Goal: Task Accomplishment & Management: Manage account settings

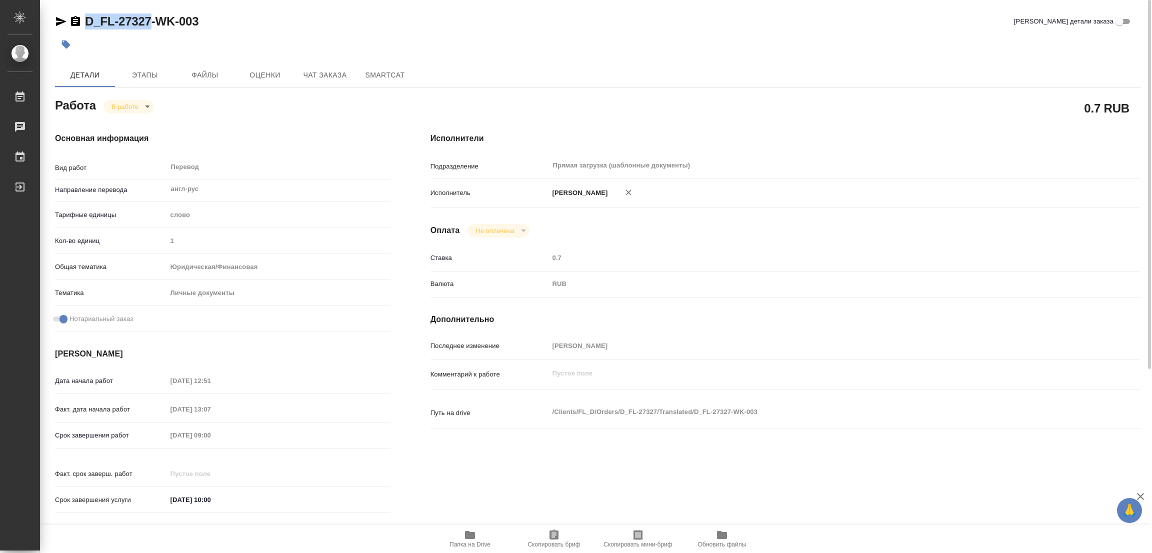
drag, startPoint x: 83, startPoint y: 11, endPoint x: 152, endPoint y: 21, distance: 69.7
click at [152, 21] on div "D_FL-27327-WK-003 Кратко детали заказа Детали Этапы Файлы Оценки Чат заказа Sma…" at bounding box center [598, 419] width 1097 height 839
copy link "D_FL-27327"
click at [555, 535] on icon "button" at bounding box center [554, 535] width 12 height 12
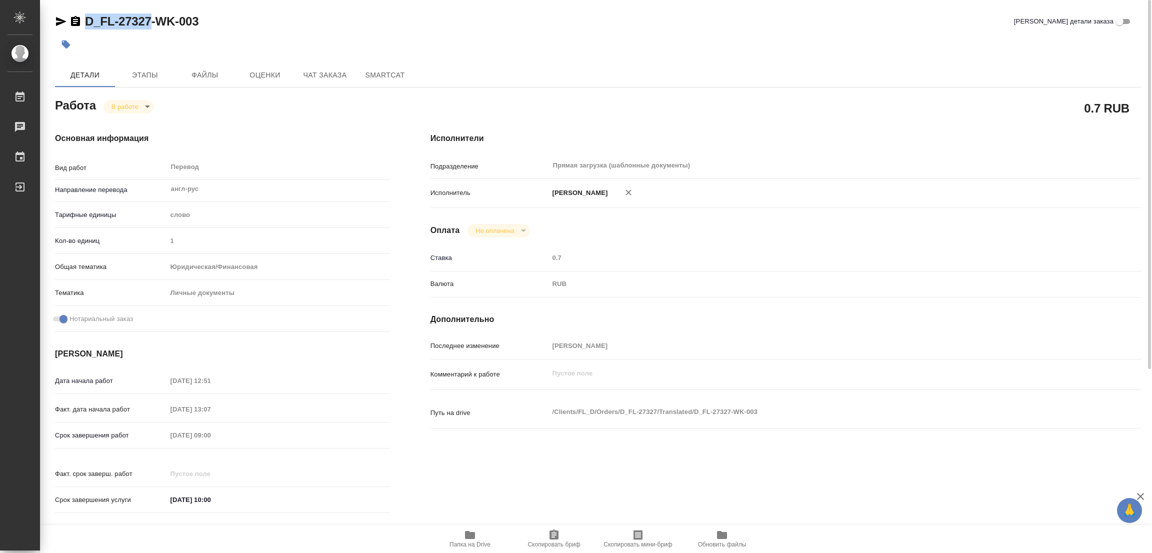
copy link "D_FL-27327"
click at [919, 63] on div "Детали Этапы Файлы Оценки Чат заказа SmartCat" at bounding box center [598, 75] width 1086 height 24
click at [74, 433] on div "Срок завершения работ 07.10.2025 09:00" at bounding box center [223, 436] width 336 height 18
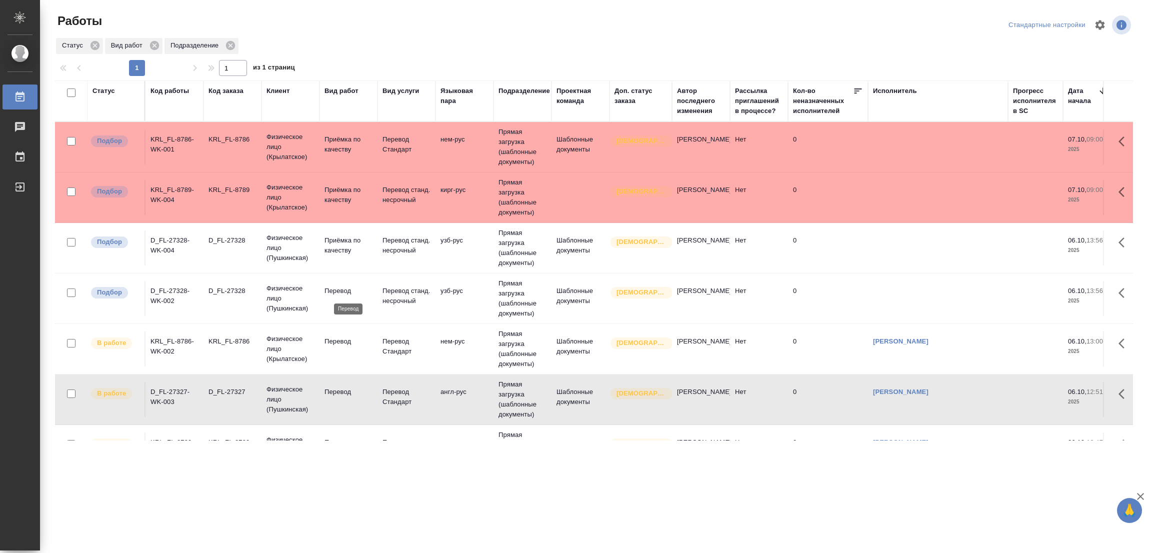
click at [337, 289] on p "Перевод" at bounding box center [349, 291] width 48 height 10
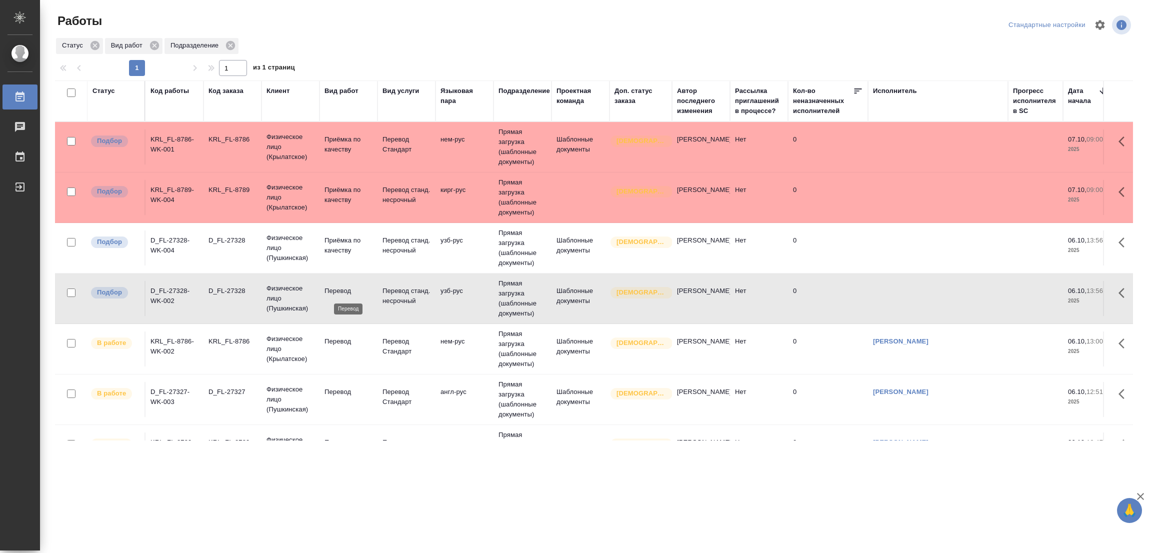
click at [337, 289] on p "Перевод" at bounding box center [349, 291] width 48 height 10
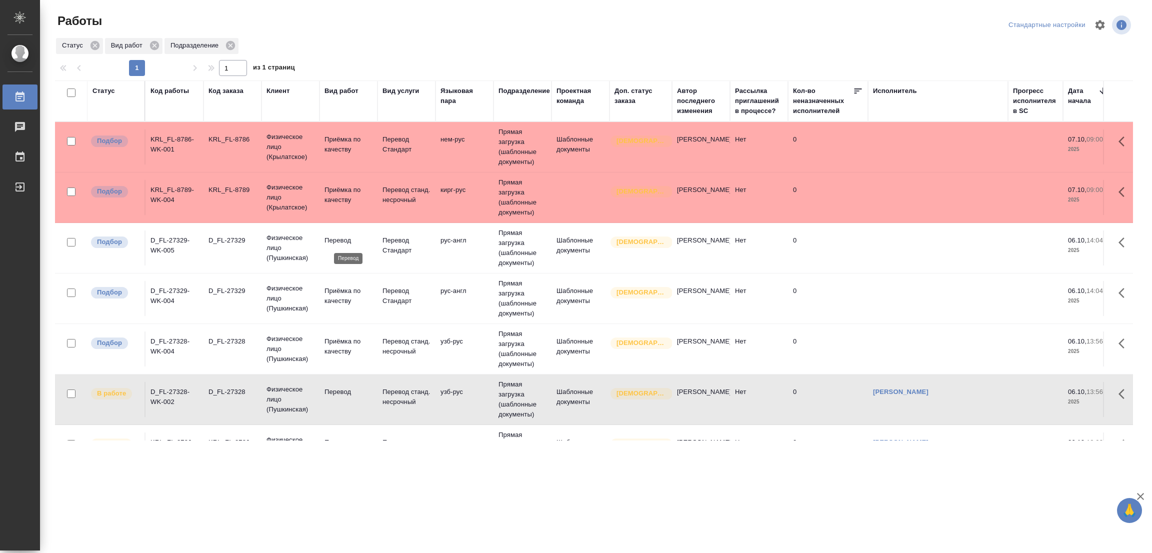
click at [333, 243] on p "Перевод" at bounding box center [349, 241] width 48 height 10
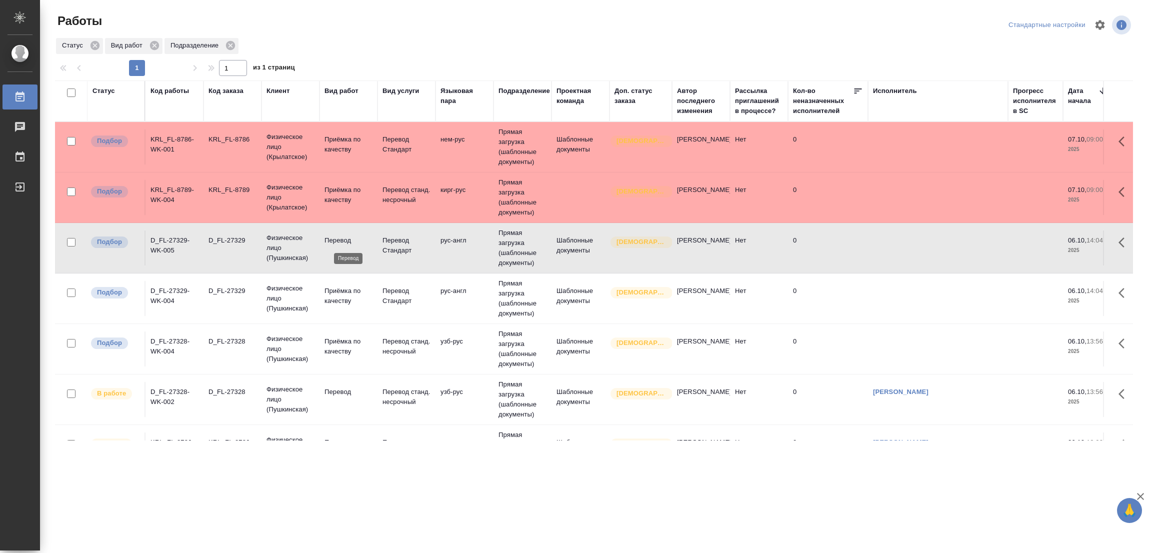
click at [333, 243] on p "Перевод" at bounding box center [349, 241] width 48 height 10
click at [504, 7] on div "Работы Стандартные настройки Статус Вид работ Подразделение 1 1 из 1 страниц Ст…" at bounding box center [598, 223] width 1097 height 446
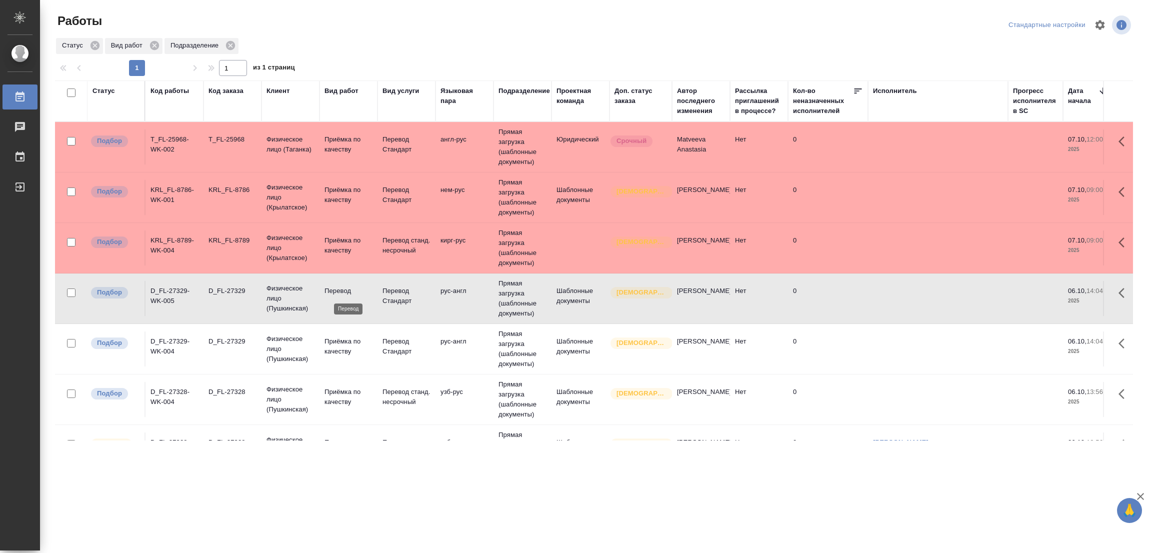
click at [343, 288] on p "Перевод" at bounding box center [349, 291] width 48 height 10
click at [346, 290] on p "Перевод" at bounding box center [349, 291] width 48 height 10
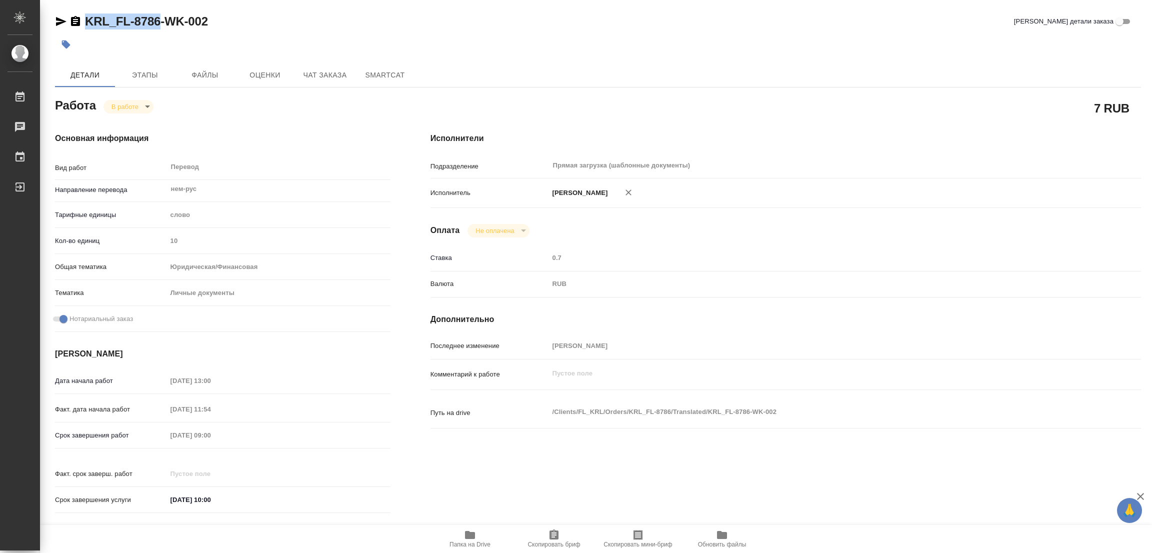
drag, startPoint x: 80, startPoint y: 12, endPoint x: 160, endPoint y: 28, distance: 81.5
click at [160, 28] on div "KRL_FL-8786-WK-002 Кратко детали заказа Детали Этапы Файлы Оценки Чат заказа Sm…" at bounding box center [598, 419] width 1097 height 839
copy link "KRL_FL-8786"
drag, startPoint x: 552, startPoint y: 536, endPoint x: 485, endPoint y: 547, distance: 67.4
click at [552, 536] on icon "button" at bounding box center [554, 535] width 9 height 10
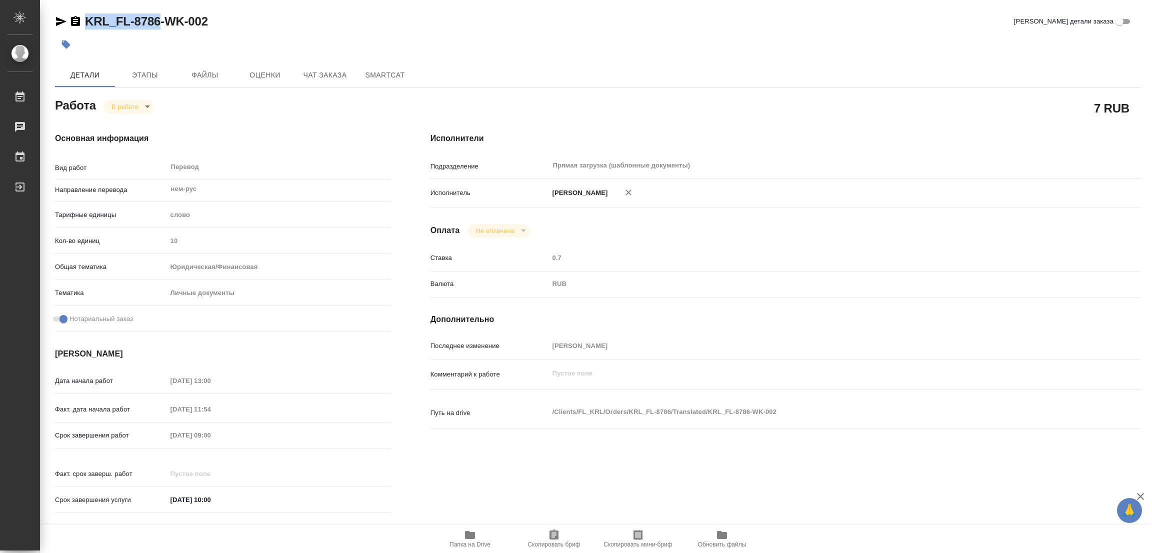
copy link "KRL_FL-8786"
click at [256, 439] on div "07.10.2025 09:00" at bounding box center [279, 435] width 224 height 15
drag, startPoint x: 257, startPoint y: 436, endPoint x: 151, endPoint y: 436, distance: 106.0
click at [151, 436] on div "Срок завершения работ 07.10.2025 09:00" at bounding box center [223, 436] width 336 height 18
click at [352, 34] on div at bounding box center [417, 45] width 724 height 22
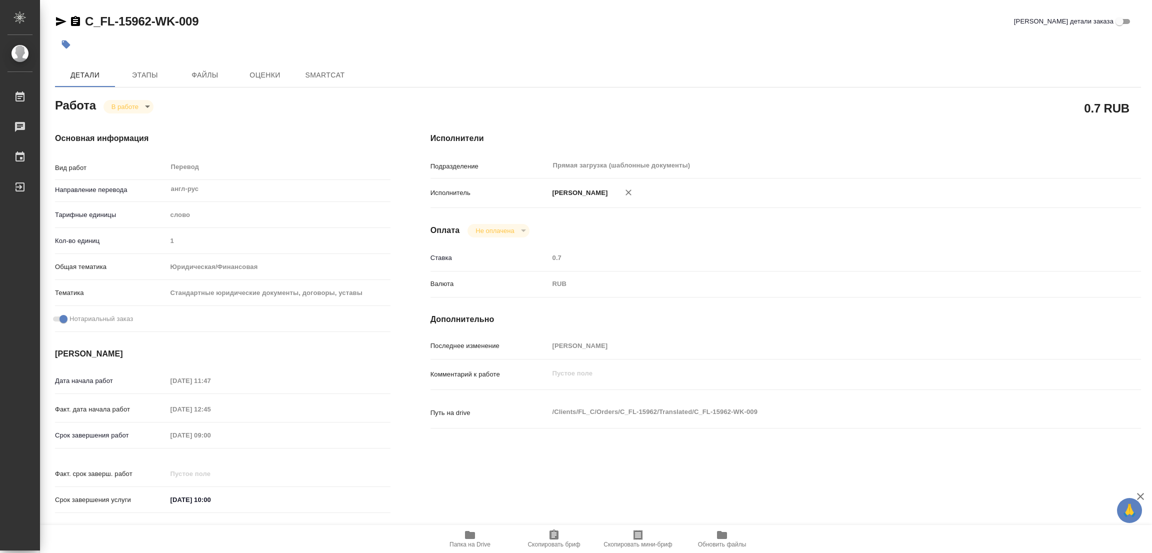
type textarea "x"
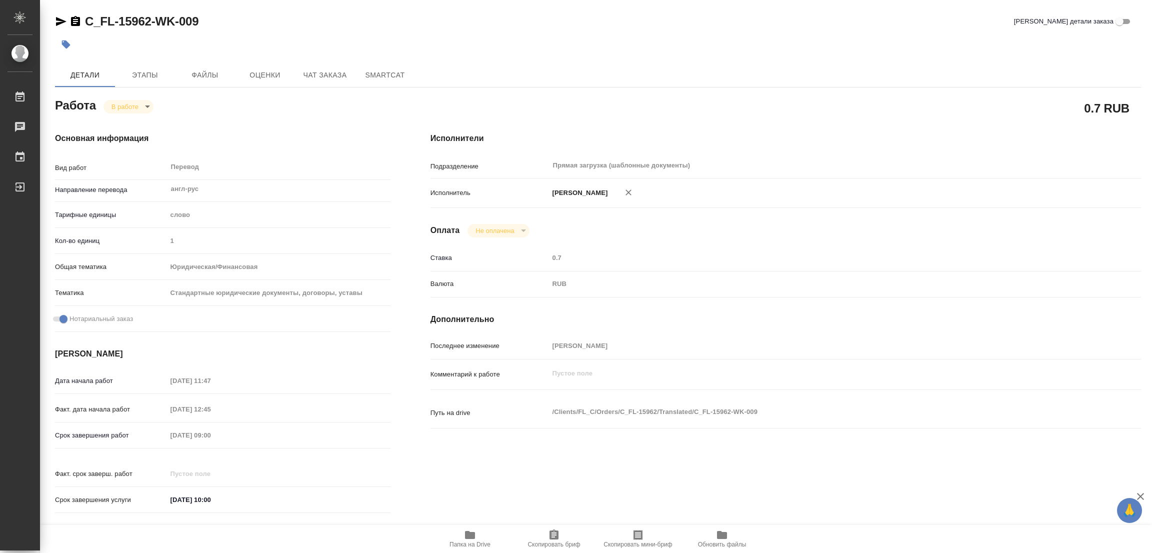
type textarea "x"
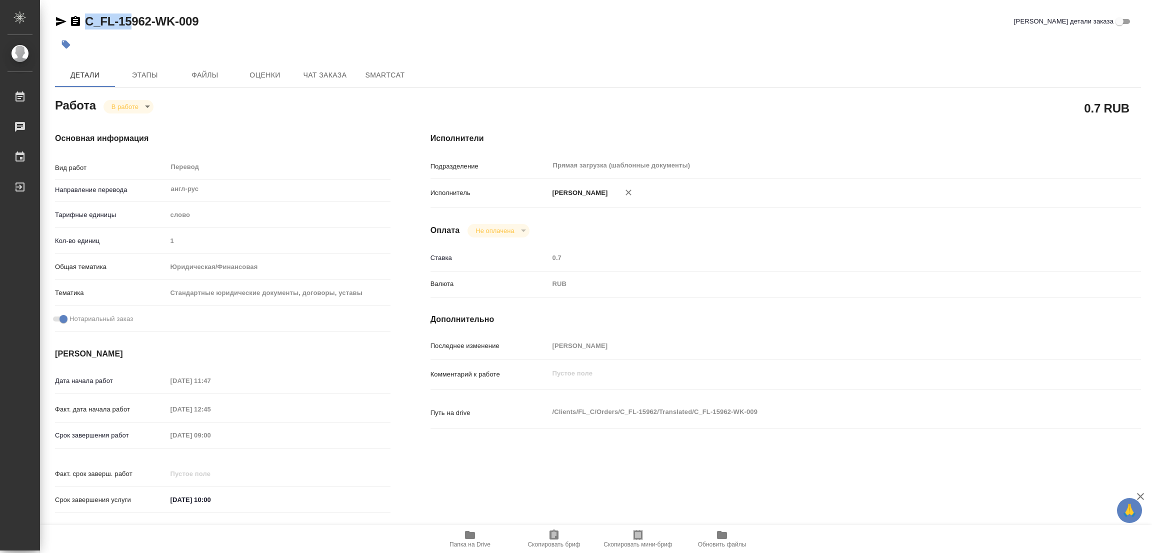
type textarea "x"
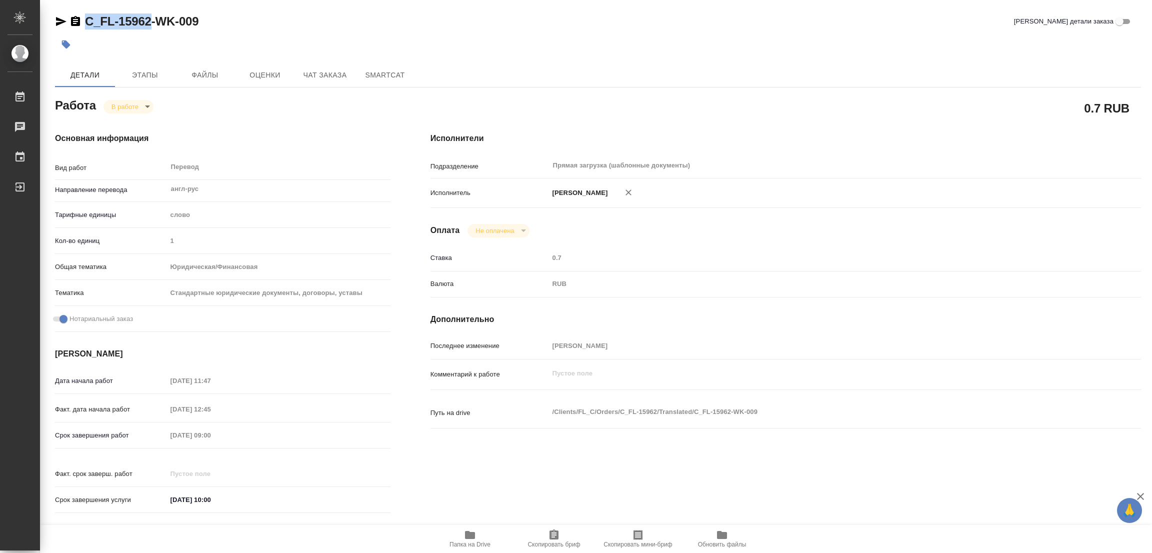
drag, startPoint x: 81, startPoint y: 8, endPoint x: 153, endPoint y: 21, distance: 73.2
click at [153, 21] on div "C_FL-15962-WK-009 Кратко детали заказа Детали Этапы Файлы Оценки Чат заказа Sma…" at bounding box center [598, 419] width 1097 height 839
type textarea "x"
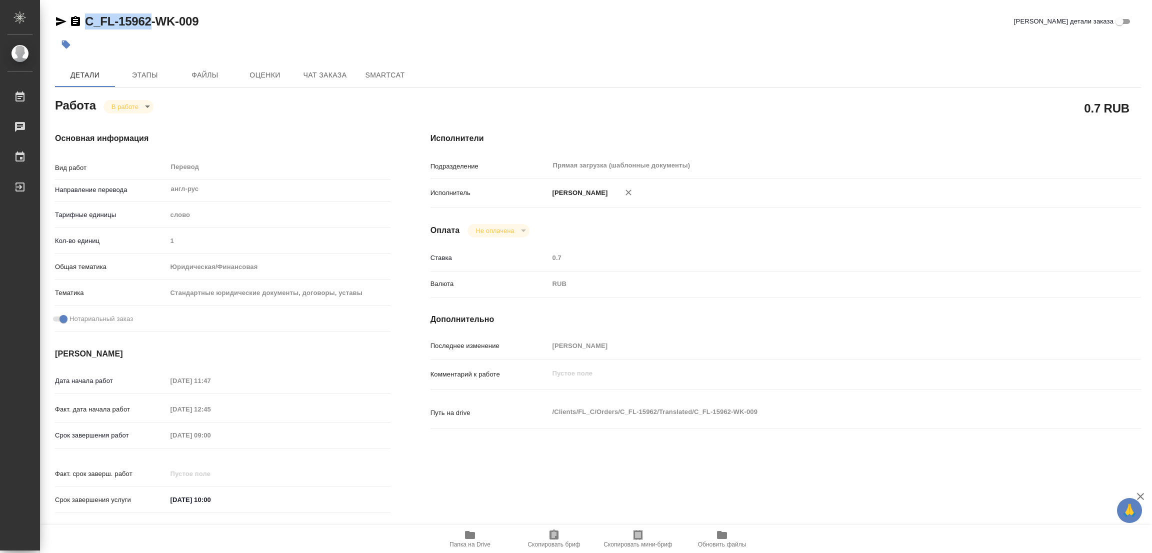
type textarea "x"
copy link "C_FL-15962"
click at [556, 535] on icon "button" at bounding box center [554, 535] width 9 height 10
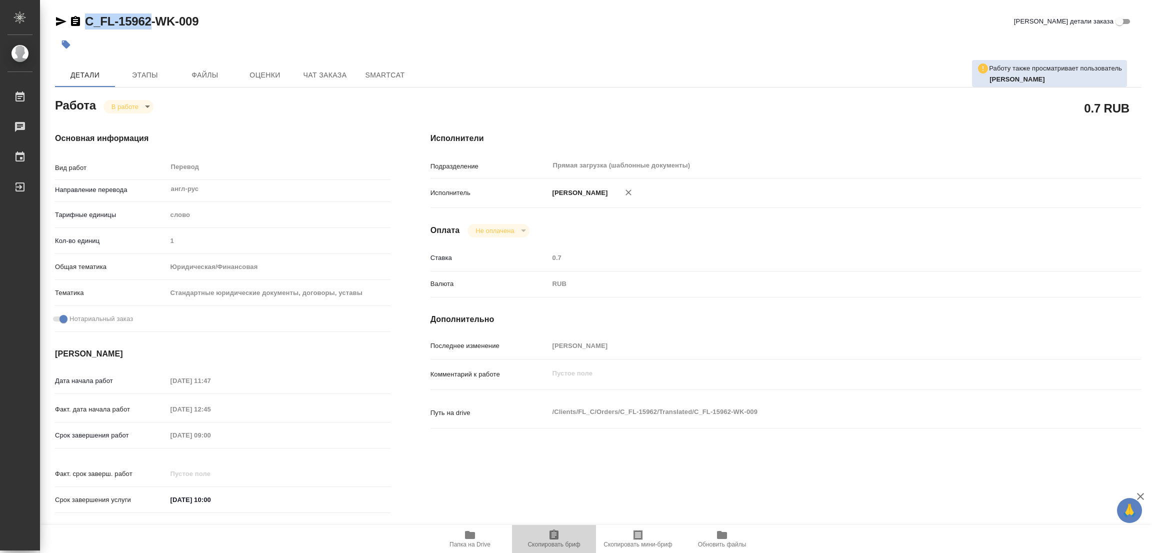
copy link "C_FL-15962"
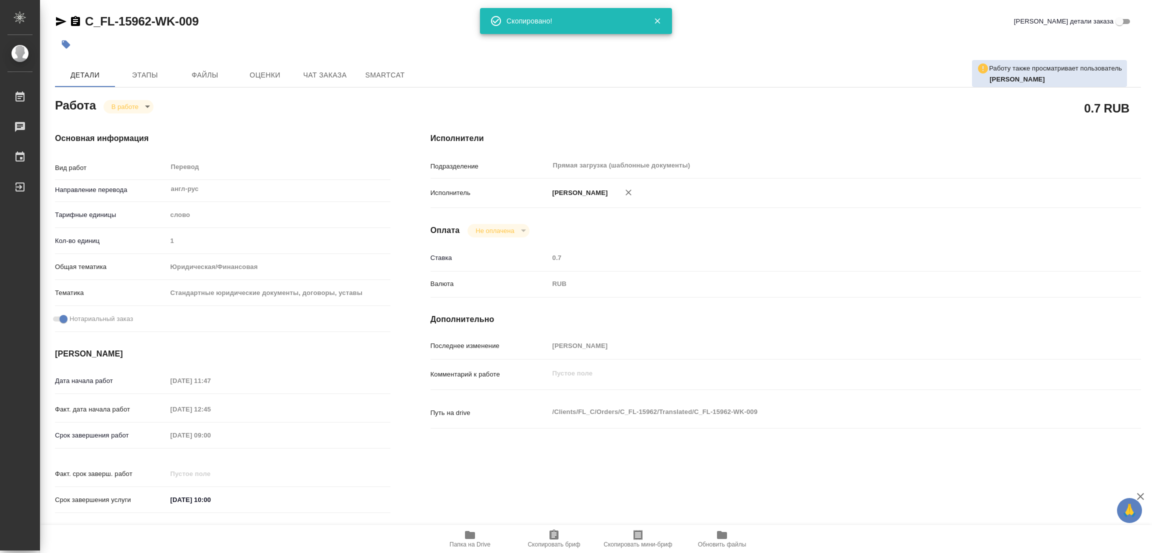
click at [746, 42] on div at bounding box center [417, 45] width 724 height 22
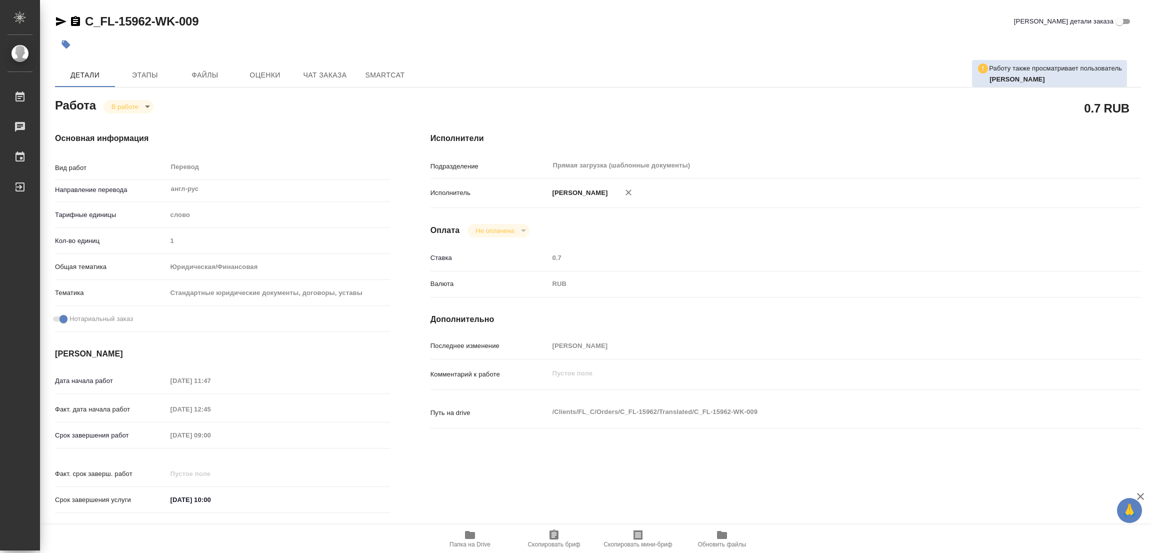
drag, startPoint x: 259, startPoint y: 433, endPoint x: 131, endPoint y: 429, distance: 128.6
click at [131, 429] on div "Срок завершения работ 07.10.2025 09:00" at bounding box center [223, 436] width 336 height 18
drag, startPoint x: 324, startPoint y: 111, endPoint x: 544, endPoint y: 7, distance: 243.6
click at [328, 109] on div "Работа В работе inProgress" at bounding box center [223, 105] width 336 height 18
drag, startPoint x: 82, startPoint y: 11, endPoint x: 151, endPoint y: 16, distance: 68.7
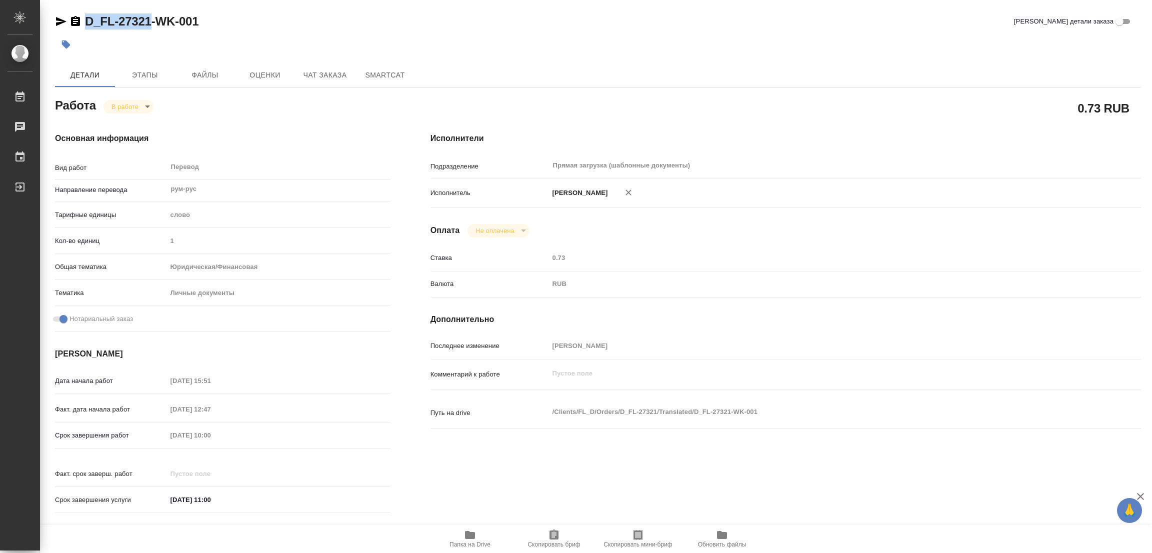
click at [151, 16] on div "D_FL-27321-WK-001 Кратко детали заказа Детали Этапы Файлы Оценки Чат заказа Sma…" at bounding box center [598, 419] width 1097 height 839
copy link "D_FL-27321"
drag, startPoint x: 551, startPoint y: 531, endPoint x: 533, endPoint y: 539, distance: 20.0
click at [551, 531] on icon "button" at bounding box center [554, 535] width 9 height 10
copy link "D_FL-27321"
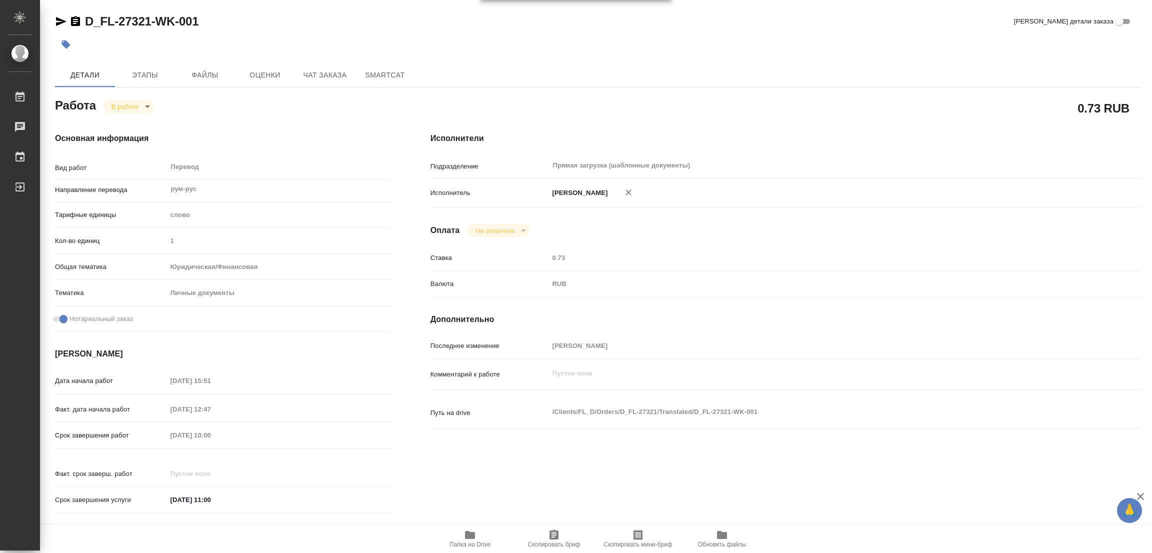
drag, startPoint x: 826, startPoint y: 146, endPoint x: 831, endPoint y: 127, distance: 19.2
click at [826, 144] on div "Исполнители Подразделение Прямая загрузка (шаблонные документы) ​ Исполнитель П…" at bounding box center [786, 326] width 751 height 427
click at [111, 433] on div "Срок завершения работ 08.10.2025 10:00" at bounding box center [223, 436] width 336 height 18
click at [420, 22] on div "D_FL-27321-WK-001 Кратко детали заказа" at bounding box center [598, 22] width 1086 height 16
click at [470, 536] on icon "button" at bounding box center [470, 535] width 10 height 8
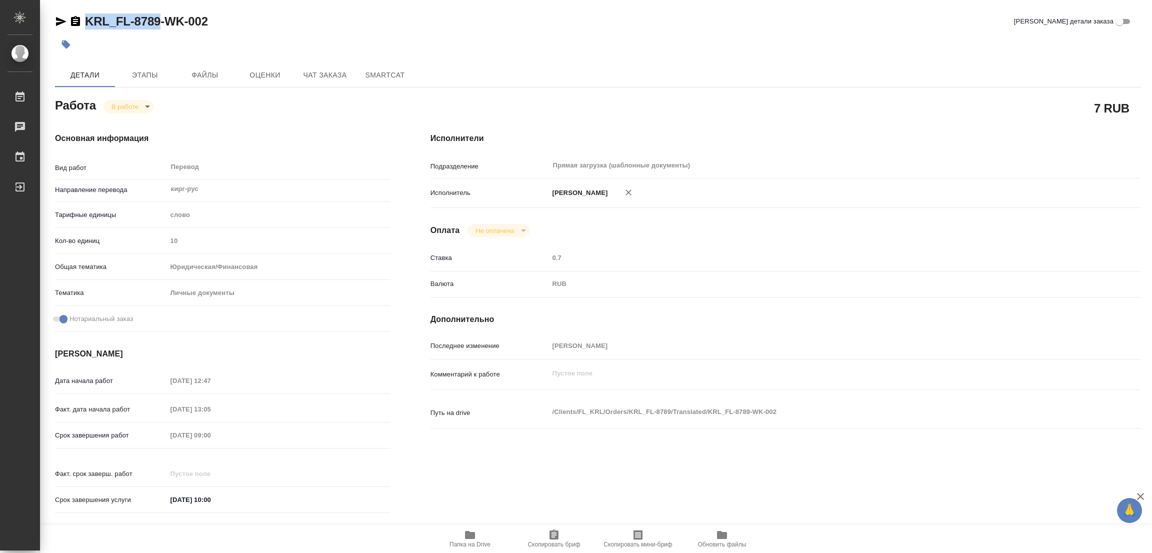
drag, startPoint x: 82, startPoint y: 9, endPoint x: 158, endPoint y: 21, distance: 76.9
click at [158, 21] on div "KRL_FL-8789-WK-002 Кратко детали заказа Детали Этапы Файлы Оценки Чат заказа Sm…" at bounding box center [598, 419] width 1097 height 839
copy link "KRL_FL-8789"
drag, startPoint x: 564, startPoint y: 531, endPoint x: 472, endPoint y: 552, distance: 94.4
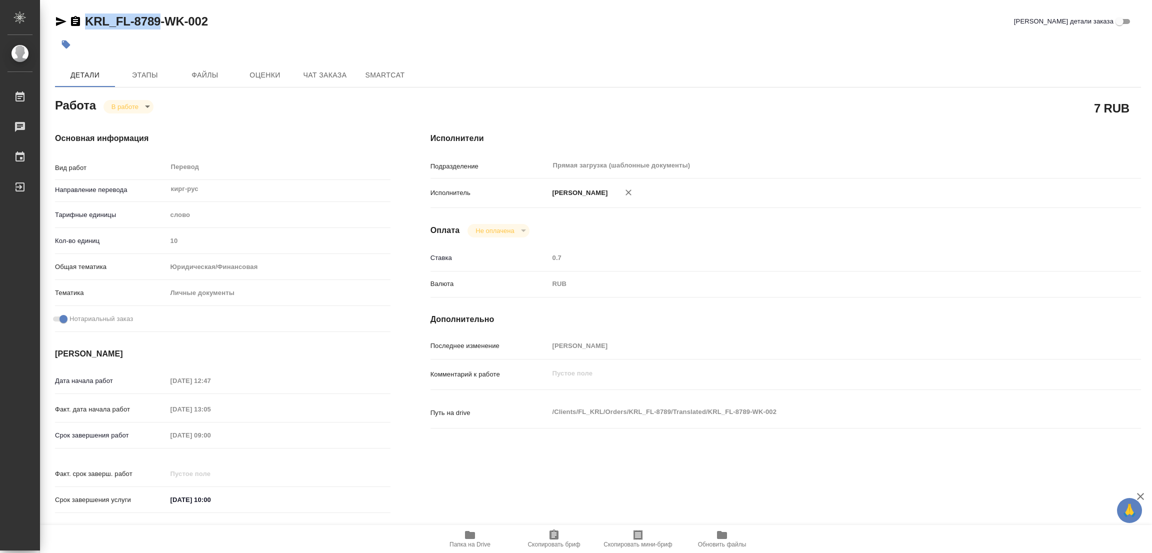
click at [563, 531] on span "Скопировать бриф" at bounding box center [554, 538] width 72 height 19
copy link "KRL_FL-8789"
drag, startPoint x: 278, startPoint y: 433, endPoint x: 156, endPoint y: 438, distance: 122.1
click at [156, 438] on div "Срок завершения работ 07.10.2025 09:00" at bounding box center [223, 436] width 336 height 18
drag, startPoint x: 406, startPoint y: 45, endPoint x: 428, endPoint y: 4, distance: 46.3
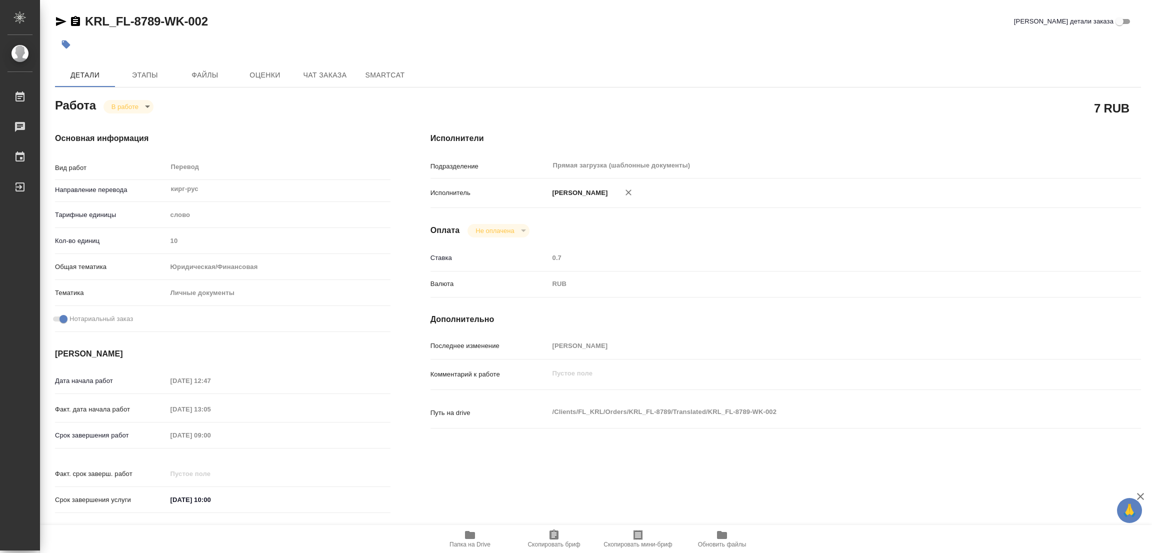
click at [408, 43] on div at bounding box center [417, 45] width 724 height 22
drag, startPoint x: 370, startPoint y: 118, endPoint x: 403, endPoint y: 66, distance: 62.0
click at [370, 118] on div "Основная информация Вид работ Перевод x ​ Направление перевода кирг-рус ​ Тариф…" at bounding box center [223, 326] width 376 height 427
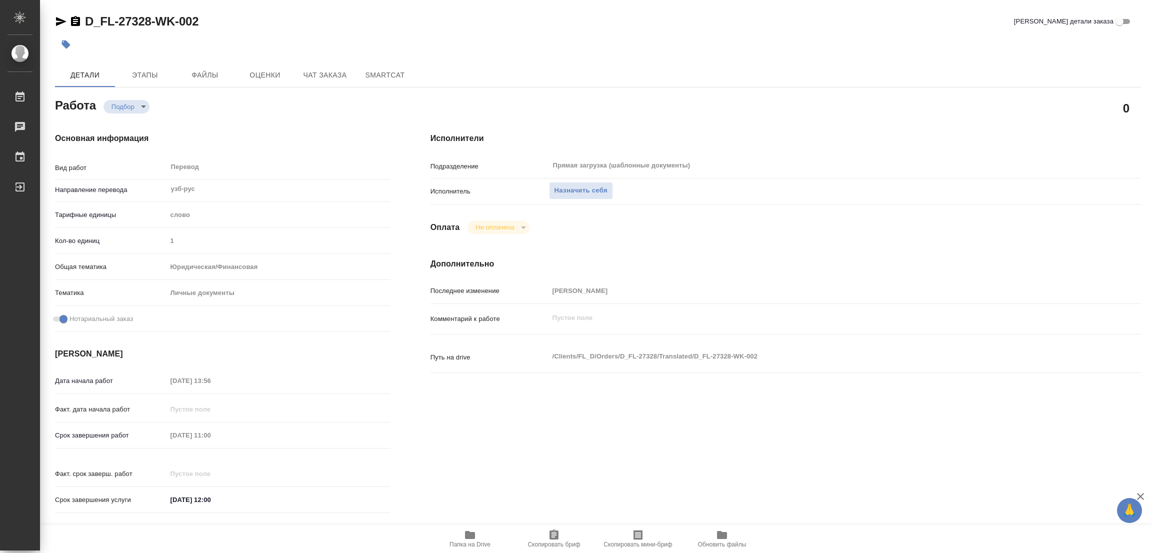
type textarea "x"
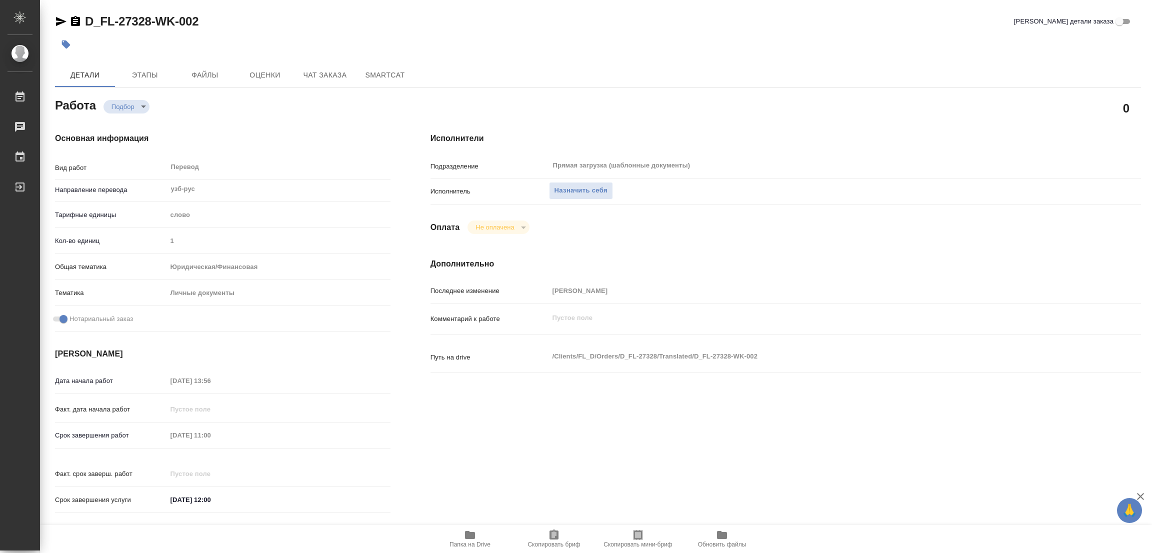
type textarea "x"
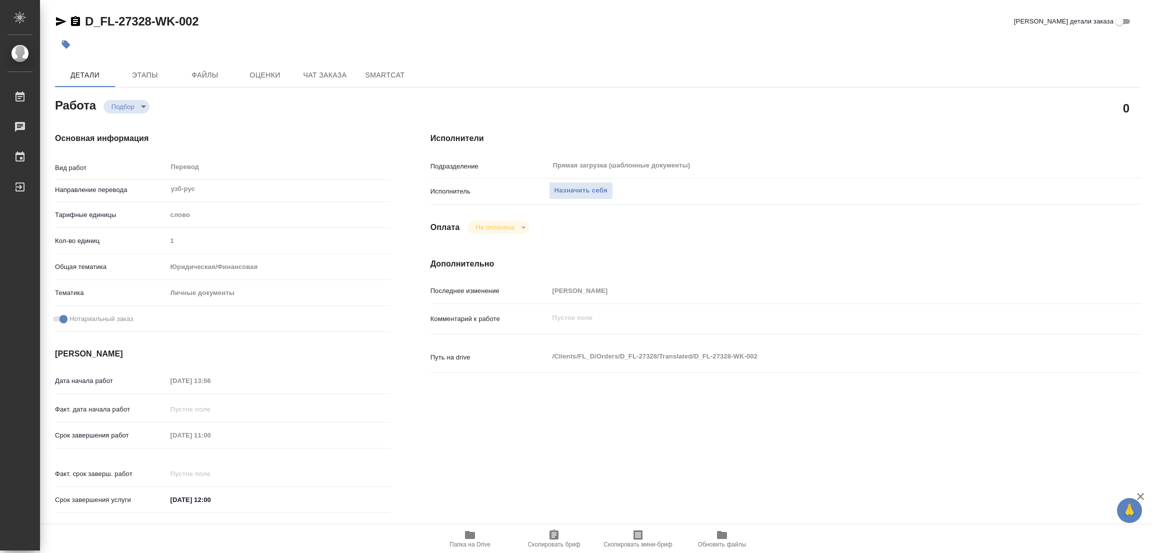
type textarea "x"
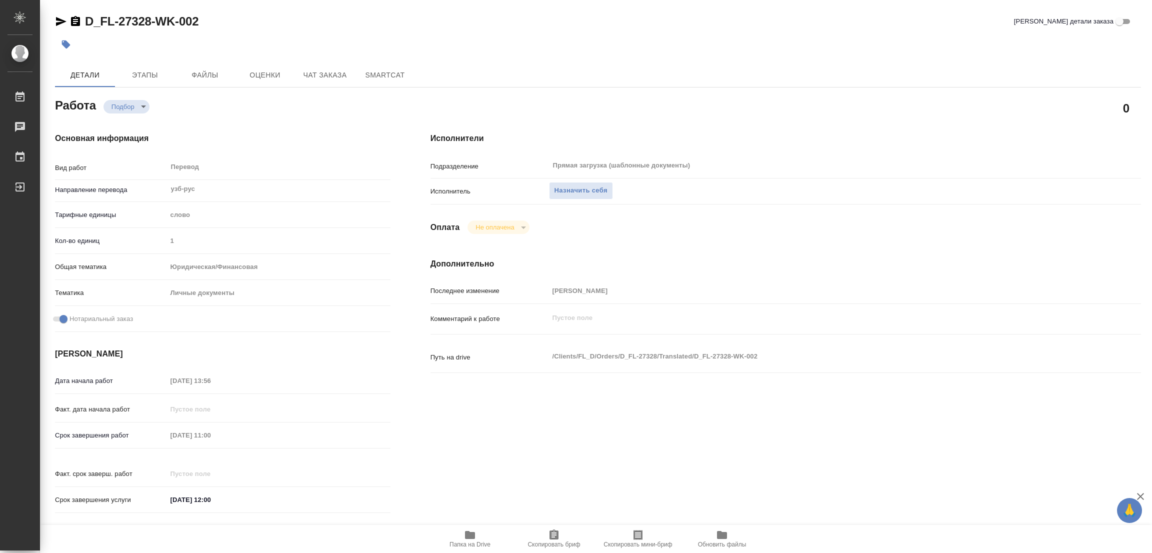
type textarea "x"
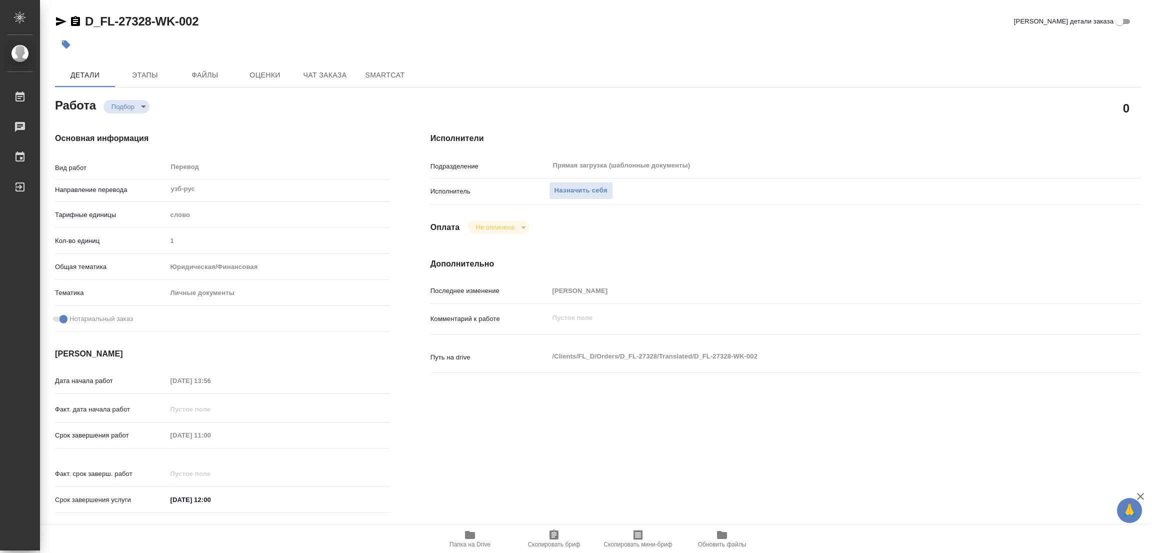
type textarea "x"
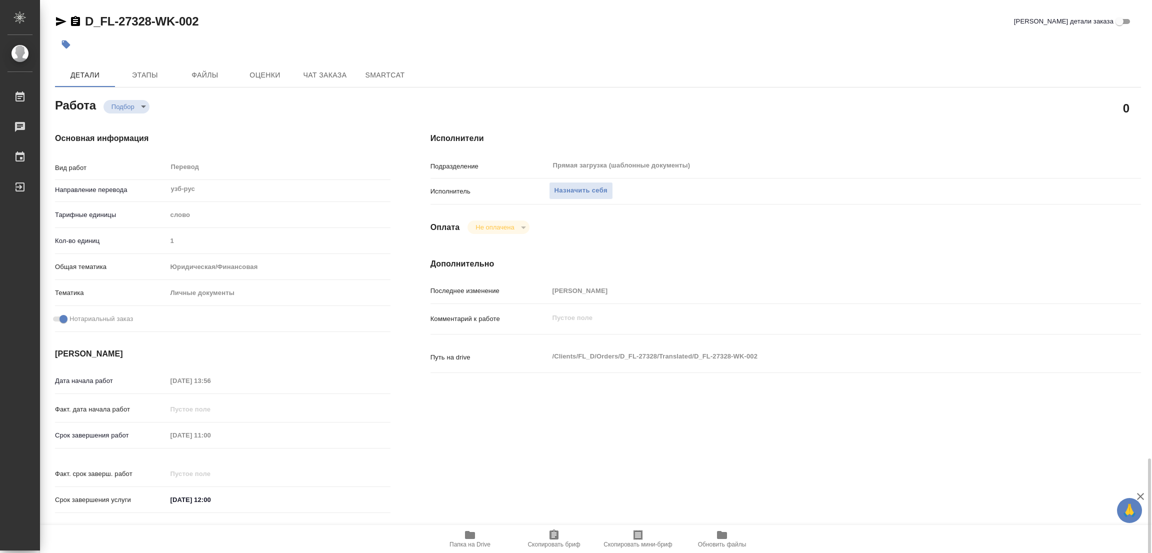
scroll to position [275, 0]
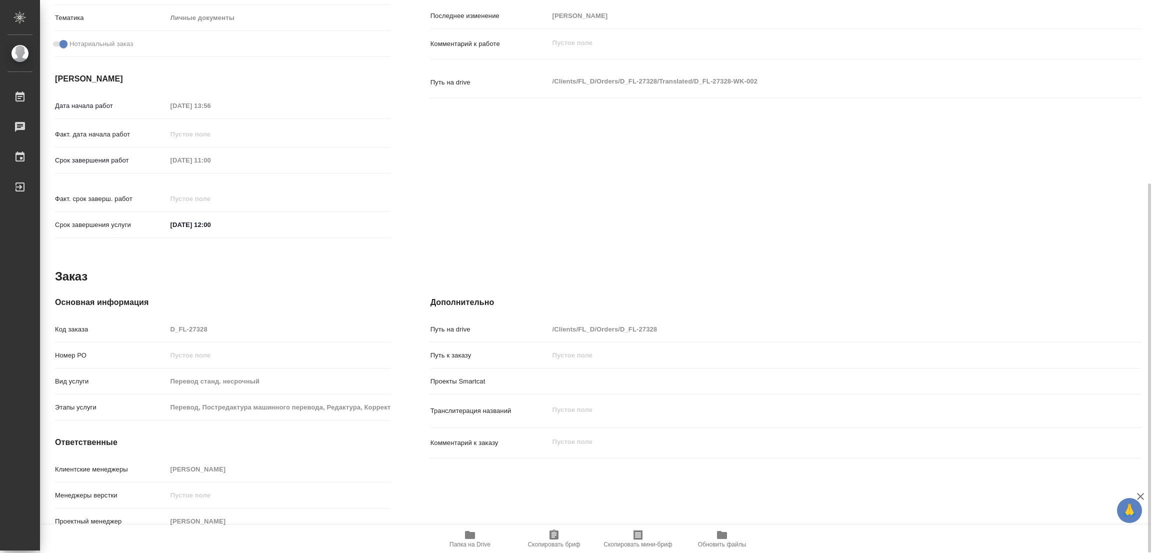
type textarea "x"
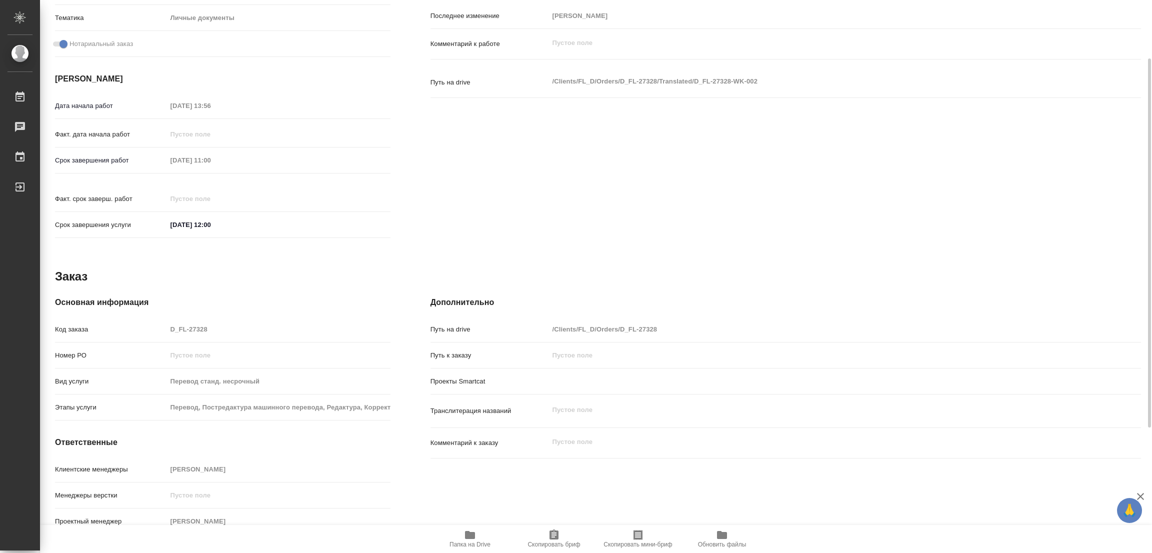
scroll to position [125, 0]
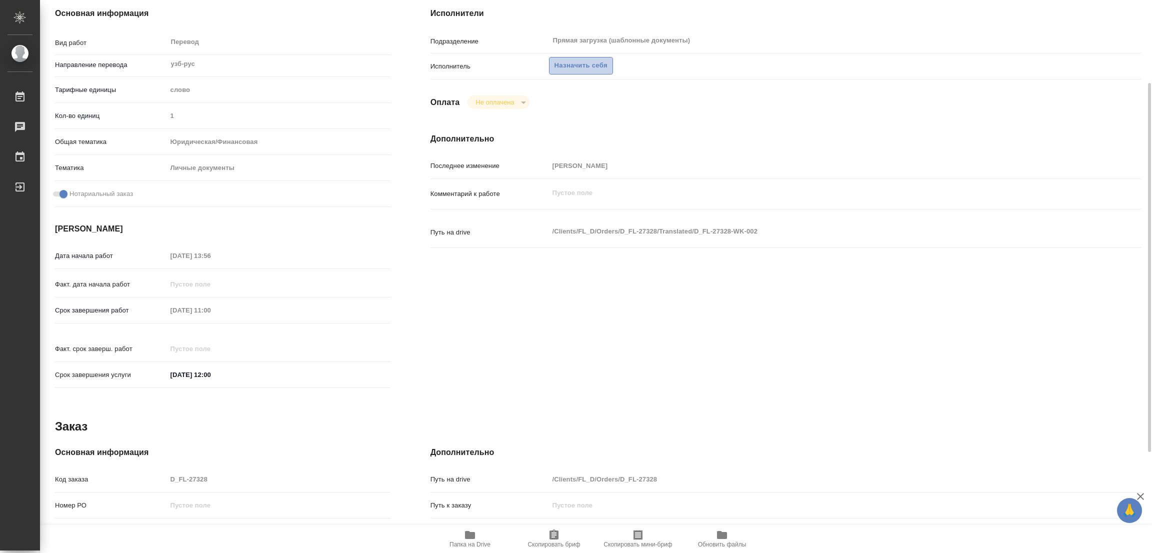
click at [579, 66] on span "Назначить себя" at bounding box center [581, 66] width 53 height 12
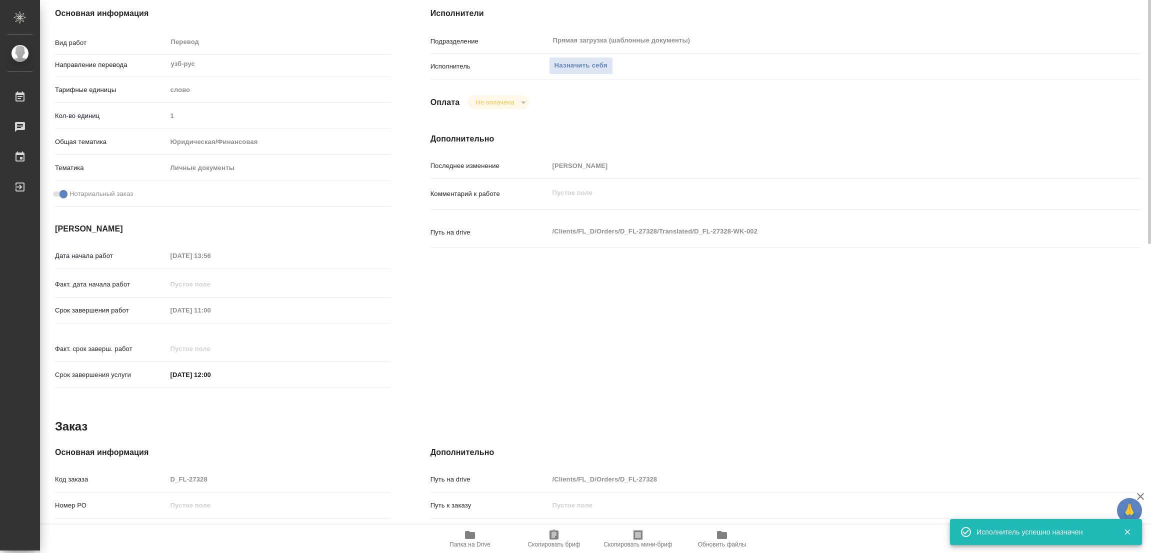
scroll to position [0, 0]
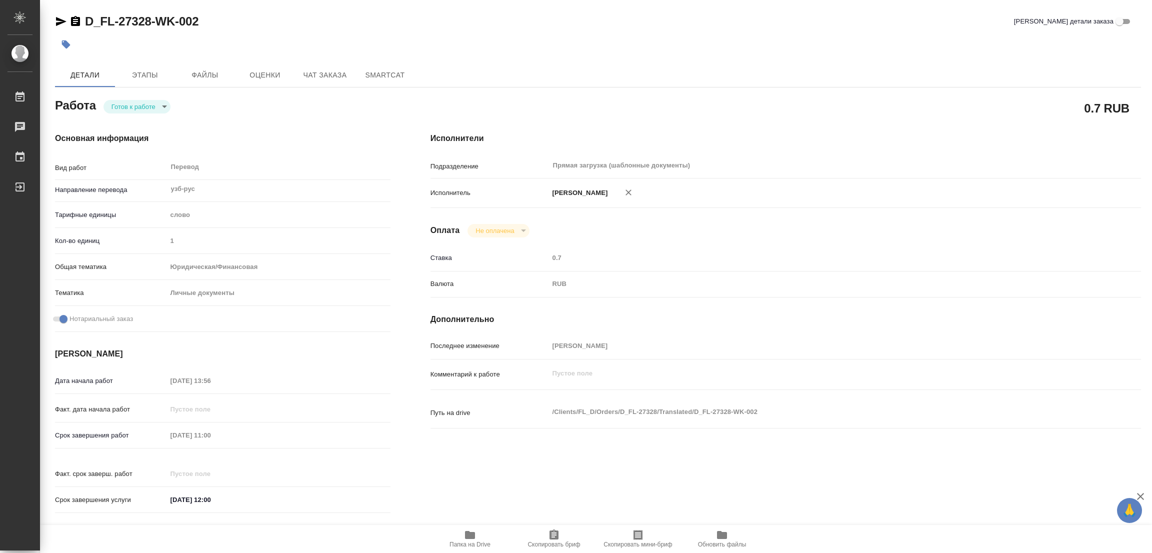
type textarea "x"
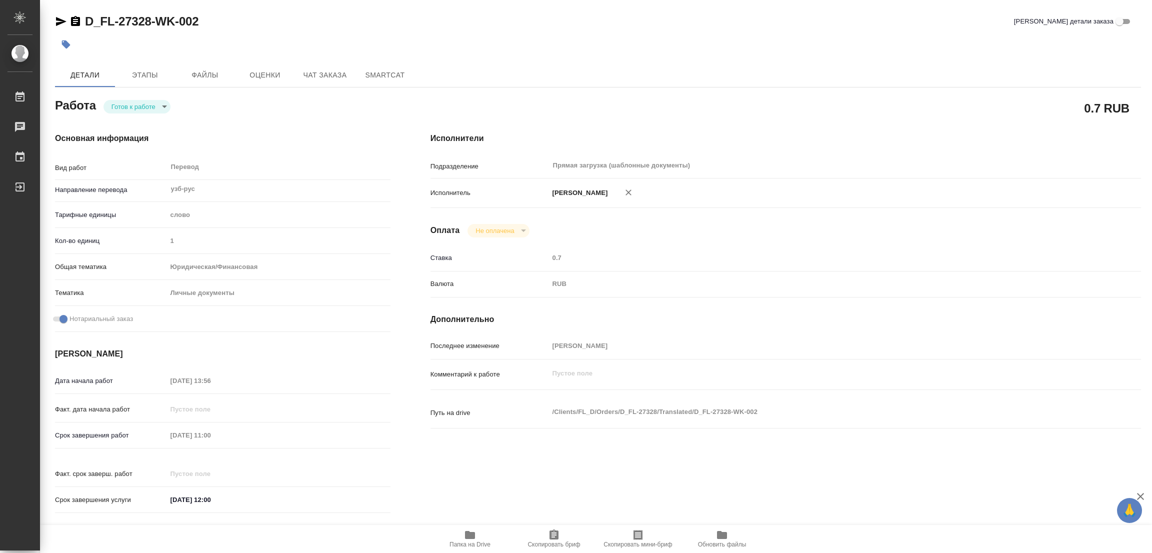
type textarea "x"
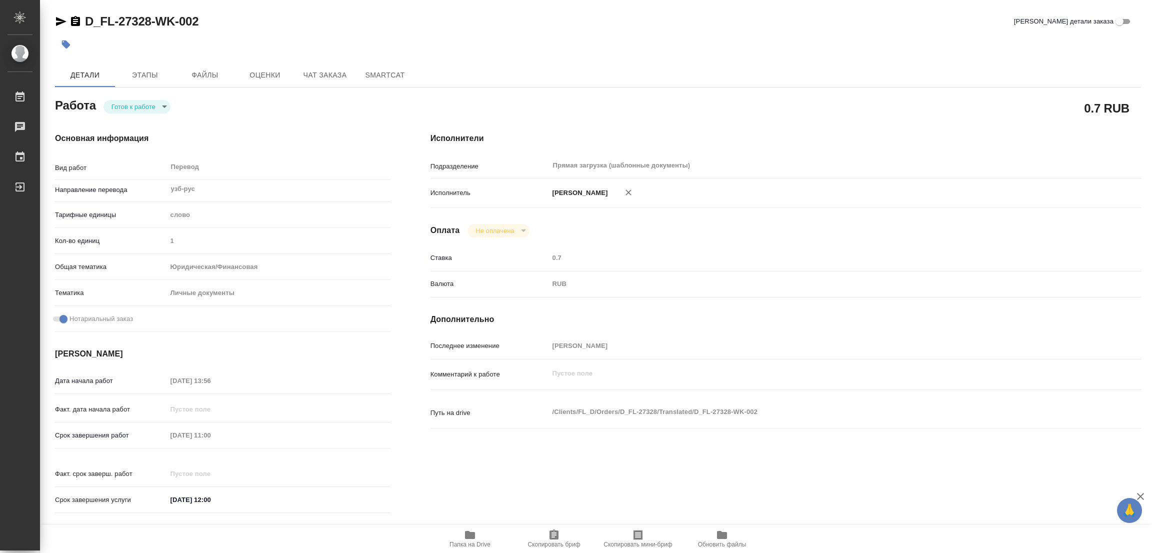
type textarea "x"
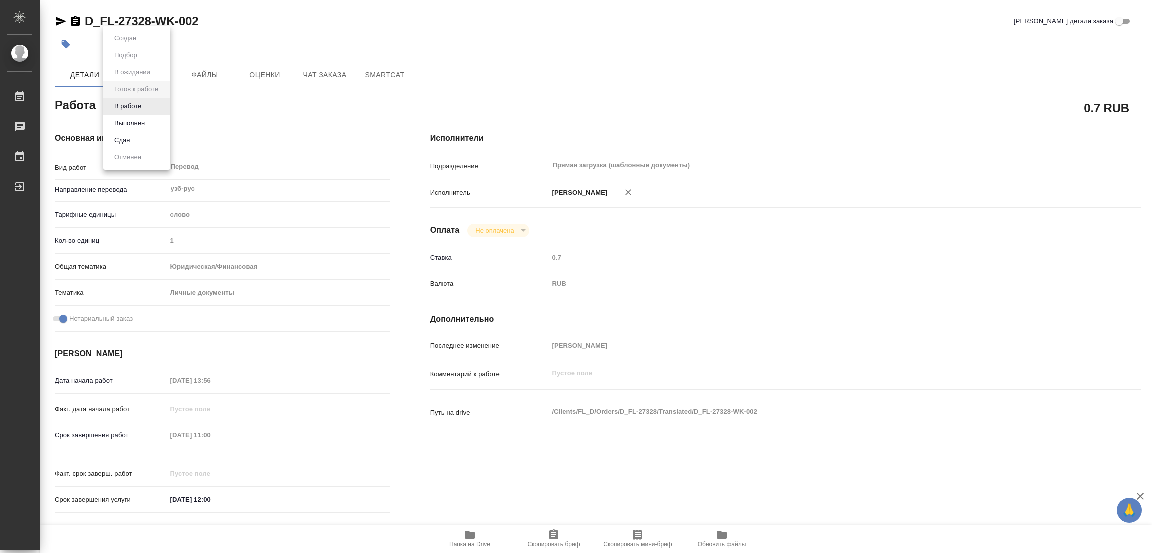
click at [137, 109] on body "🙏 .cls-1 fill:#fff; AWATERA [PERSON_NAME] Работы Чаты График Выйти D_FL-27328-W…" at bounding box center [576, 276] width 1152 height 553
type textarea "x"
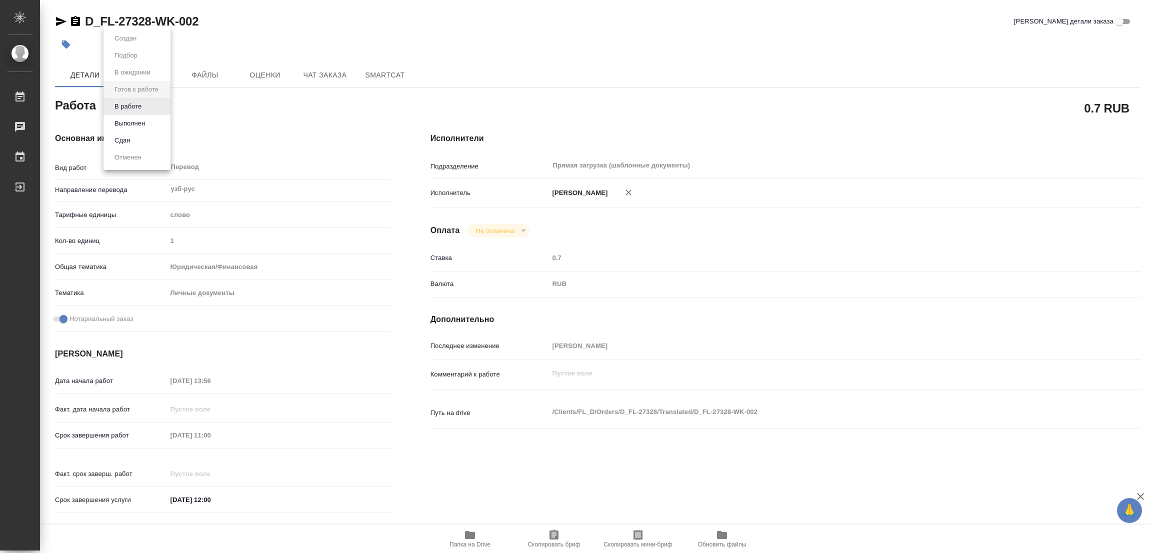
type textarea "x"
click at [137, 109] on button "В работе" at bounding box center [128, 106] width 33 height 11
type textarea "x"
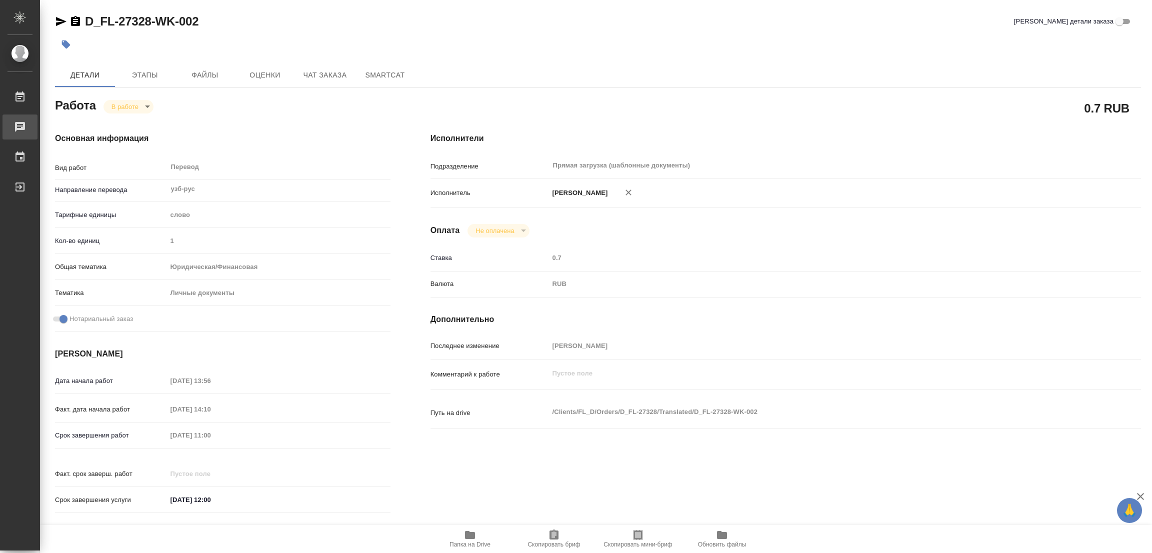
type textarea "x"
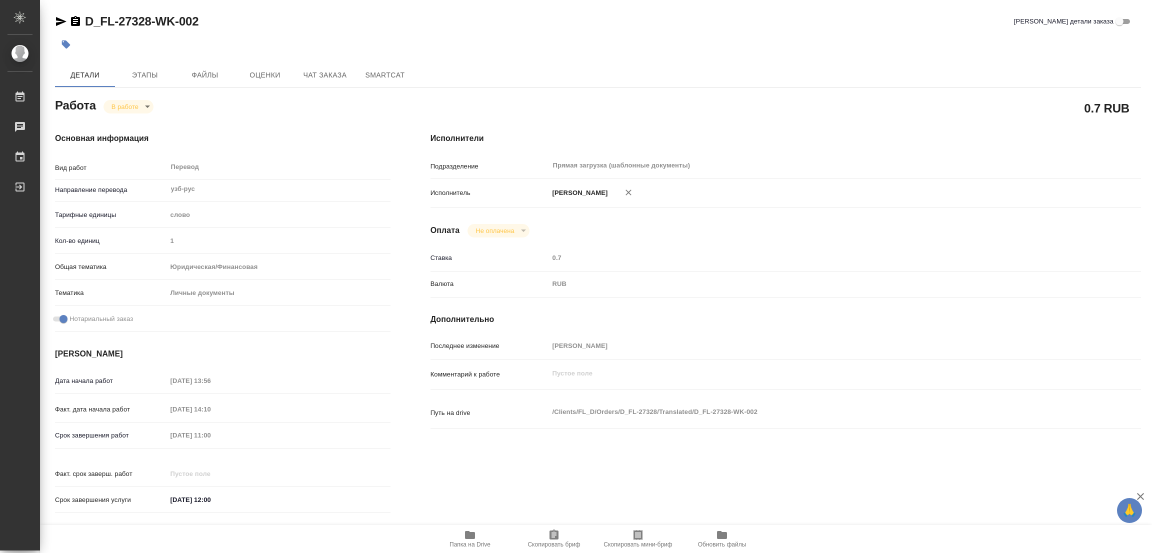
type textarea "x"
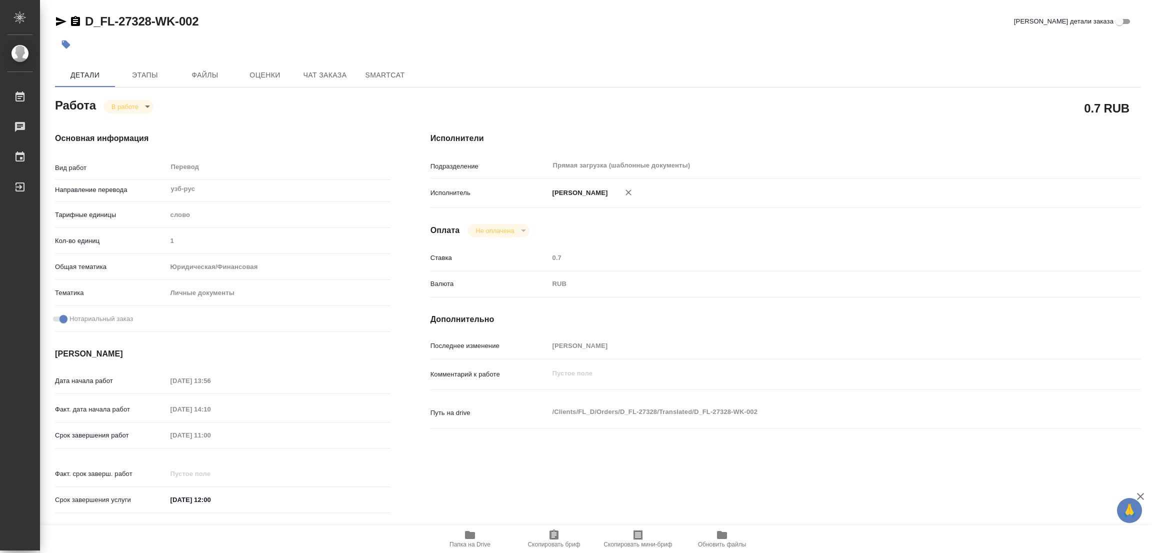
type textarea "x"
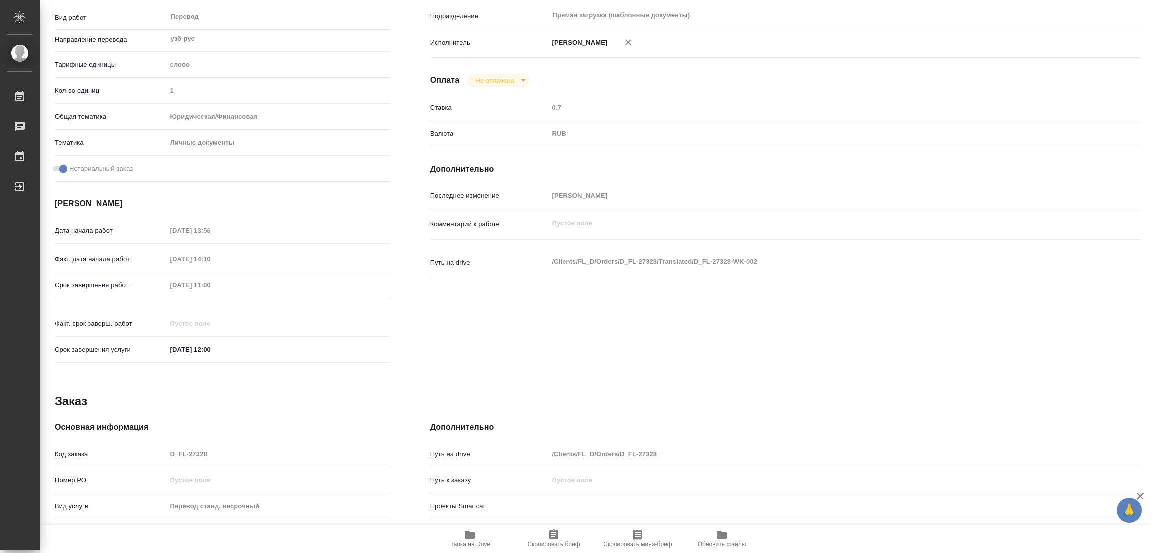
click at [470, 539] on icon "button" at bounding box center [470, 535] width 10 height 8
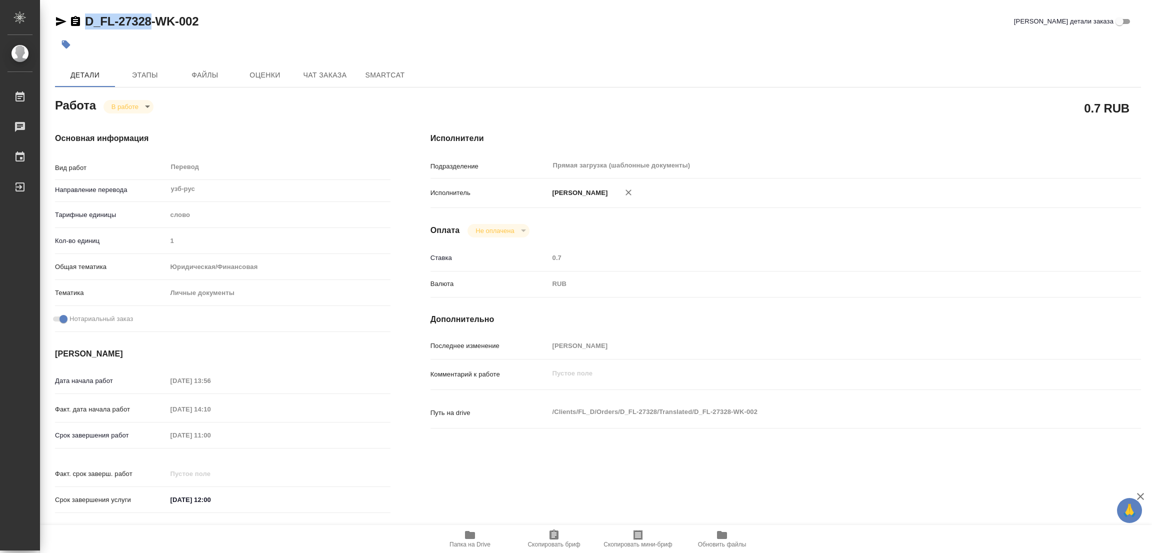
drag, startPoint x: 82, startPoint y: 10, endPoint x: 132, endPoint y: 25, distance: 52.2
click at [146, 25] on div "D_FL-27328-WK-002 Кратко детали заказа Детали Этапы Файлы Оценки Чат заказа Sma…" at bounding box center [598, 419] width 1097 height 839
drag, startPoint x: 119, startPoint y: 24, endPoint x: 536, endPoint y: 12, distance: 417.7
click at [536, 12] on div "D_FL-27328-WK-002 Кратко детали заказа Детали Этапы Файлы Оценки Чат заказа Sma…" at bounding box center [598, 419] width 1097 height 839
drag, startPoint x: 86, startPoint y: 9, endPoint x: 151, endPoint y: 22, distance: 66.3
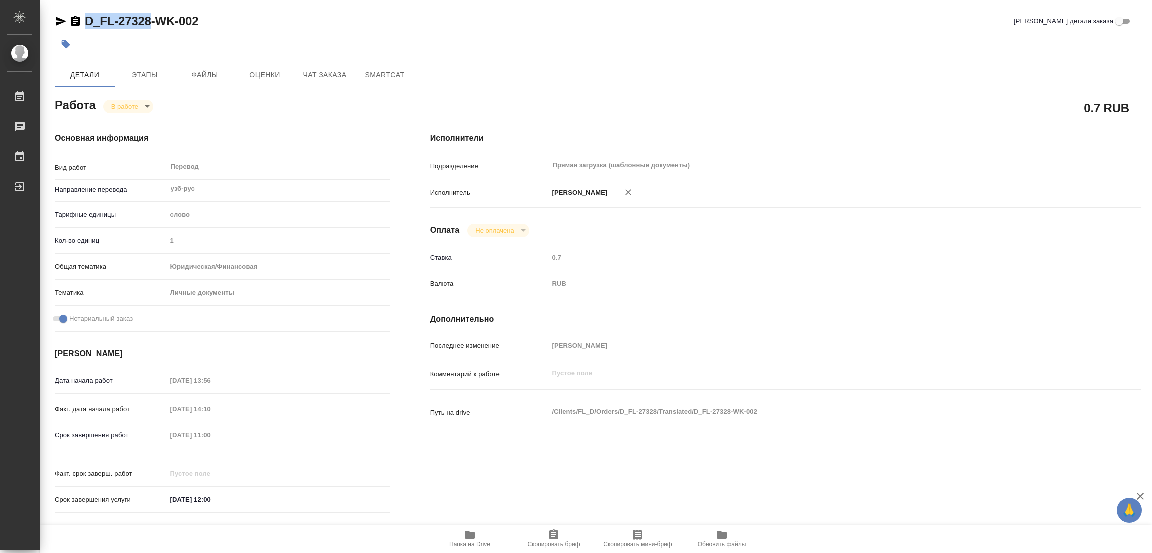
click at [151, 22] on div "D_FL-27328-WK-002 Кратко детали заказа Детали Этапы Файлы Оценки Чат заказа Sma…" at bounding box center [598, 419] width 1097 height 839
copy link "D_FL-27328"
click at [558, 535] on icon "button" at bounding box center [554, 535] width 9 height 10
copy link "D_FL-27328"
type textarea "x"
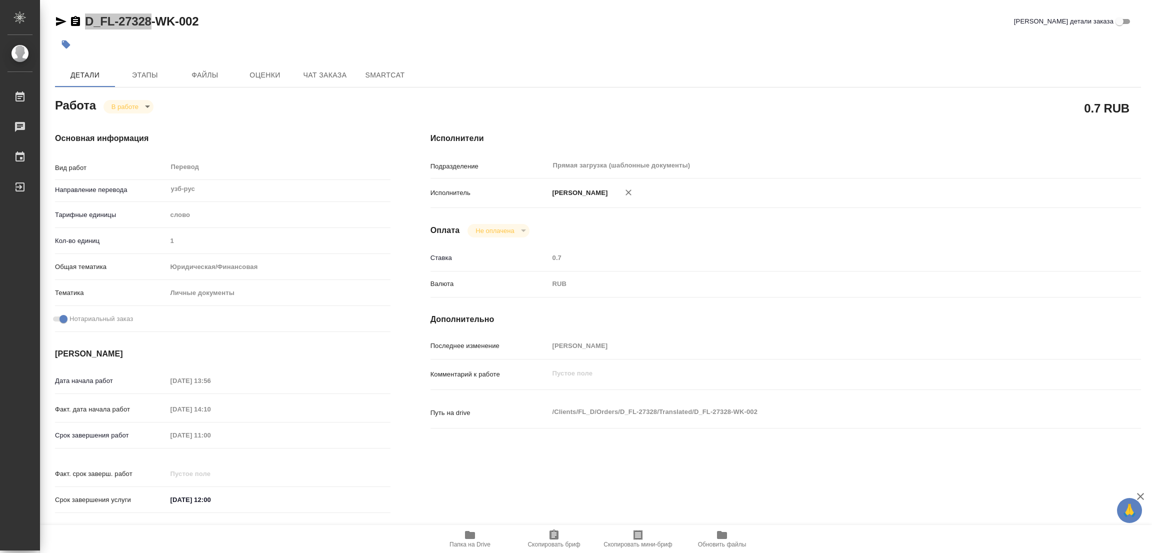
type textarea "x"
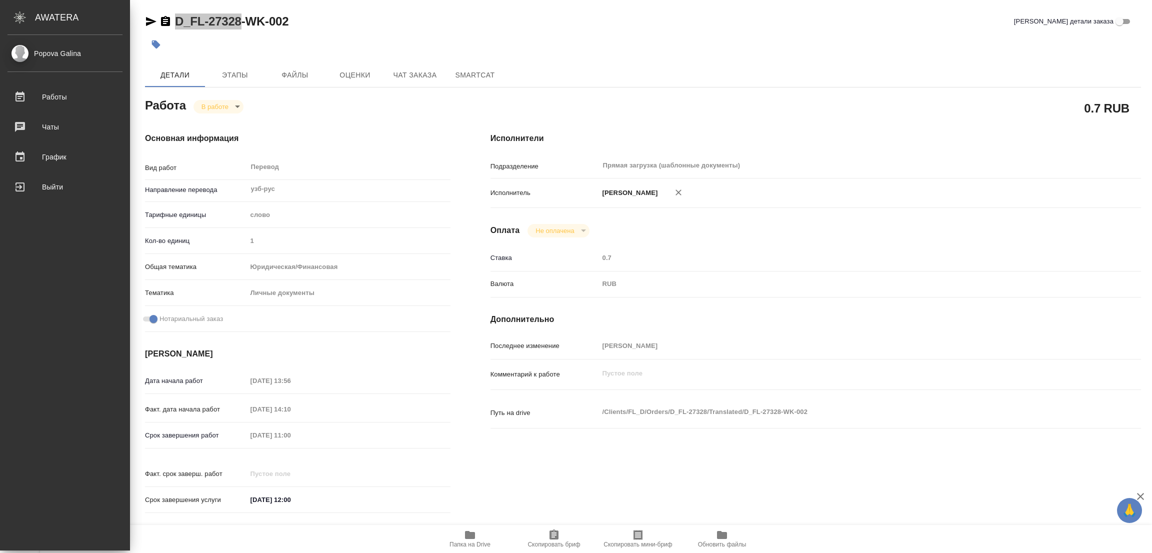
type textarea "x"
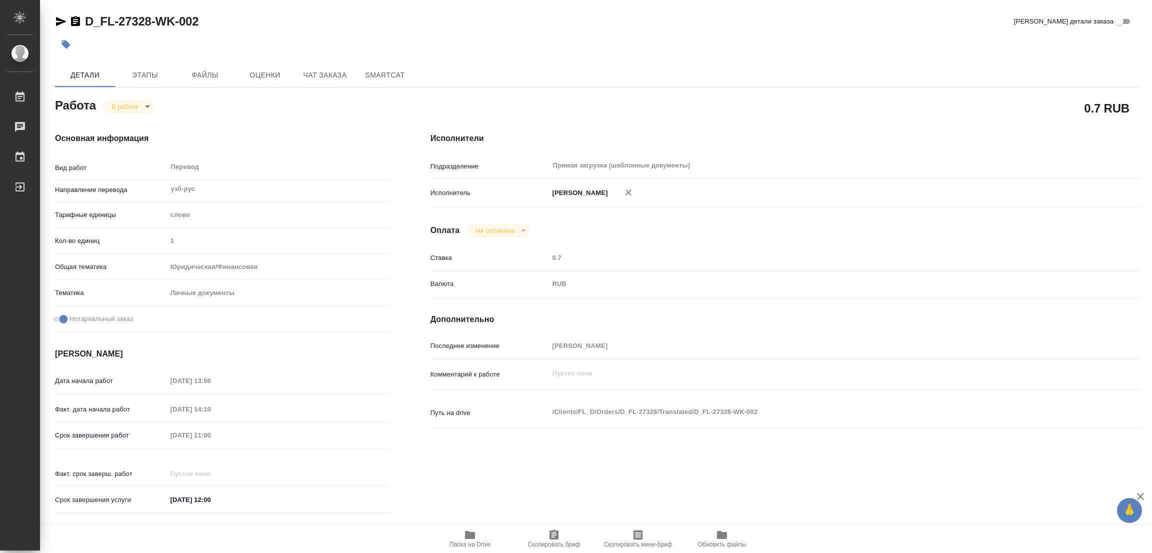
click at [115, 428] on div "Срок завершения работ 08.10.2025 11:00" at bounding box center [223, 436] width 336 height 18
click at [256, 130] on div "Основная информация Вид работ Перевод x ​ Направление перевода узб-рус ​ Тарифн…" at bounding box center [223, 326] width 376 height 427
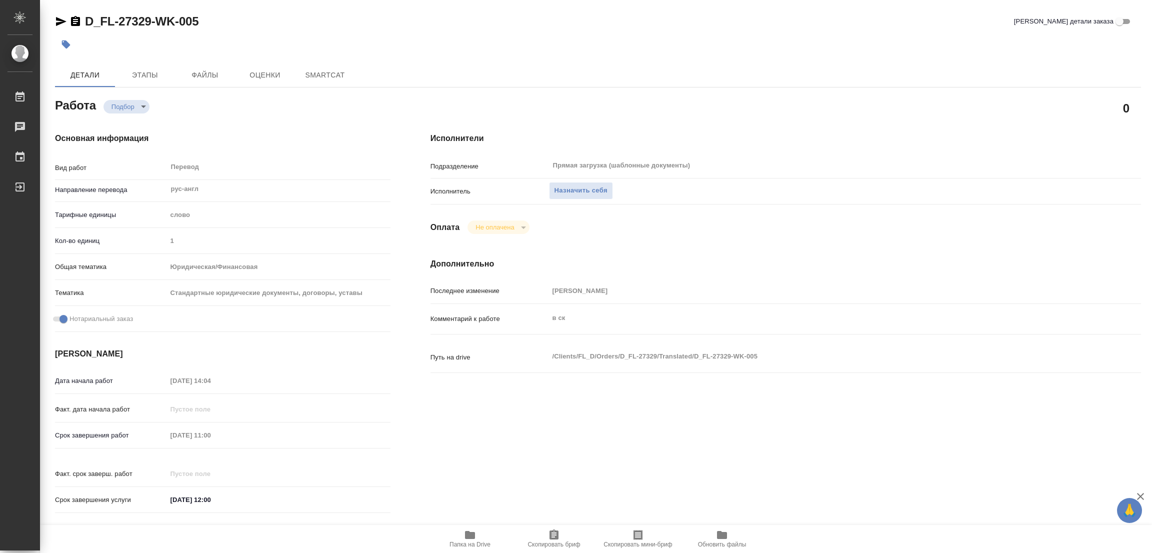
type textarea "x"
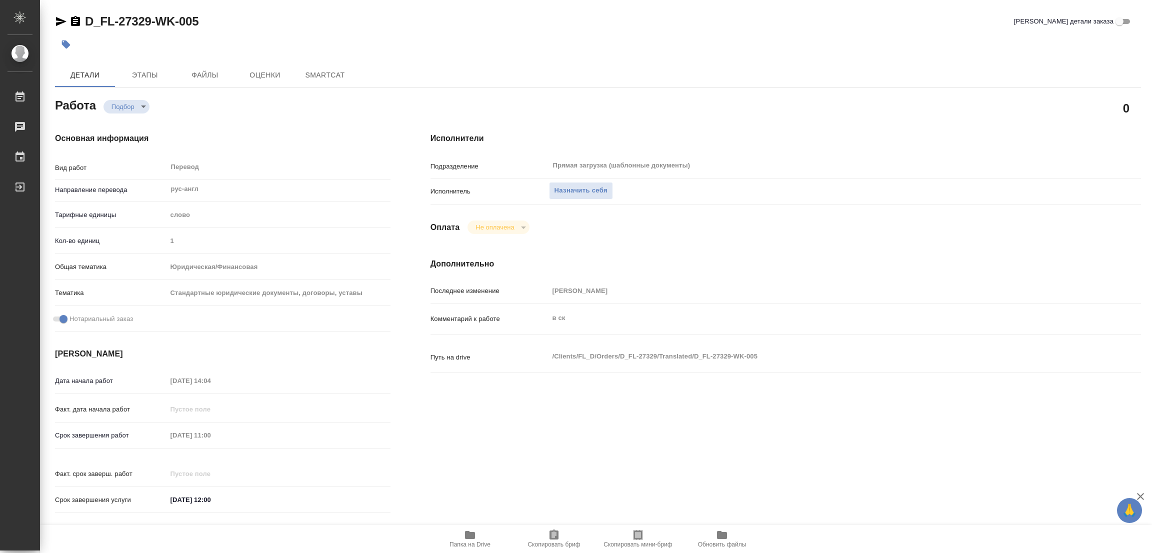
type textarea "x"
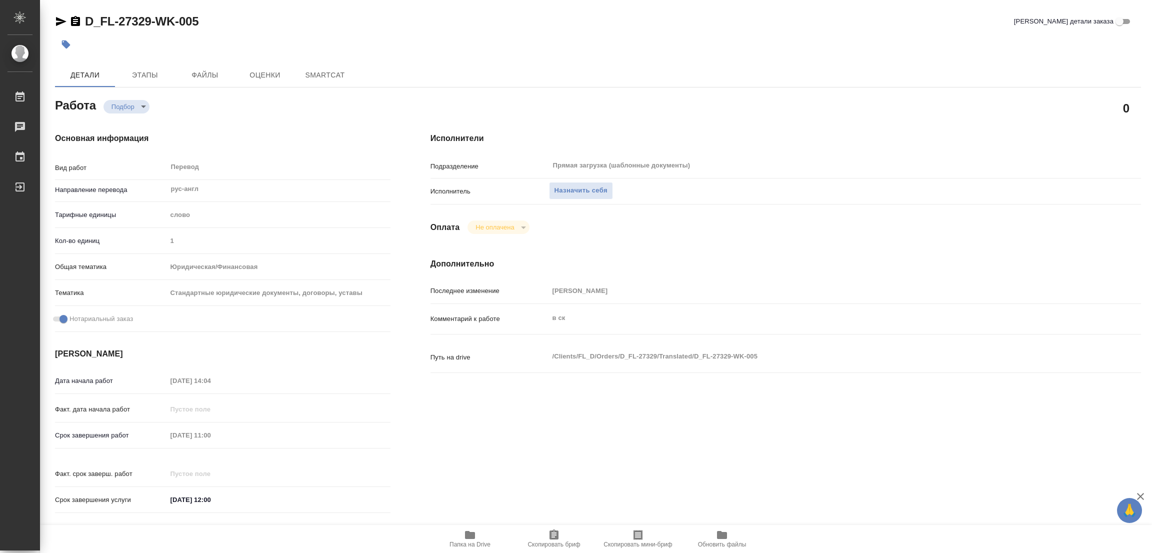
type textarea "x"
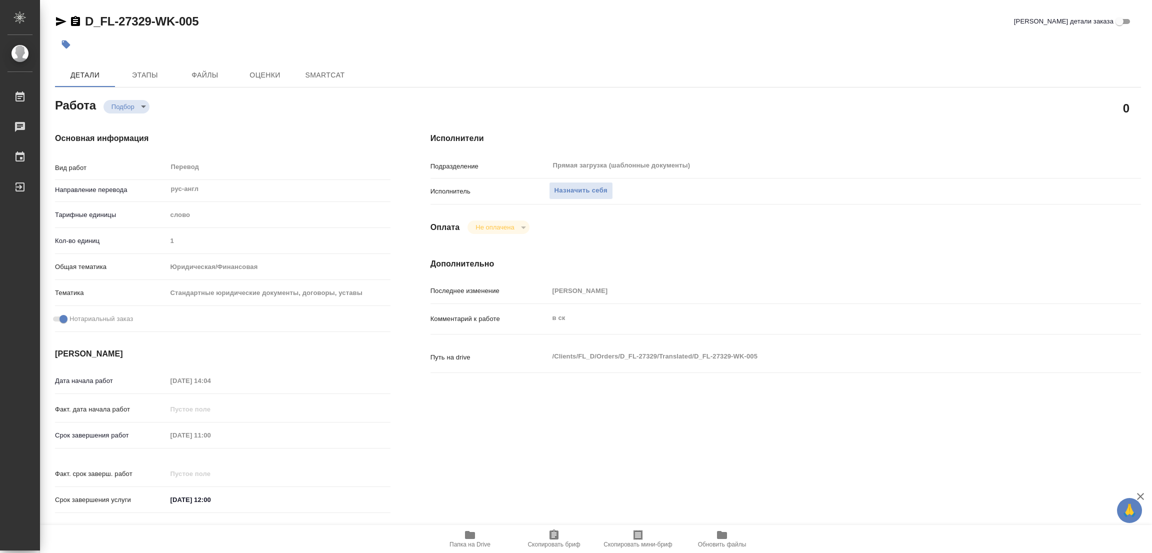
type textarea "x"
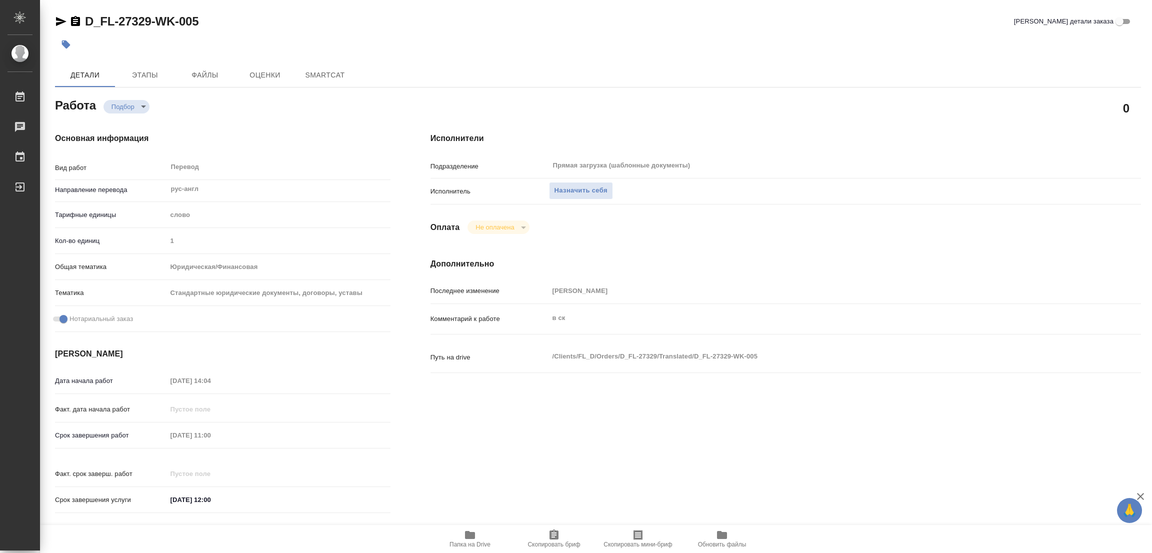
type textarea "x"
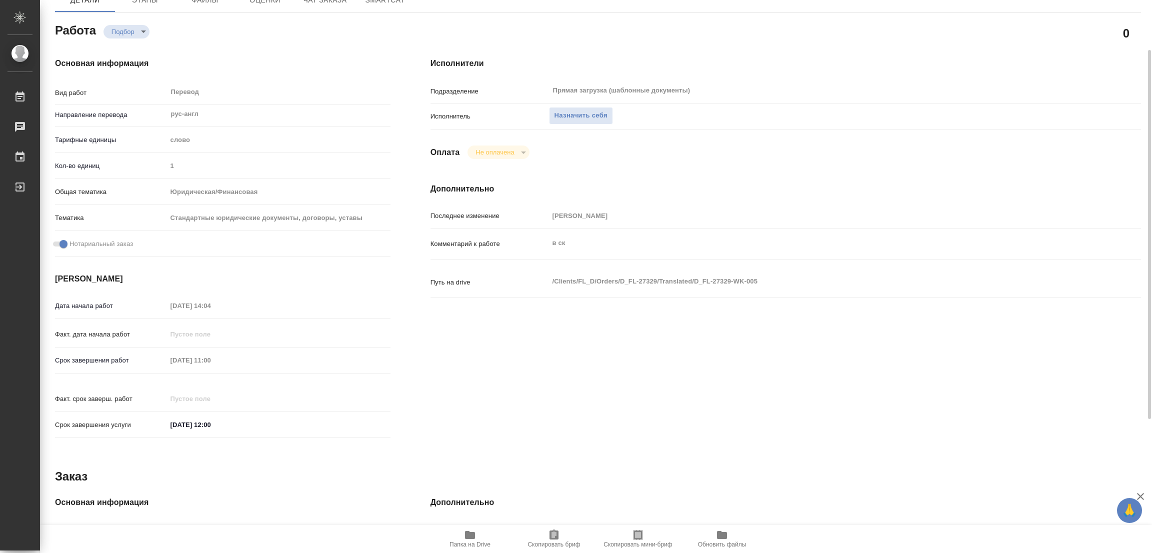
scroll to position [150, 0]
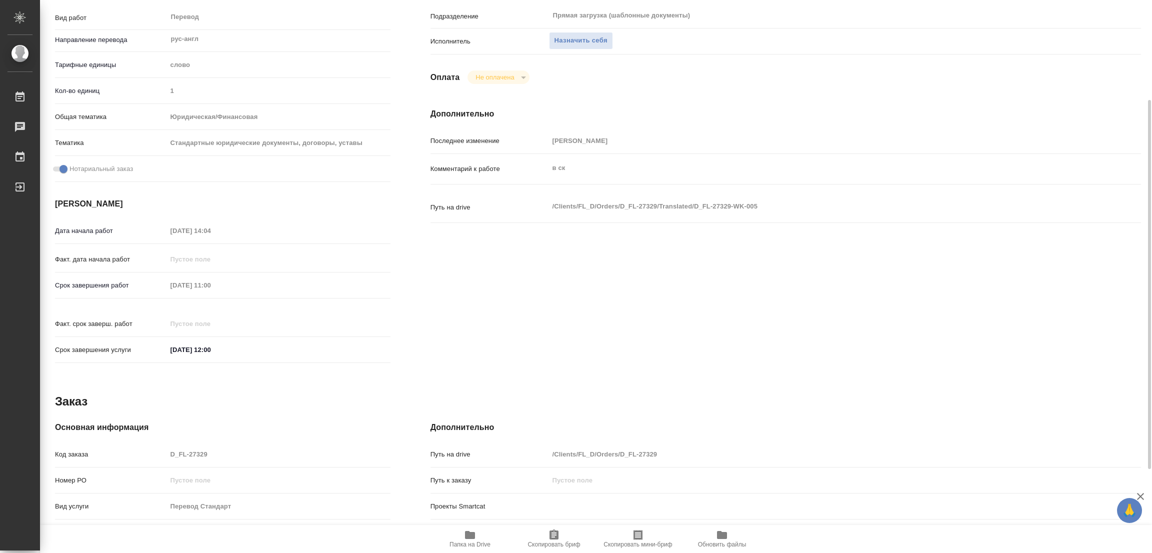
type textarea "x"
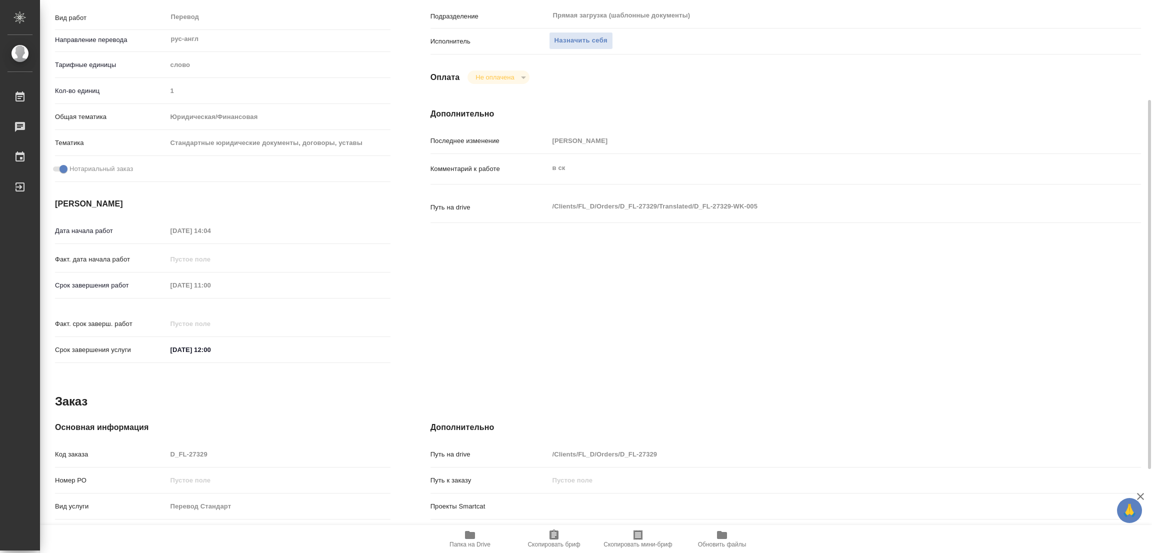
scroll to position [0, 0]
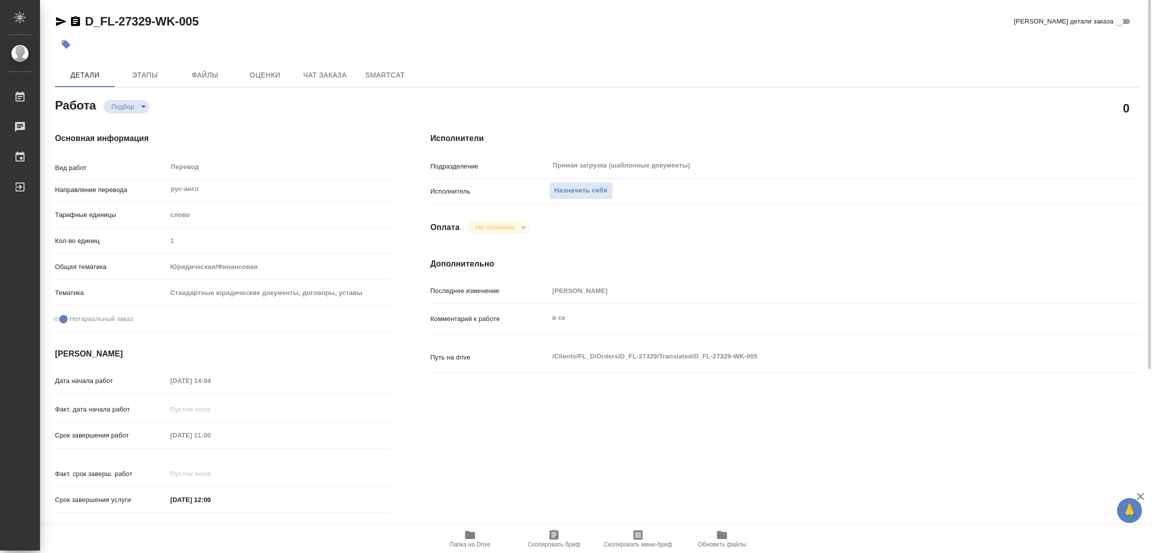
type textarea "x"
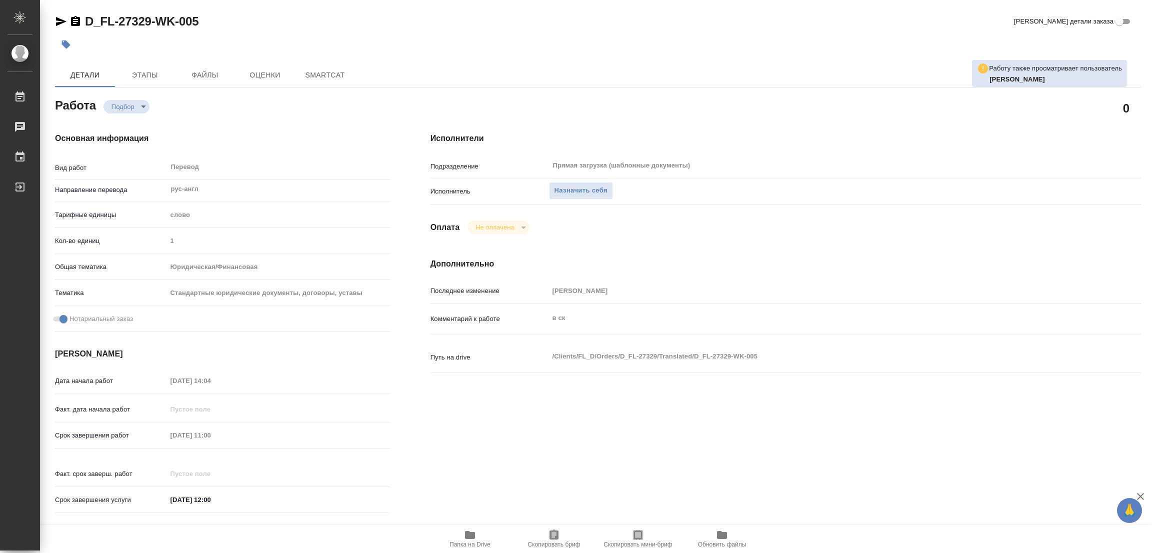
type textarea "x"
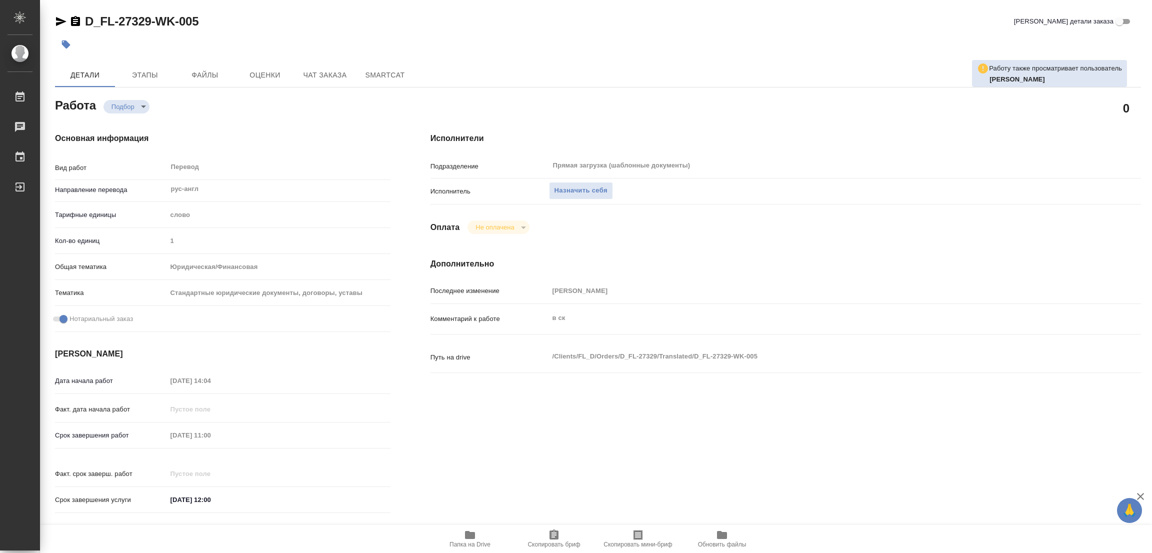
type textarea "x"
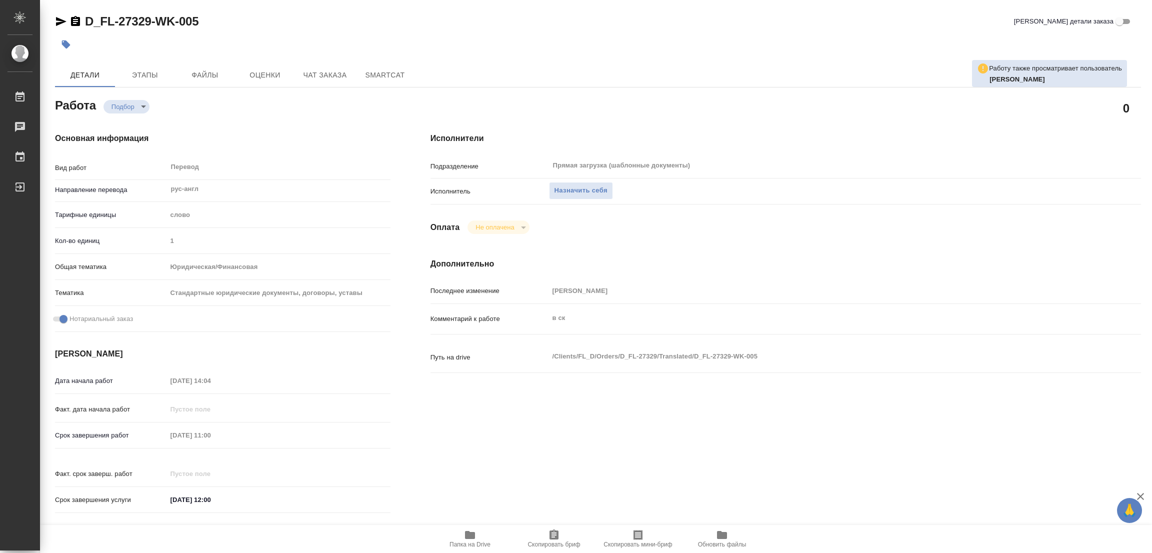
type textarea "x"
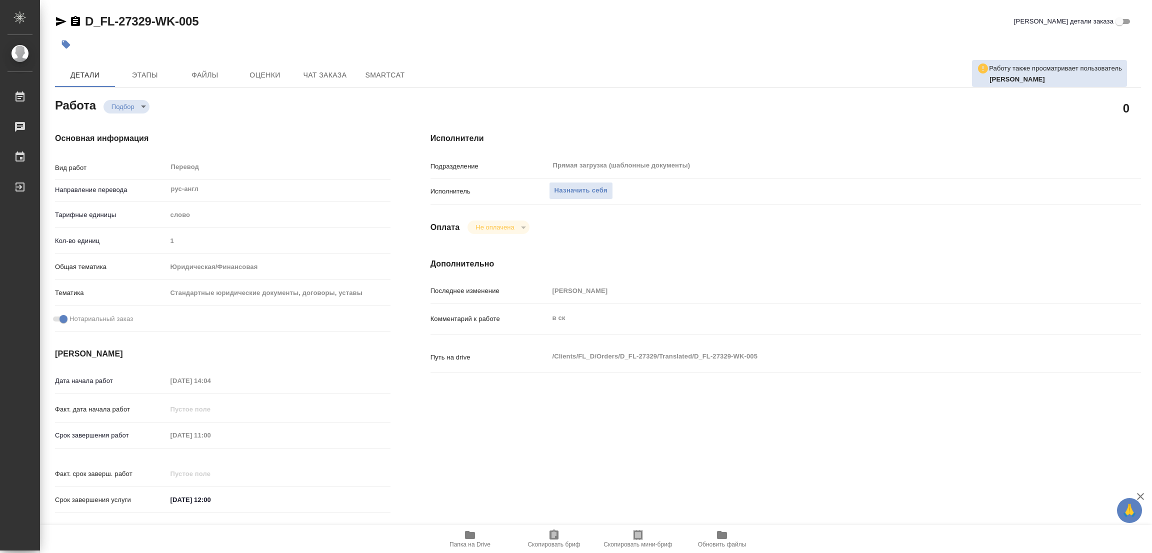
type textarea "x"
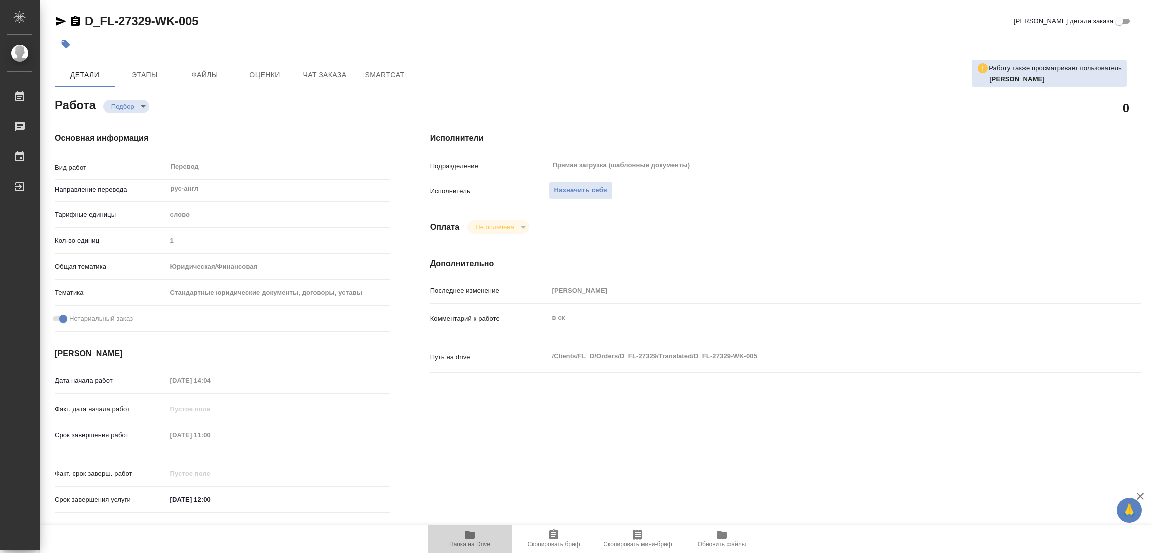
click at [473, 537] on icon "button" at bounding box center [470, 535] width 10 height 8
type textarea "x"
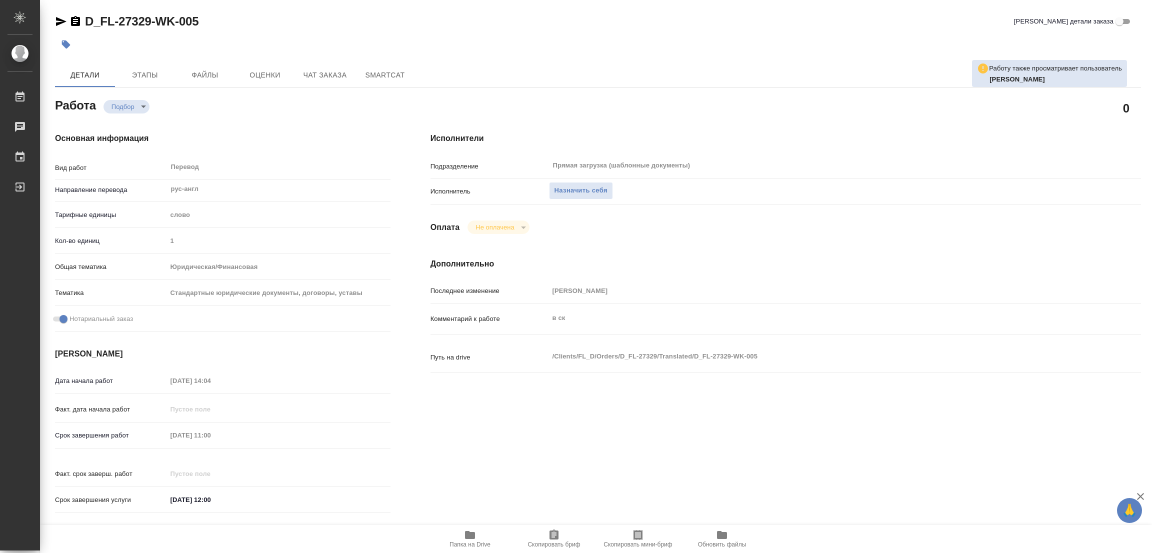
type textarea "x"
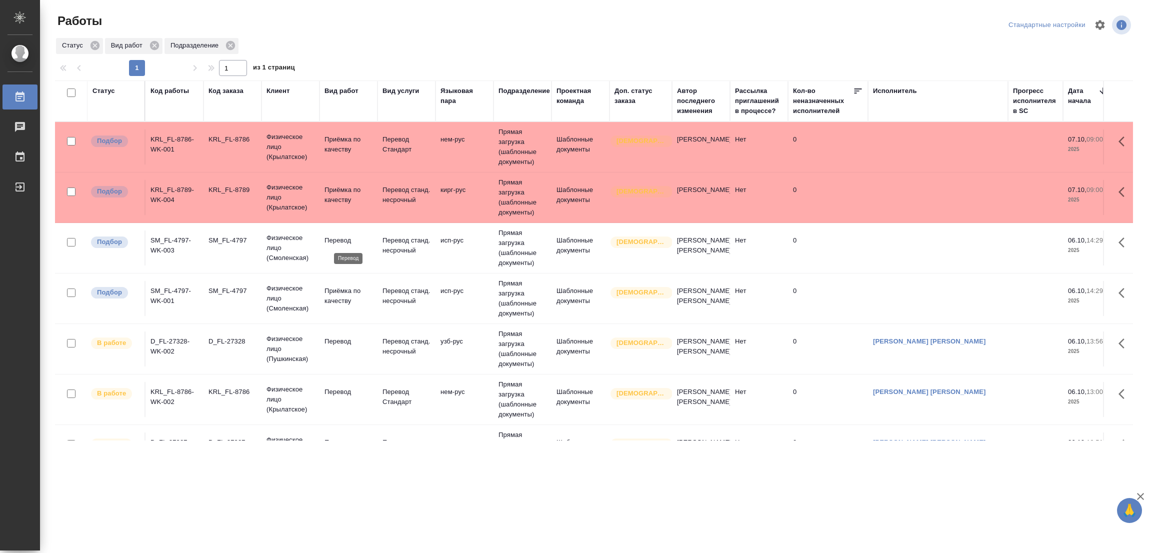
click at [340, 236] on p "Перевод" at bounding box center [349, 241] width 48 height 10
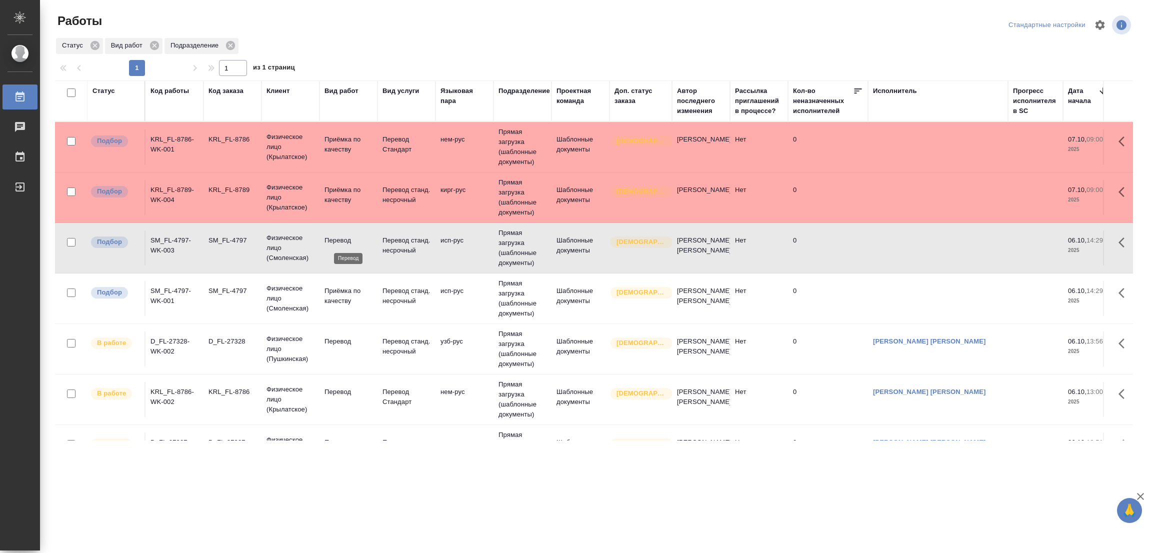
click at [340, 236] on p "Перевод" at bounding box center [349, 241] width 48 height 10
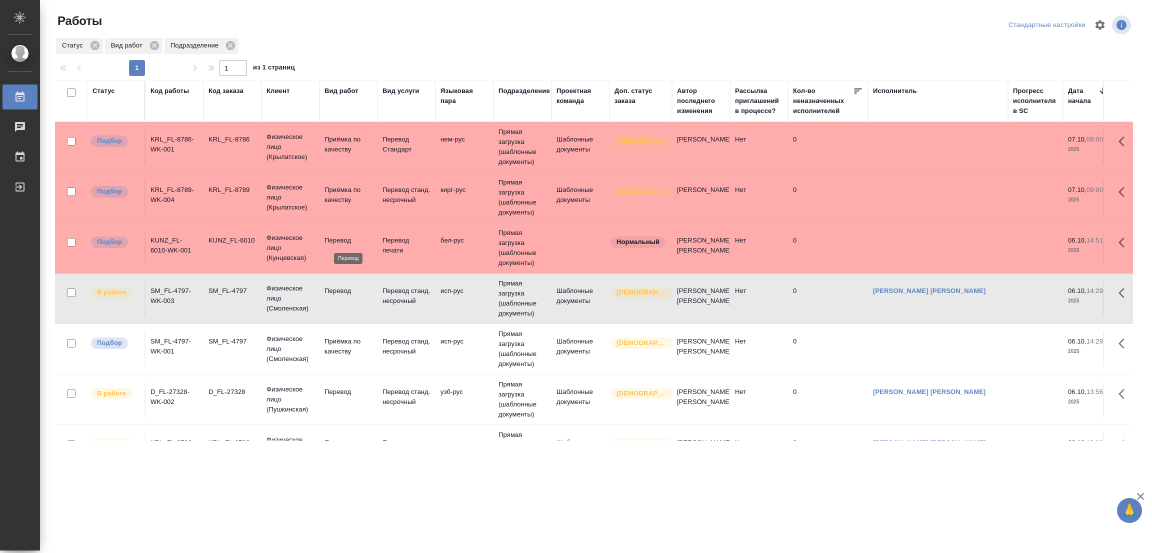
click at [332, 237] on p "Перевод" at bounding box center [349, 241] width 48 height 10
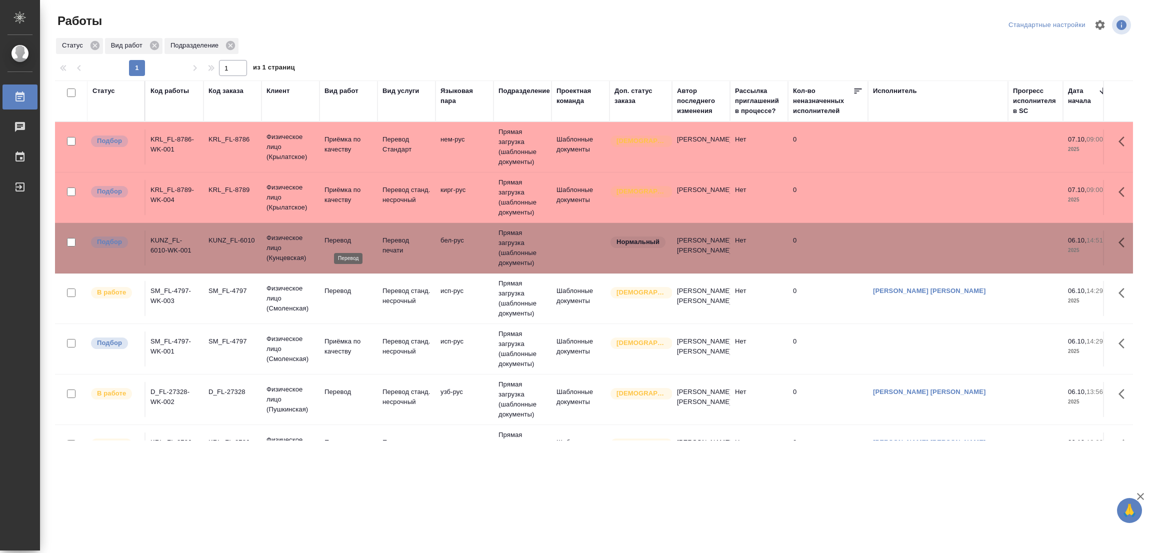
click at [332, 237] on p "Перевод" at bounding box center [349, 241] width 48 height 10
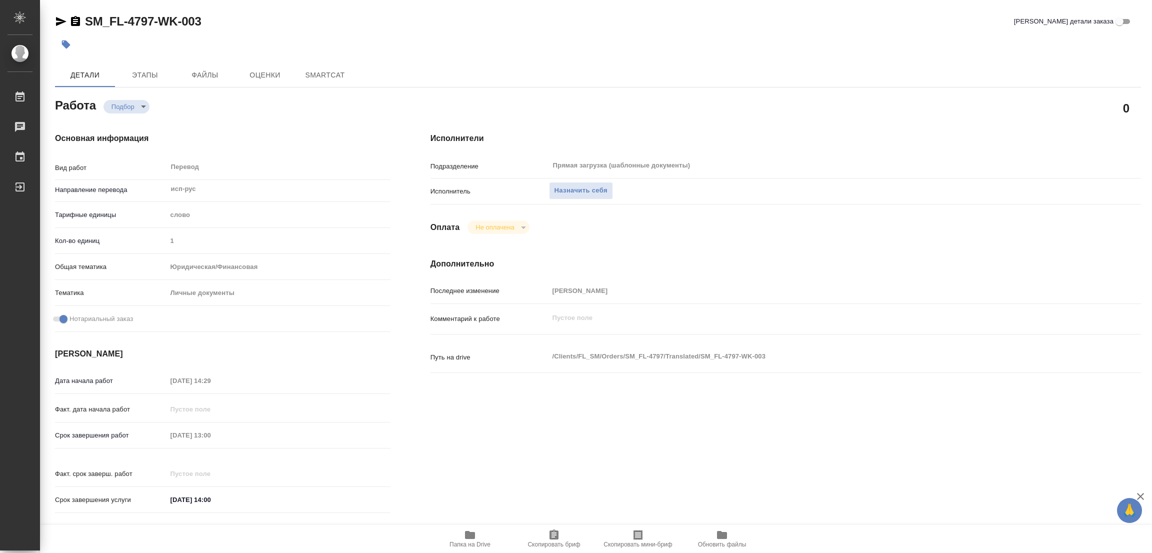
type textarea "x"
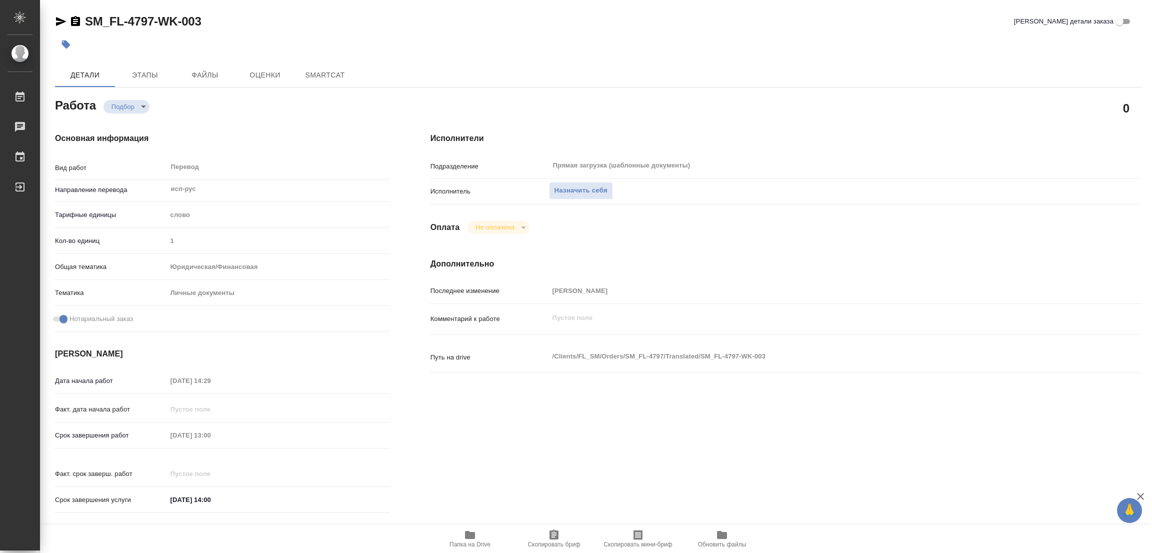
type textarea "x"
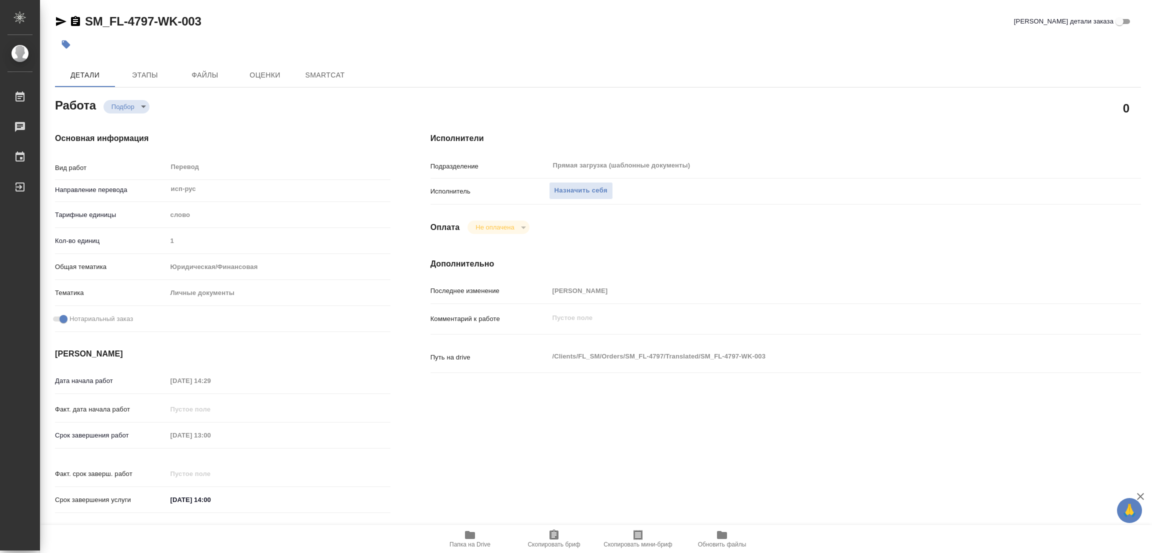
type textarea "x"
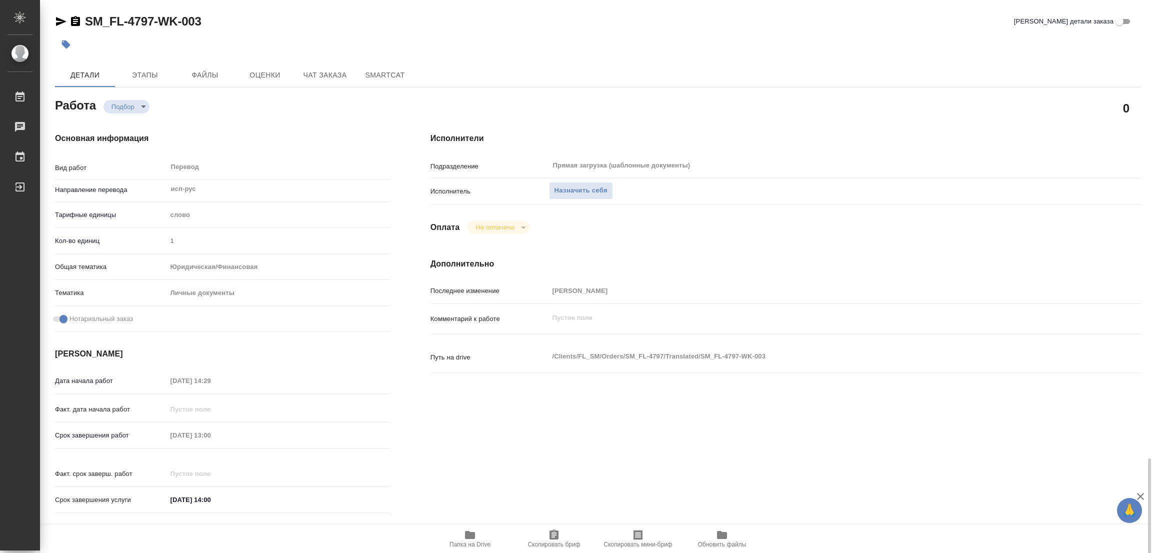
scroll to position [275, 0]
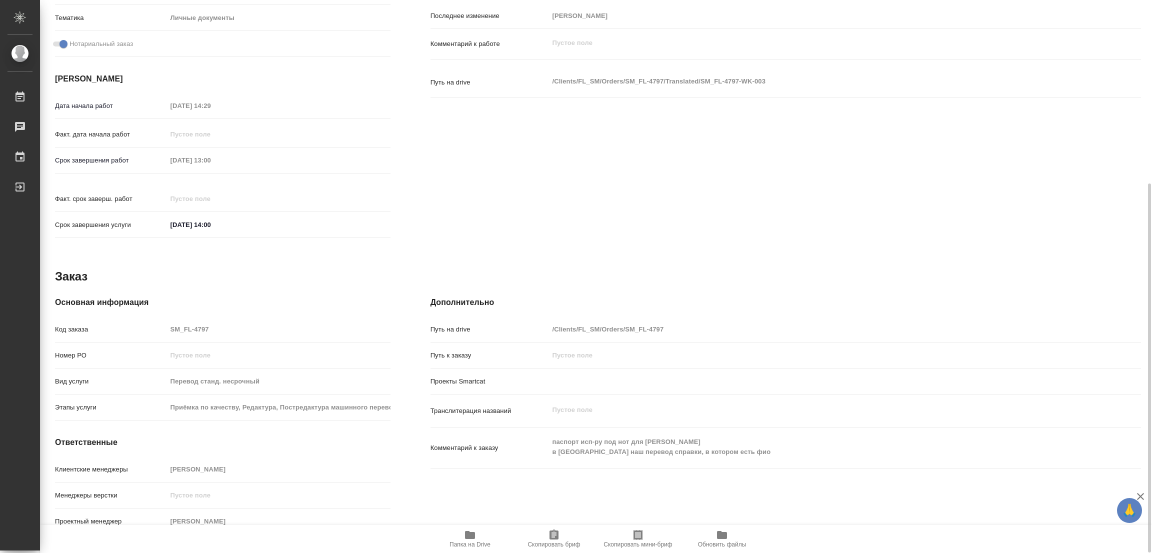
type textarea "x"
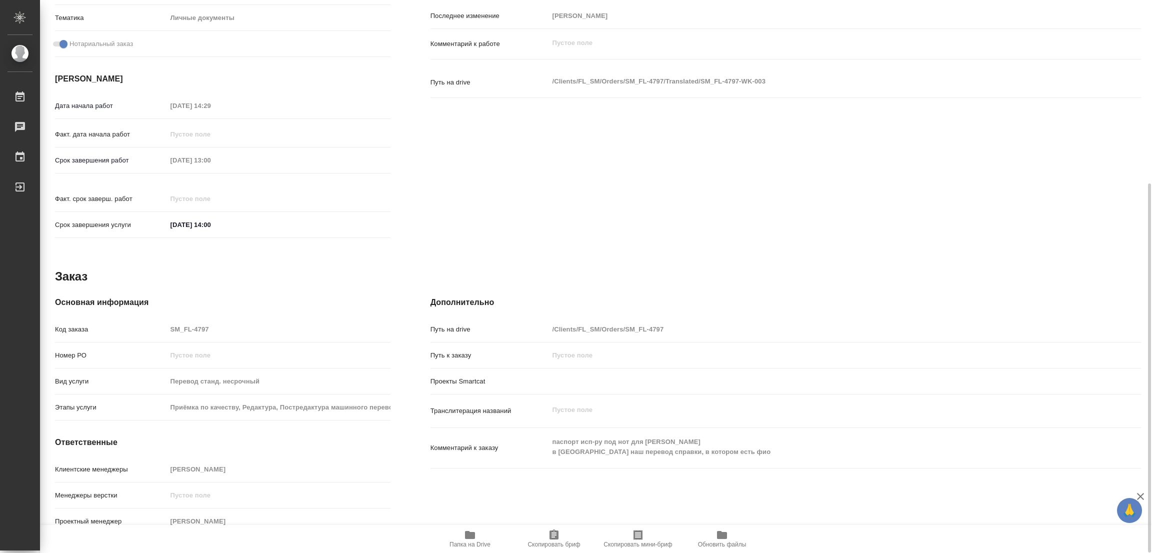
type textarea "x"
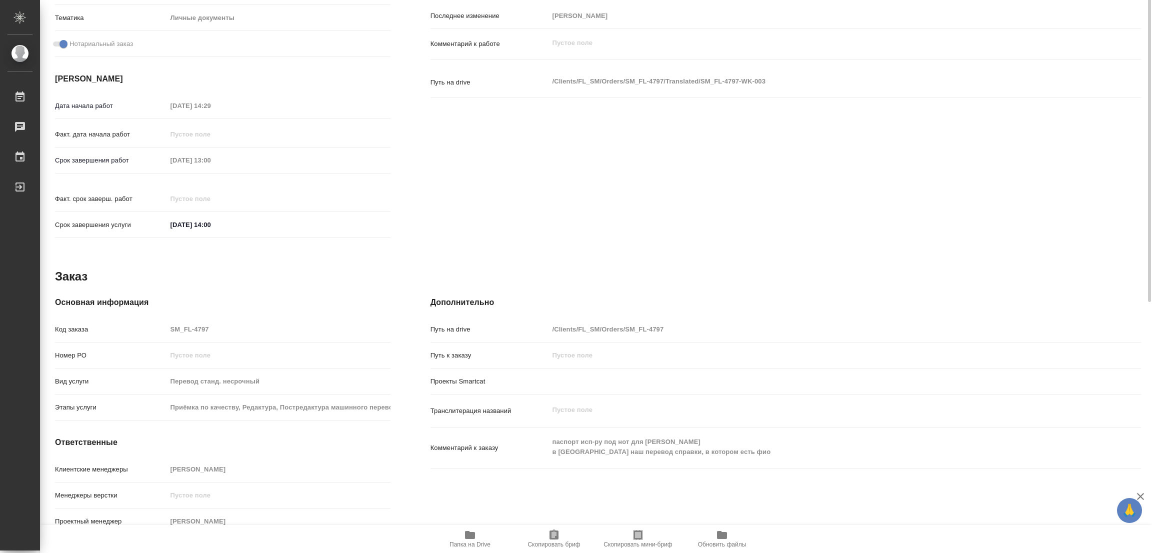
scroll to position [125, 0]
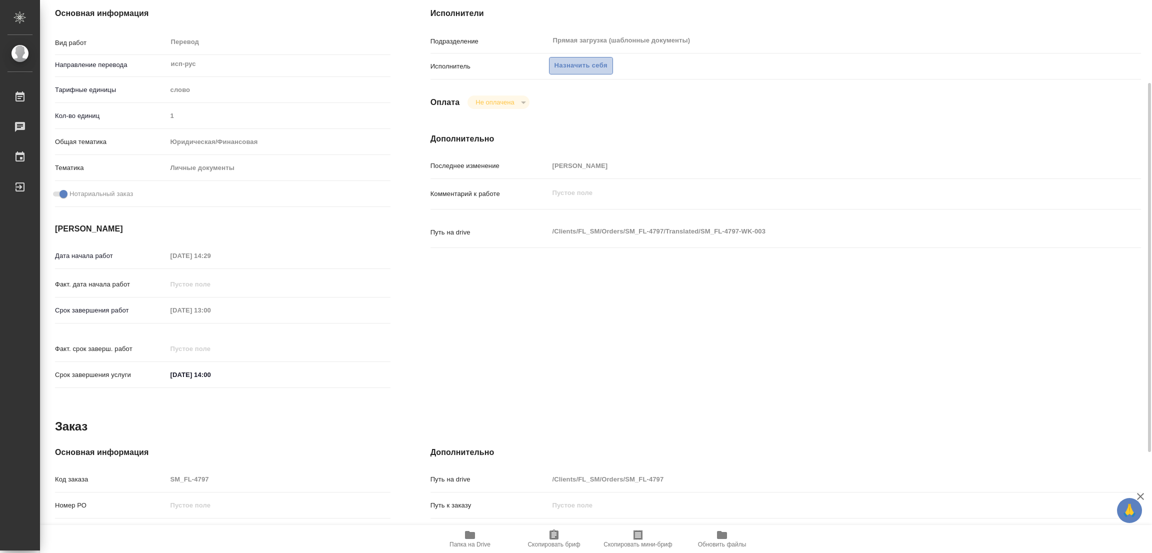
click at [569, 62] on span "Назначить себя" at bounding box center [581, 66] width 53 height 12
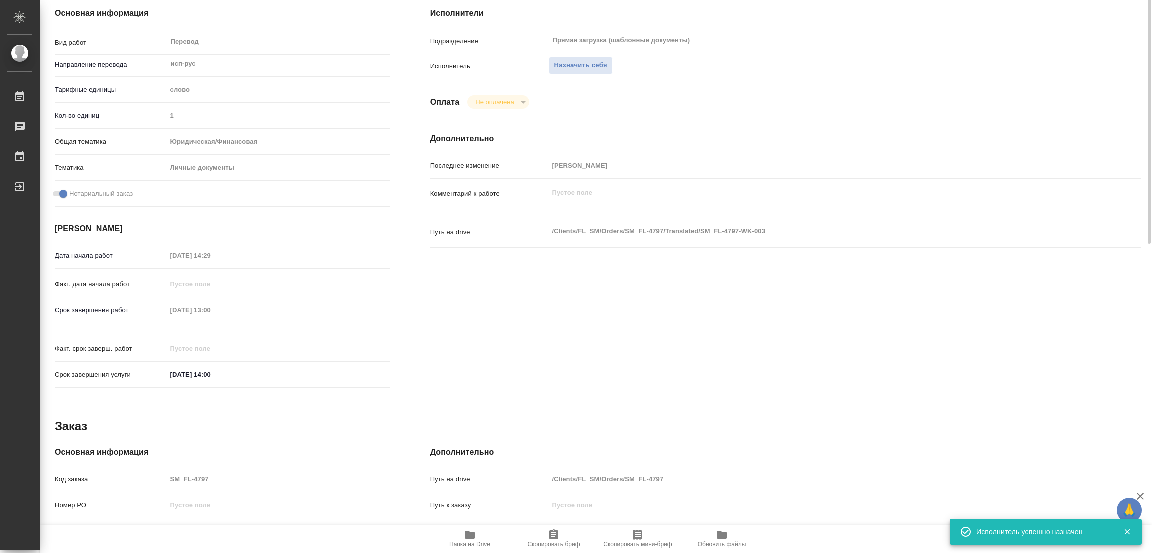
scroll to position [0, 0]
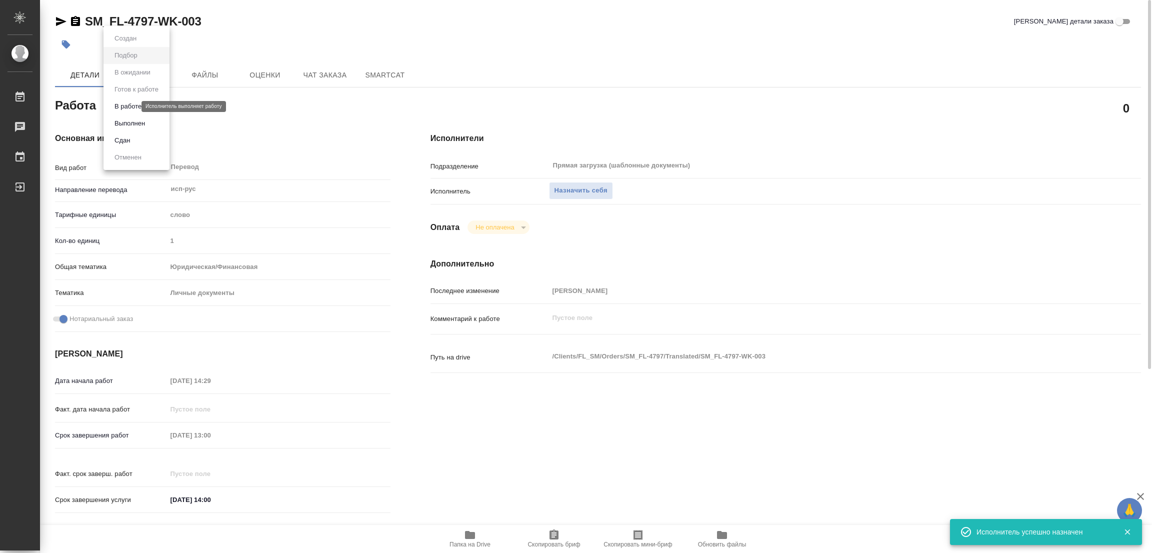
click at [123, 105] on body "🙏 .cls-1 fill:#fff; AWATERA Popova Galina Работы 0 Чаты График Выйти SM_FL-4797…" at bounding box center [576, 276] width 1152 height 553
click at [123, 105] on button "В работе" at bounding box center [128, 106] width 33 height 11
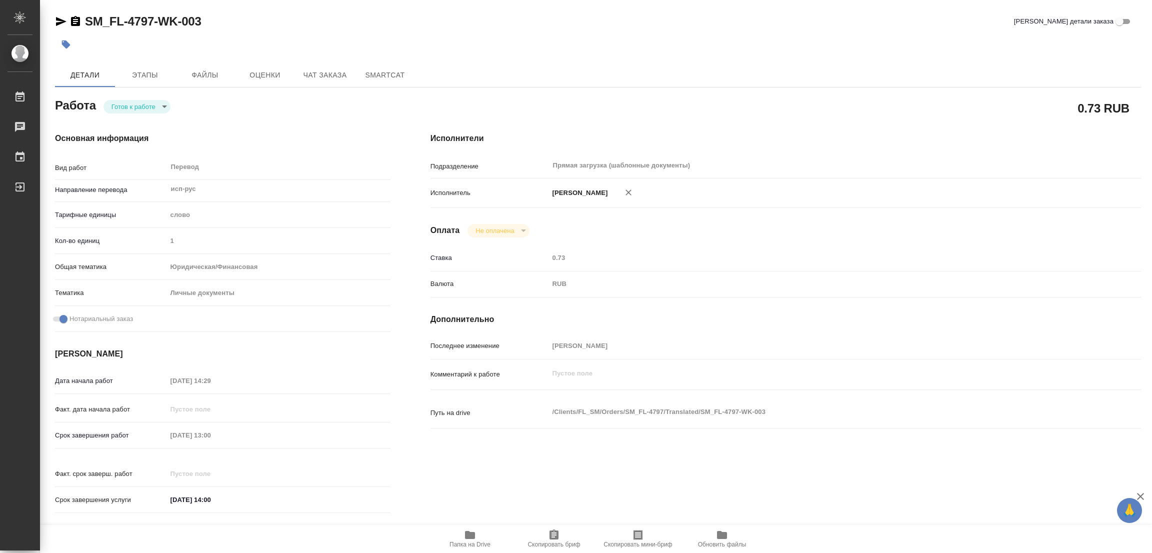
type textarea "x"
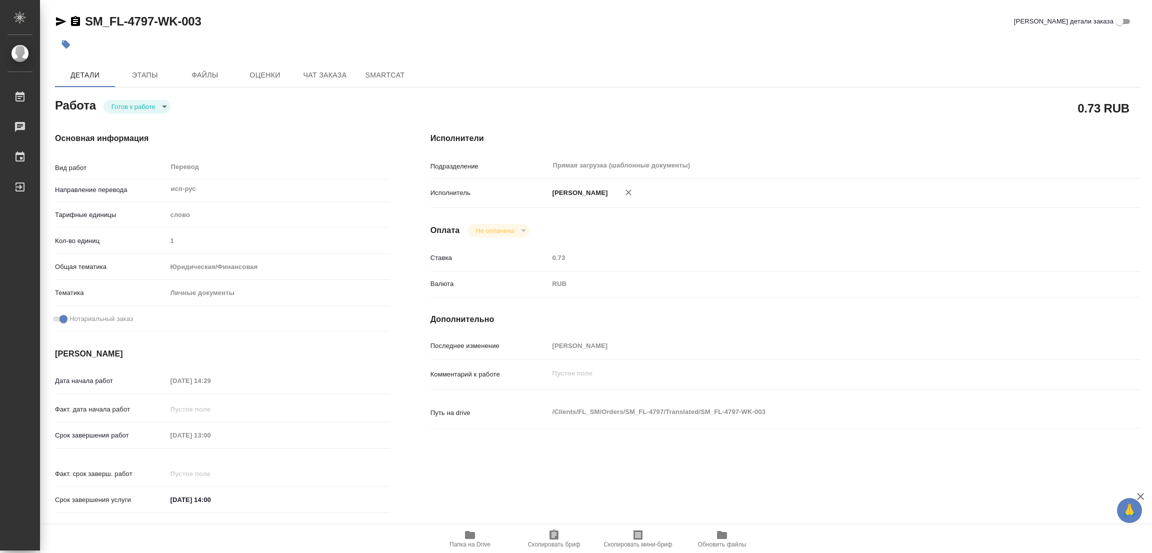
type textarea "x"
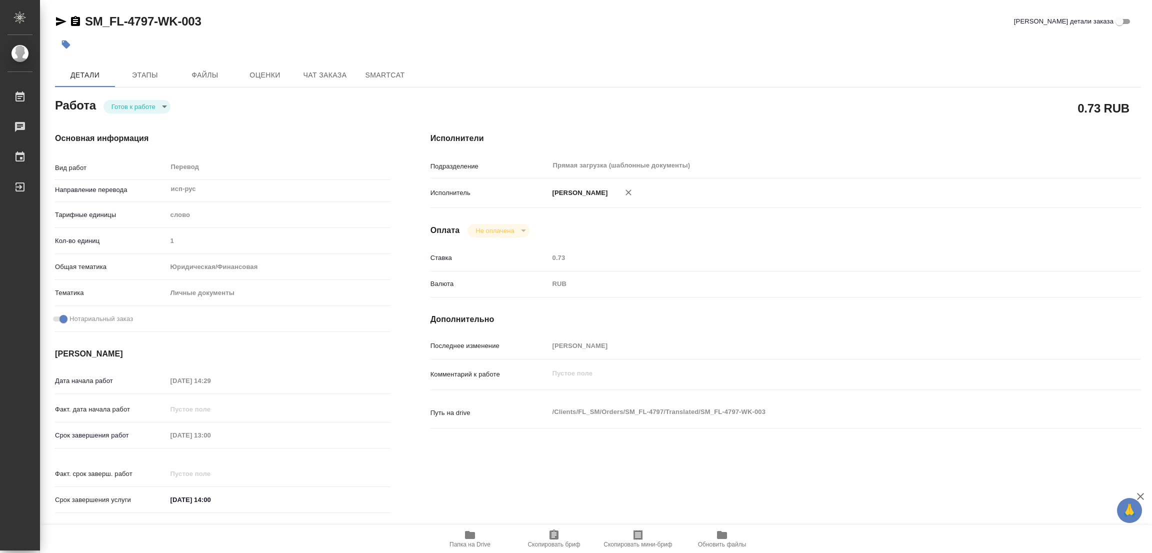
type textarea "x"
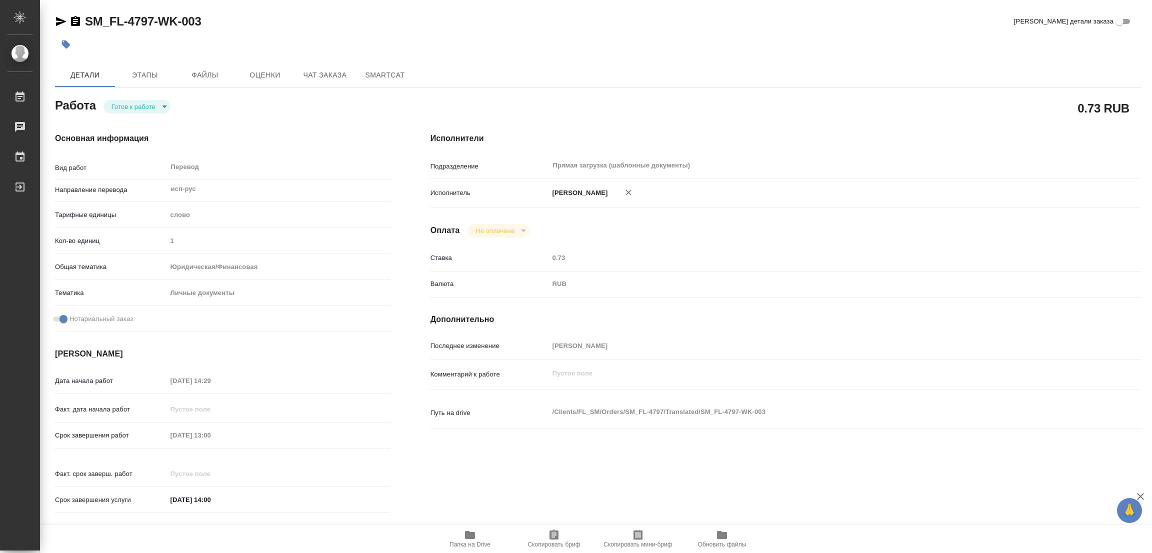
type textarea "x"
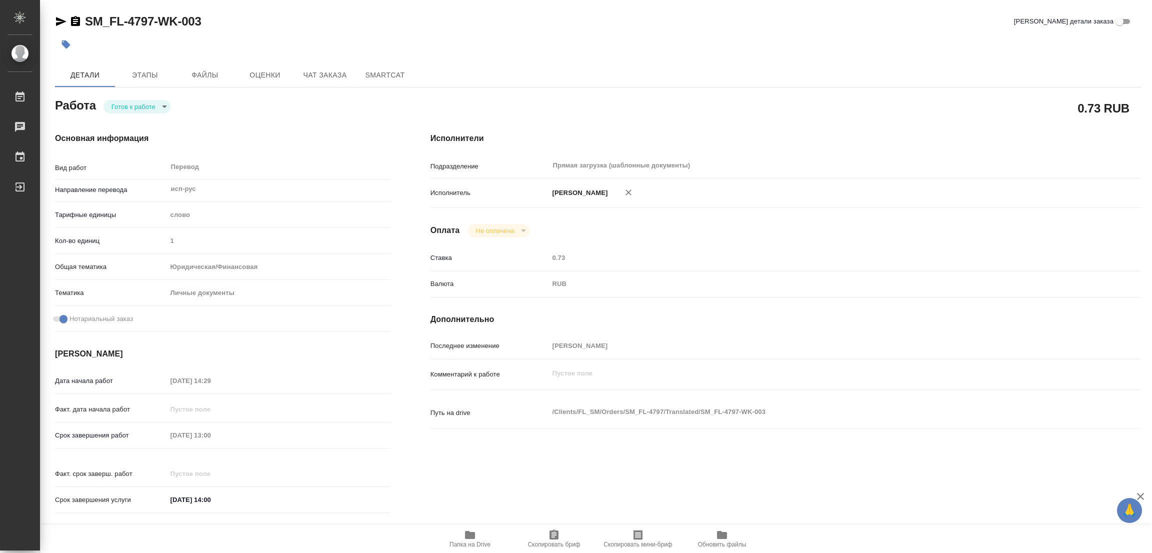
type textarea "x"
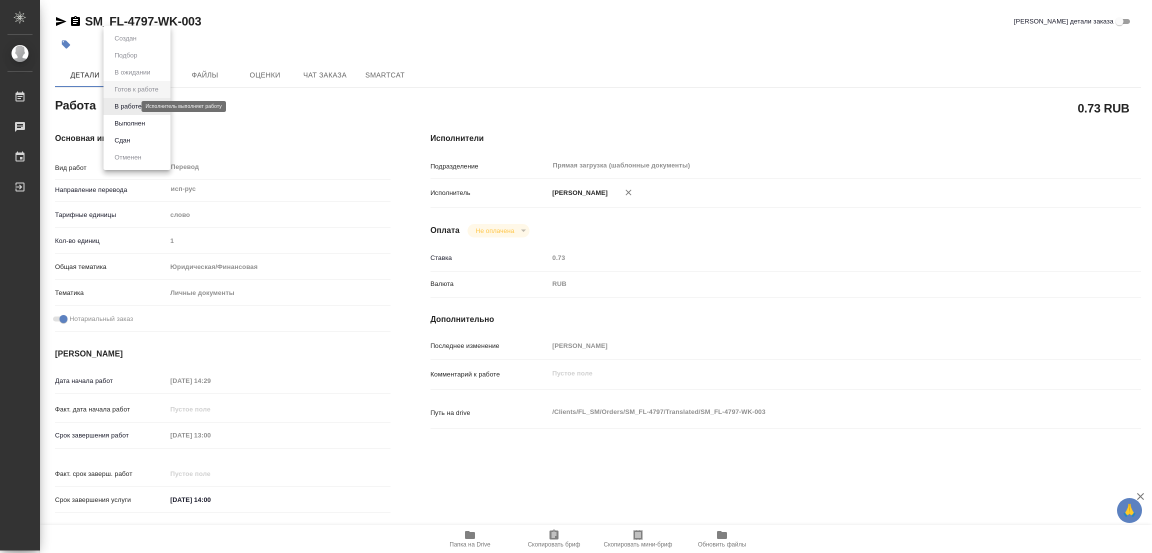
click at [128, 108] on body "🙏 .cls-1 fill:#fff; AWATERA Popova Galina Работы Чаты График Выйти SM_FL-4797-W…" at bounding box center [576, 276] width 1152 height 553
type textarea "x"
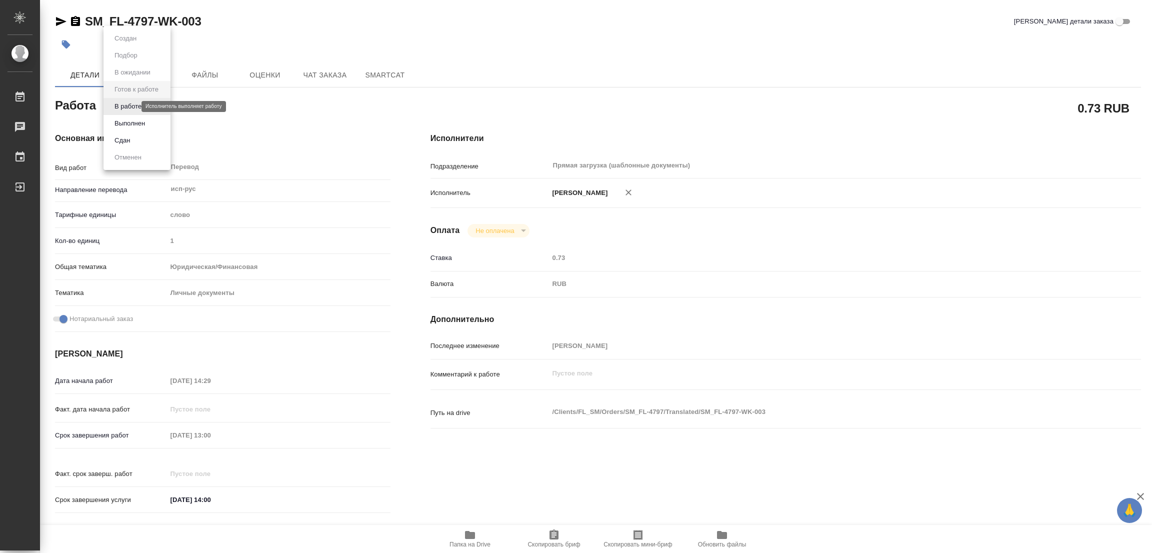
type textarea "x"
click at [128, 108] on button "В работе" at bounding box center [128, 106] width 33 height 11
type textarea "x"
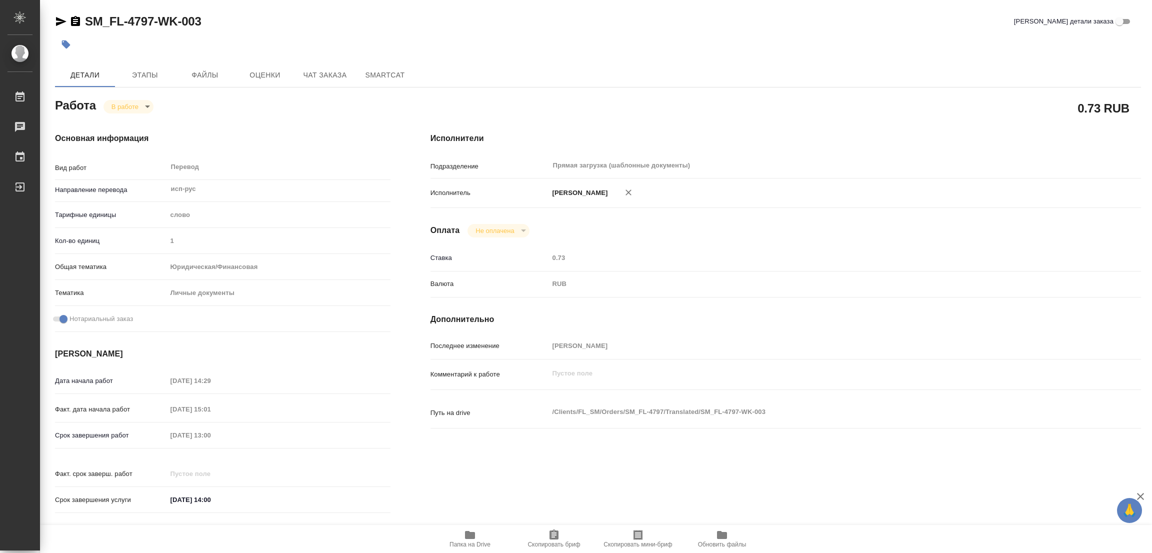
type textarea "x"
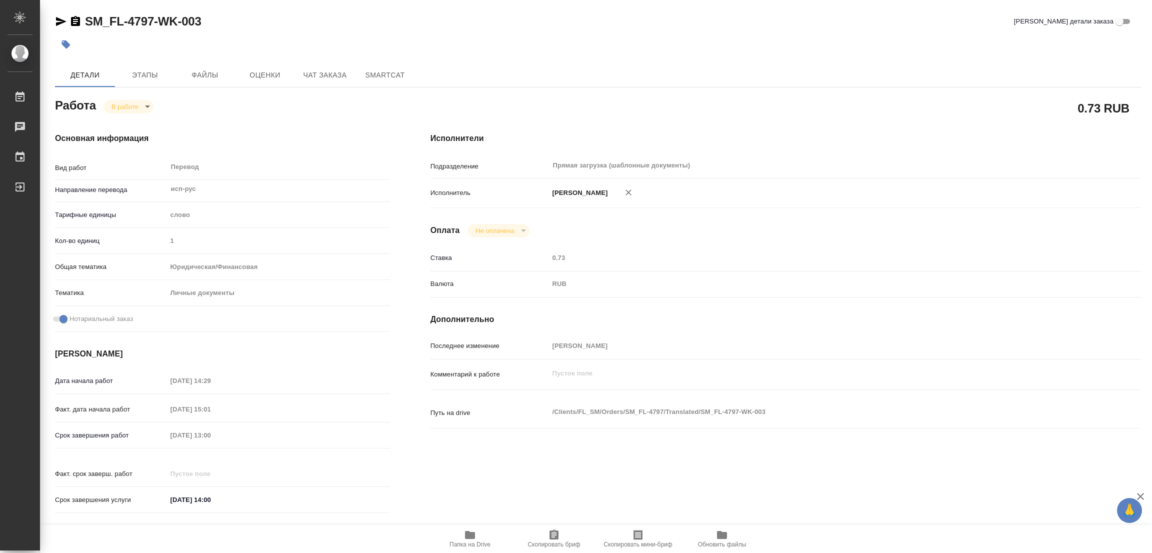
type textarea "x"
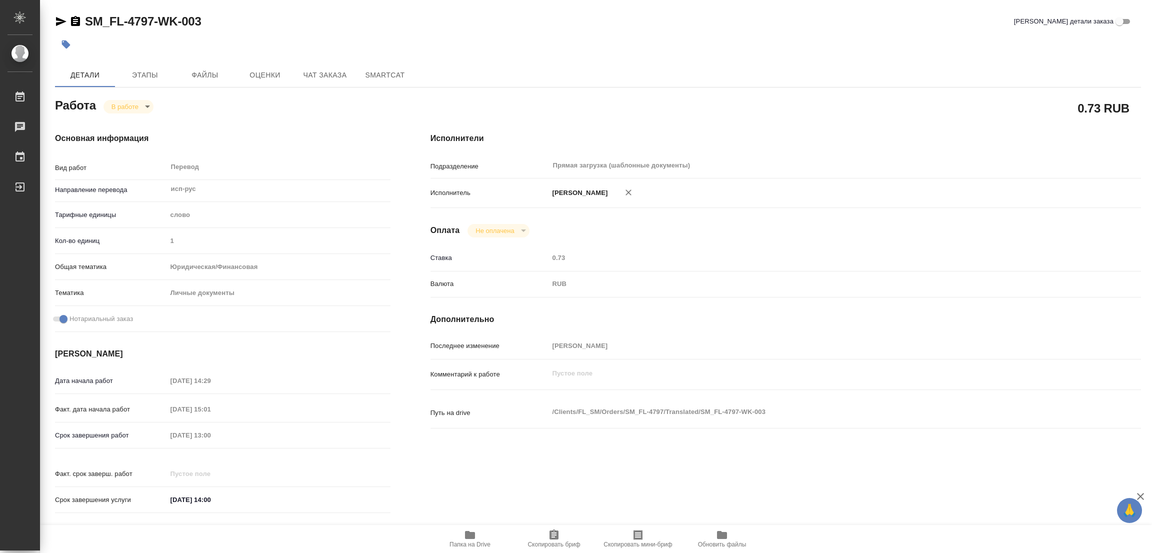
type textarea "x"
click at [473, 536] on icon "button" at bounding box center [470, 535] width 10 height 8
drag, startPoint x: 81, startPoint y: 4, endPoint x: 154, endPoint y: 24, distance: 75.7
click at [154, 24] on div "SM_FL-4797-WK-003 Кратко детали заказа Детали Этапы Файлы Оценки Чат заказа Sma…" at bounding box center [598, 419] width 1097 height 839
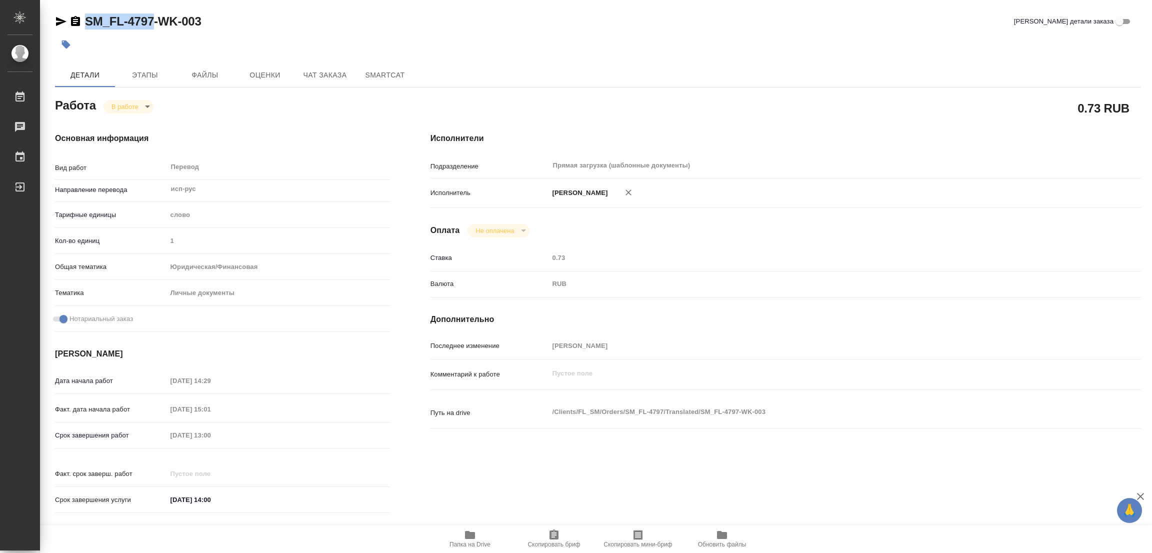
copy link "SM_FL-4797"
click at [561, 544] on span "Скопировать бриф" at bounding box center [554, 544] width 53 height 7
copy link "SM_FL-4797"
click at [583, 72] on div "Детали Этапы Файлы Оценки Чат заказа SmartCat" at bounding box center [598, 75] width 1086 height 24
click at [149, 441] on div "Срок завершения работ 07.10.2025 13:00" at bounding box center [223, 436] width 336 height 18
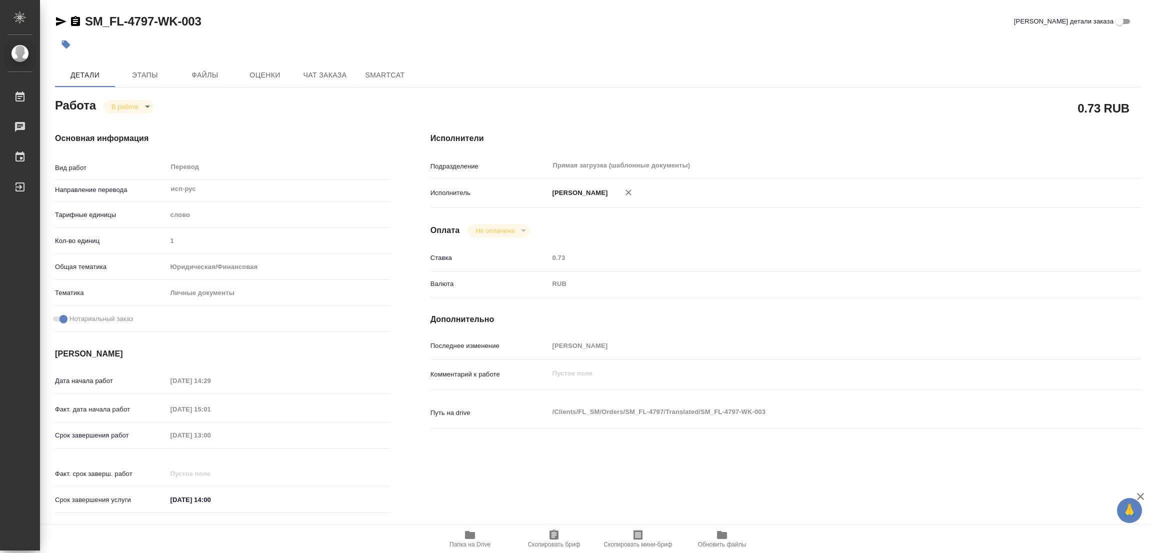
type textarea "x"
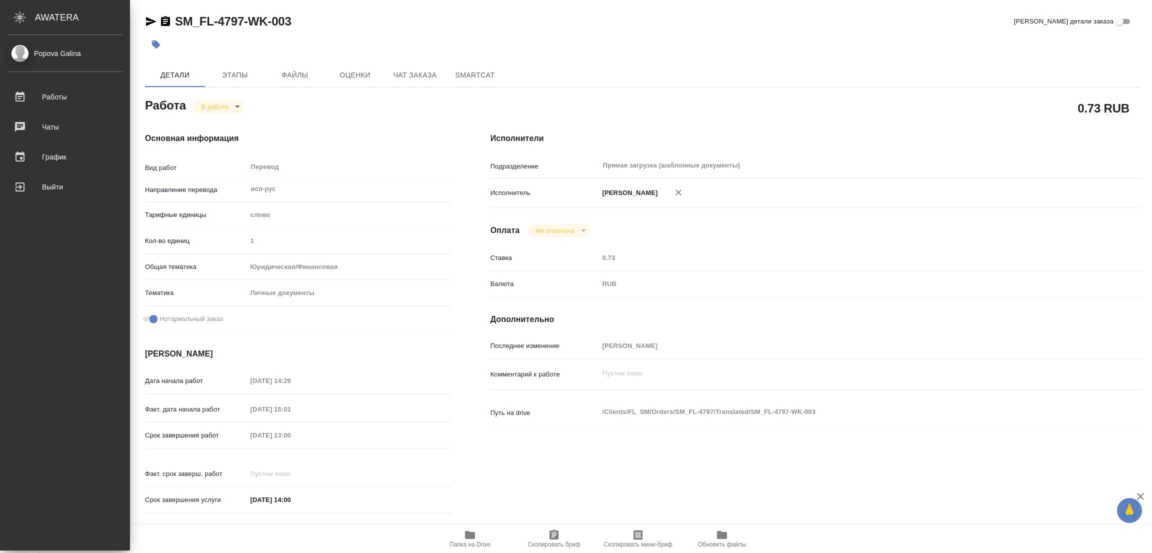
type textarea "x"
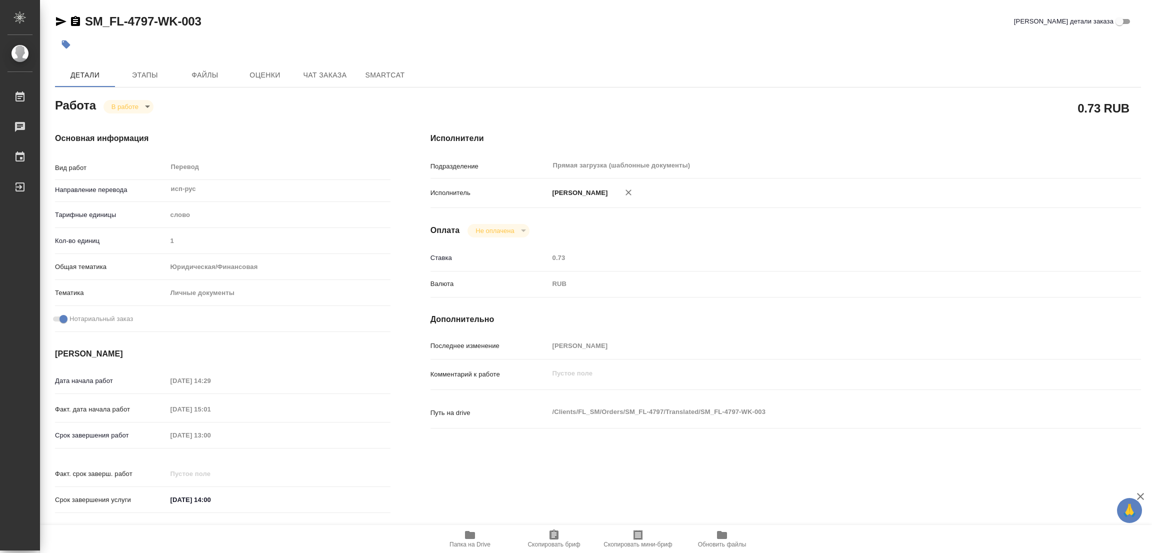
type textarea "x"
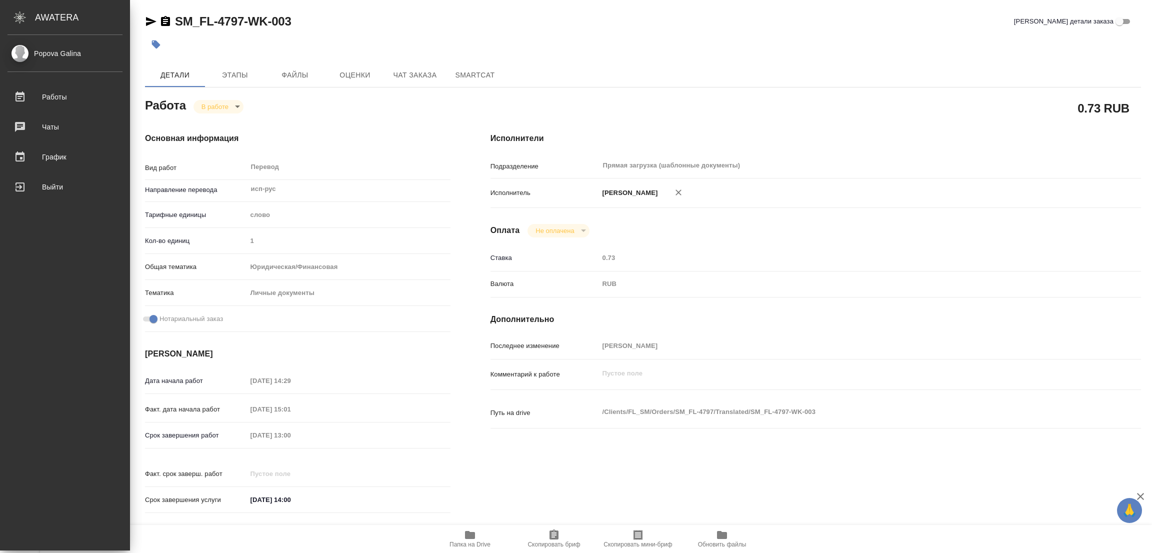
type textarea "x"
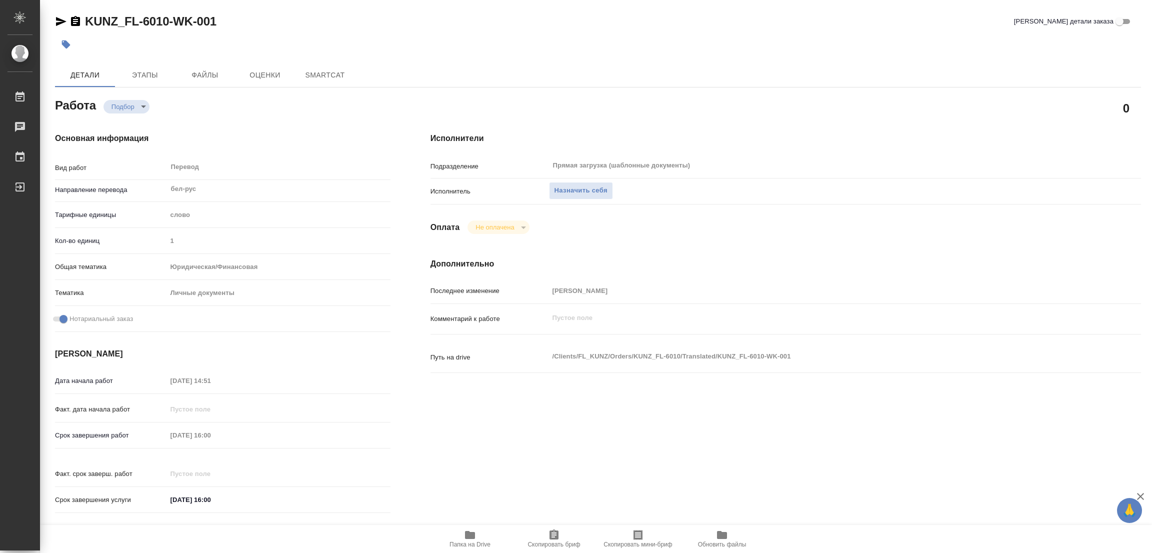
type textarea "x"
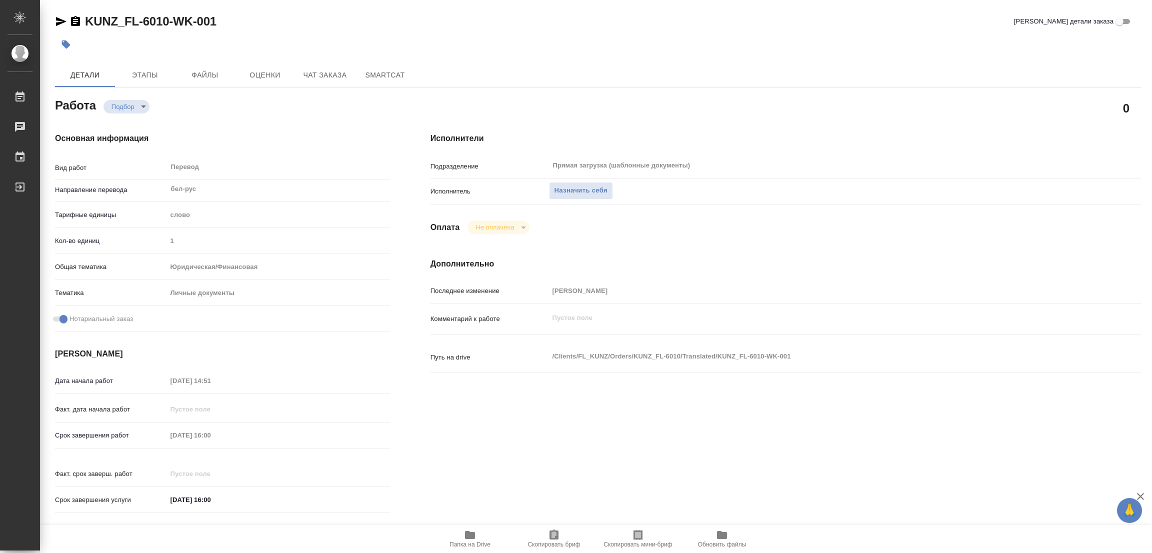
type textarea "x"
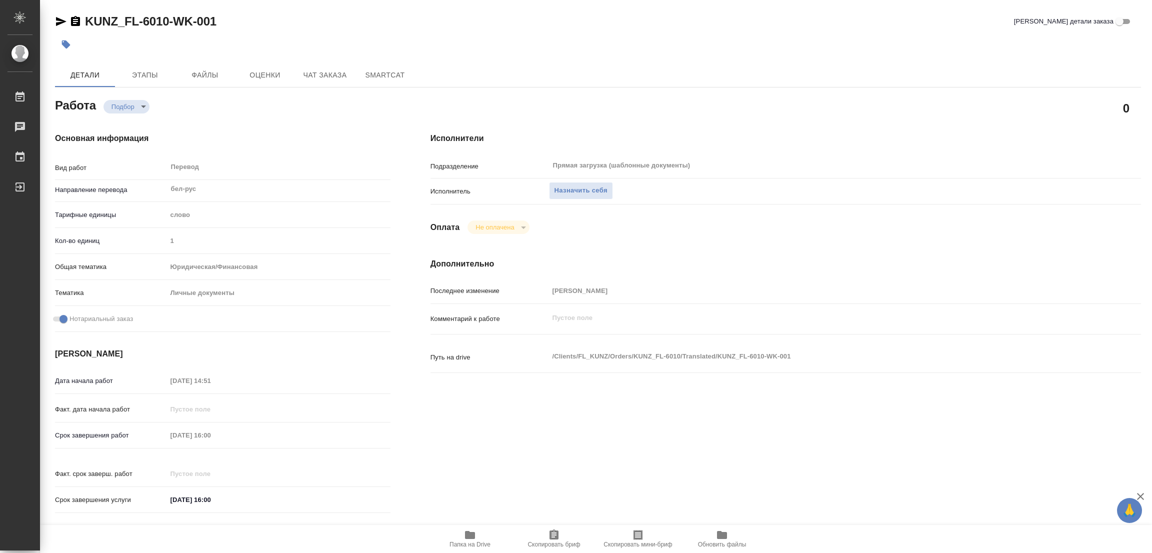
type textarea "x"
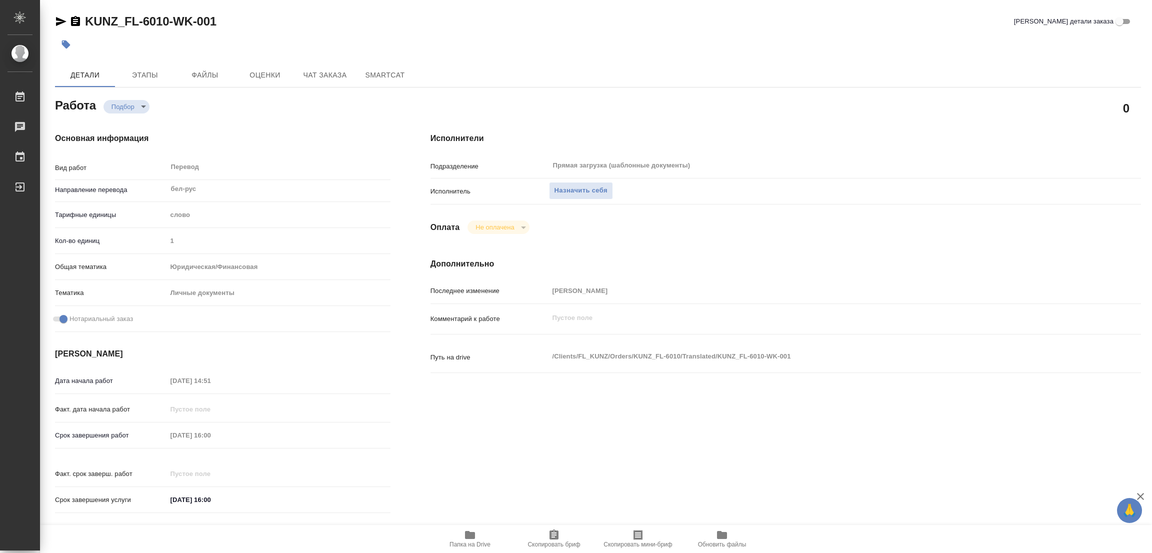
type textarea "x"
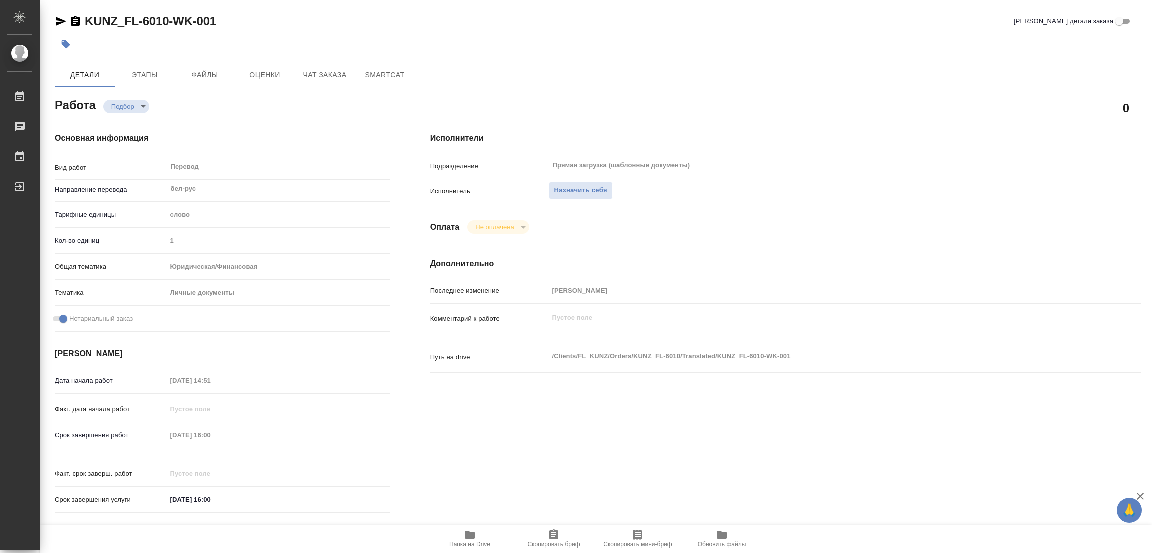
type textarea "x"
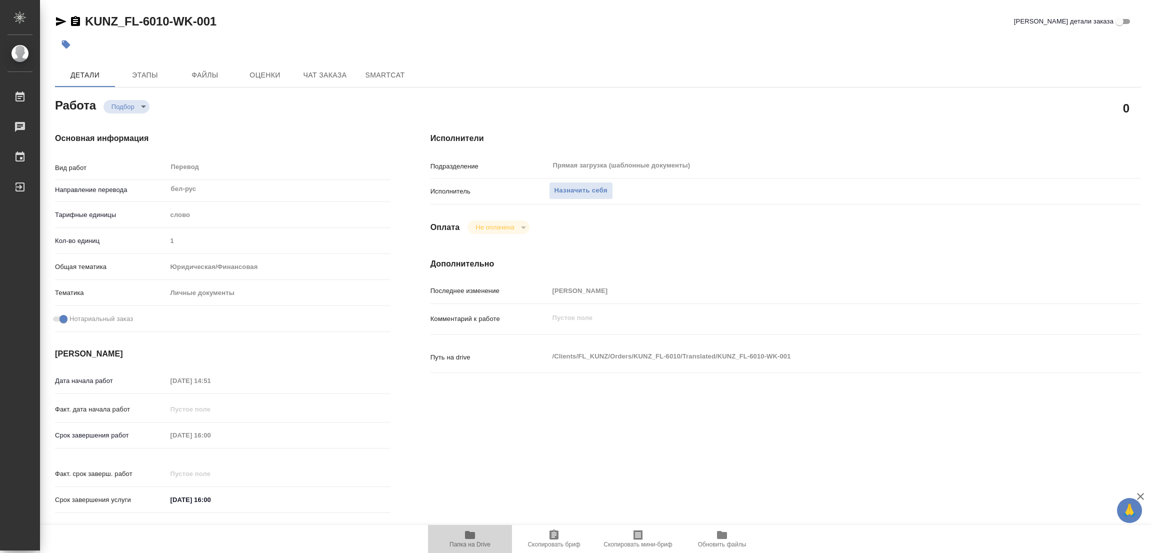
click at [467, 534] on icon "button" at bounding box center [470, 535] width 10 height 8
click at [596, 189] on span "Назначить себя" at bounding box center [581, 191] width 53 height 12
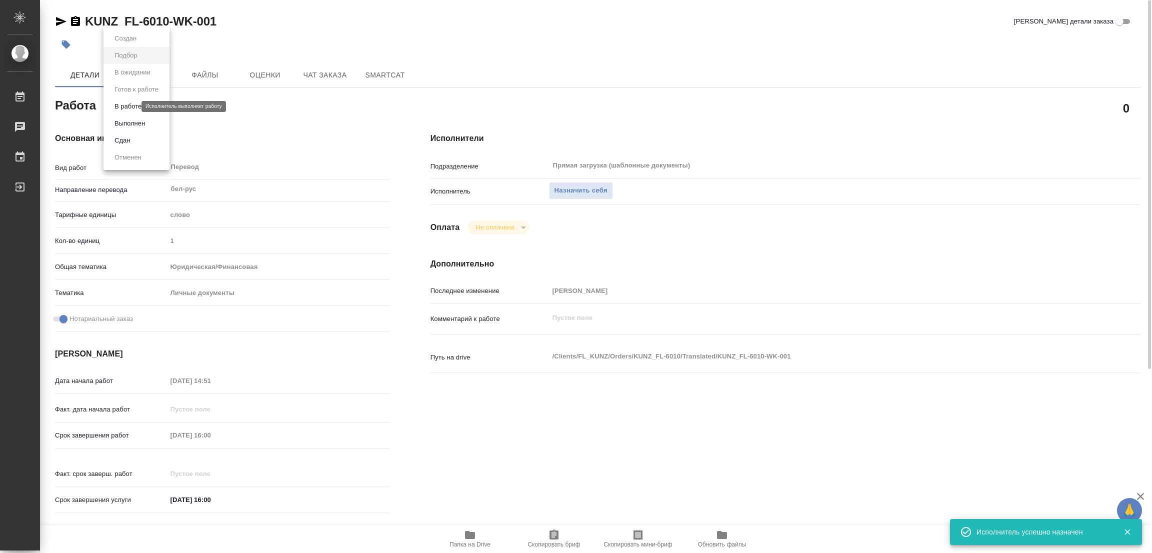
click at [123, 103] on body "🙏 .cls-1 fill:#fff; AWATERA Popova Galina Работы 0 Чаты График Выйти KUNZ_FL-60…" at bounding box center [576, 276] width 1152 height 553
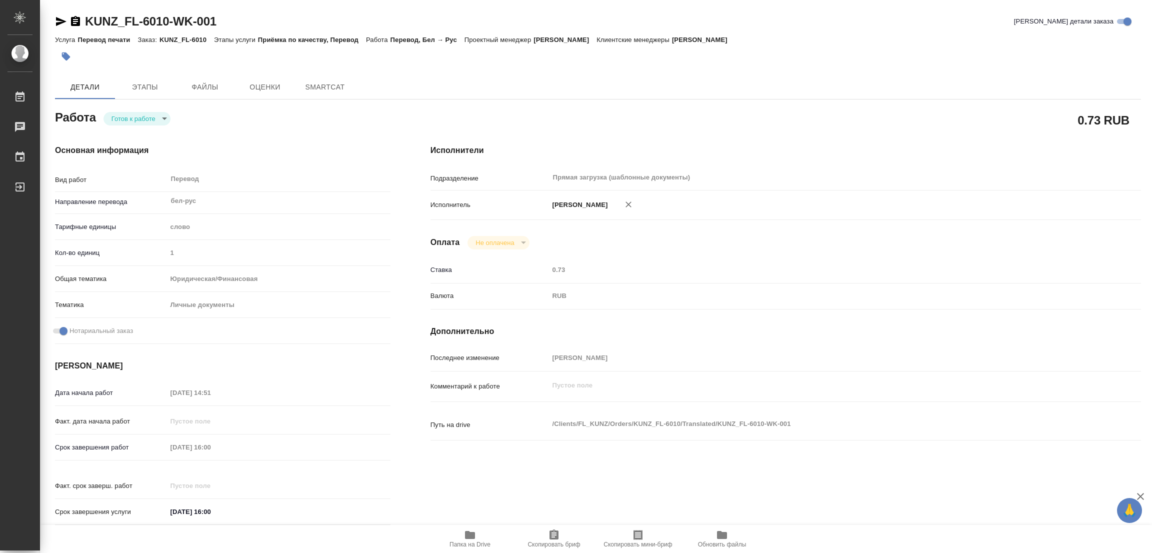
type textarea "x"
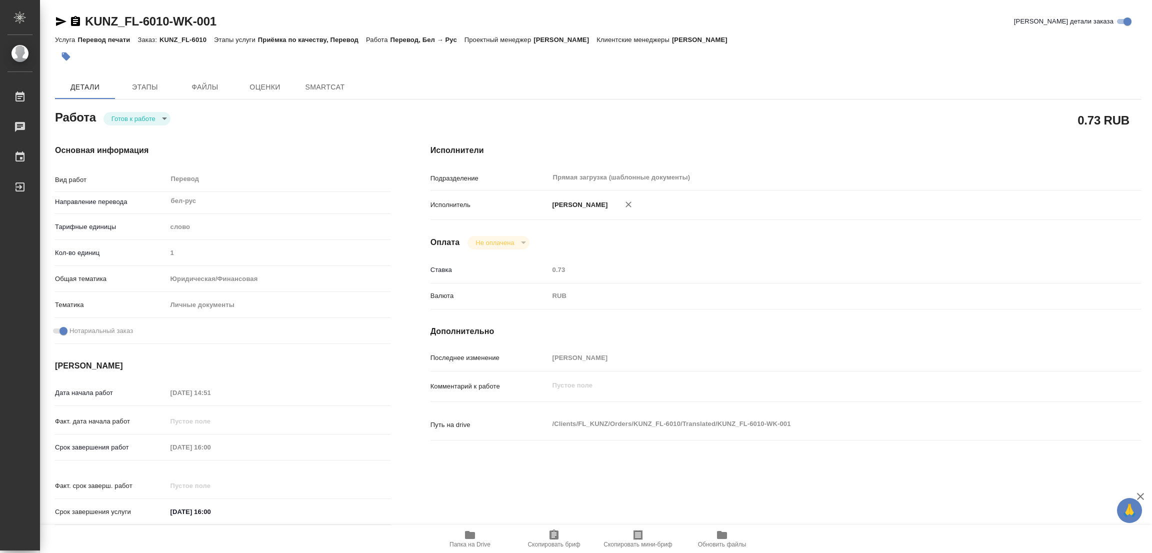
type textarea "x"
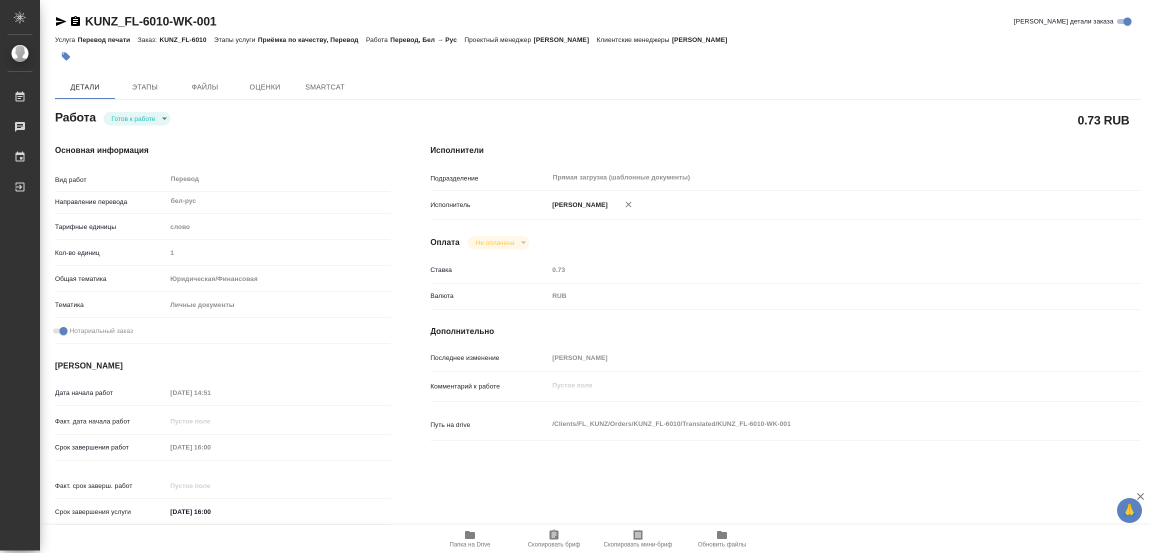
type textarea "x"
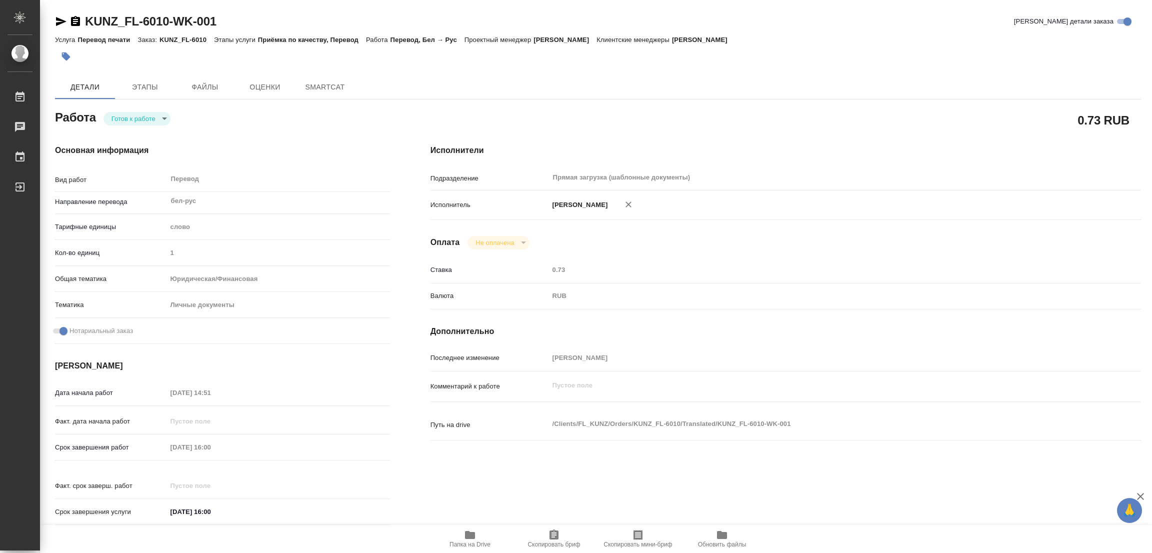
type textarea "x"
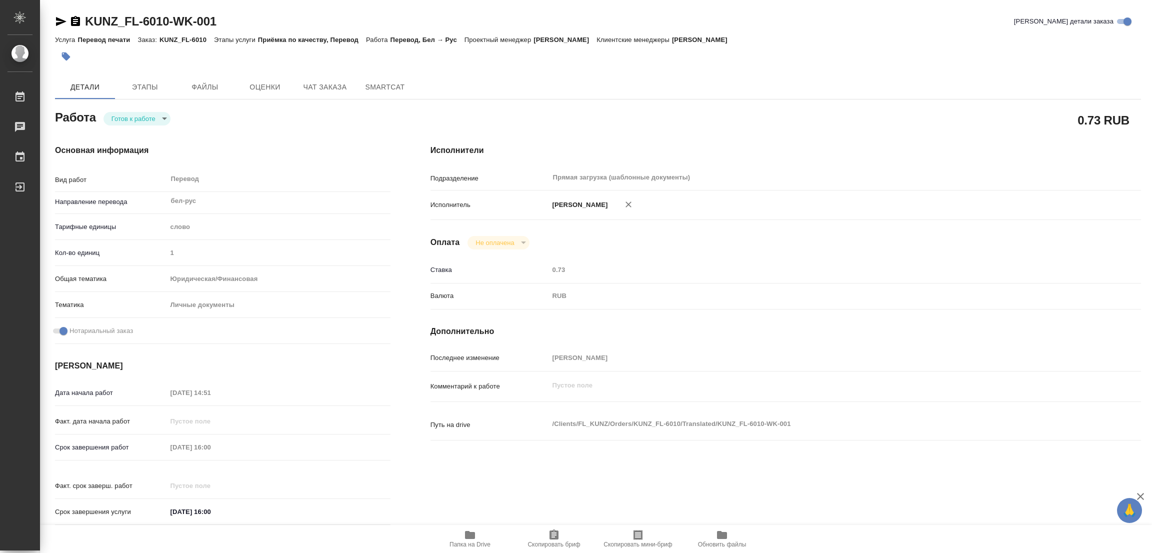
type textarea "x"
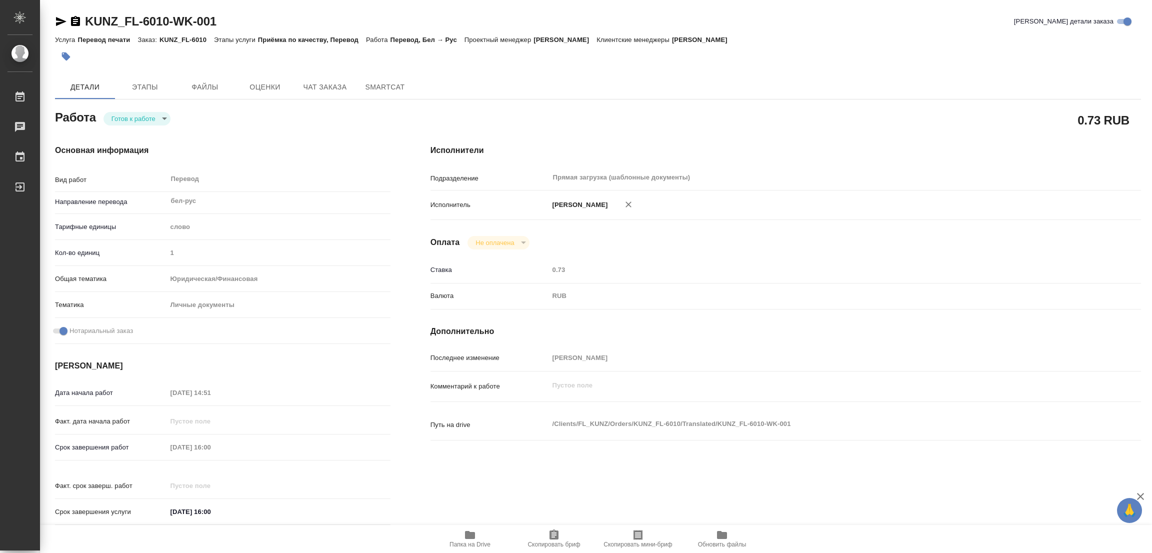
type textarea "x"
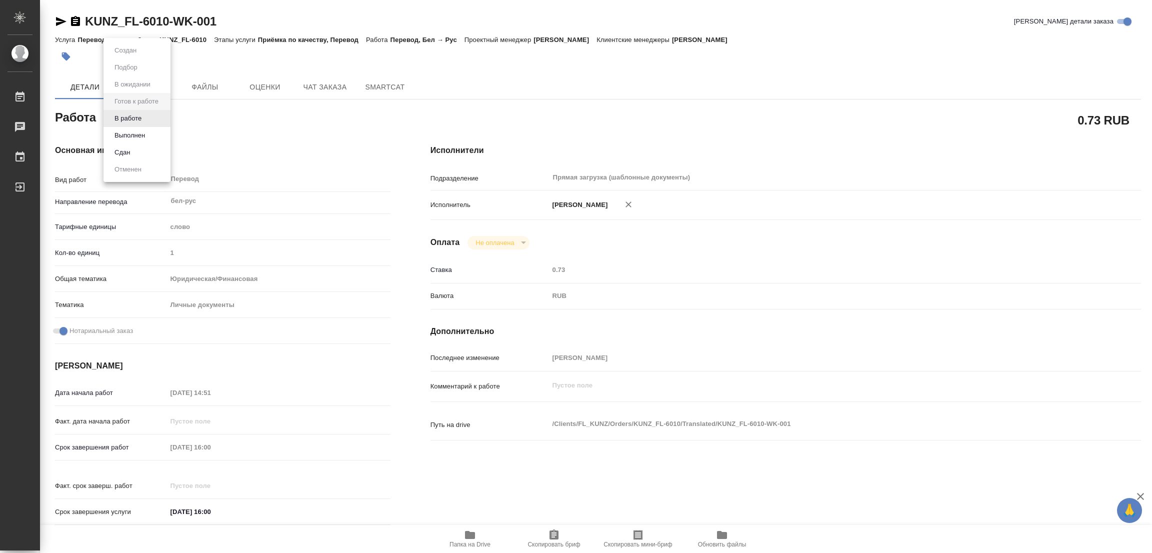
click at [133, 123] on body "🙏 .cls-1 fill:#fff; AWATERA [PERSON_NAME] Работы 0 Чаты График Выйти KUNZ_FL-60…" at bounding box center [576, 276] width 1152 height 553
click at [131, 119] on button "В работе" at bounding box center [128, 118] width 33 height 11
type textarea "x"
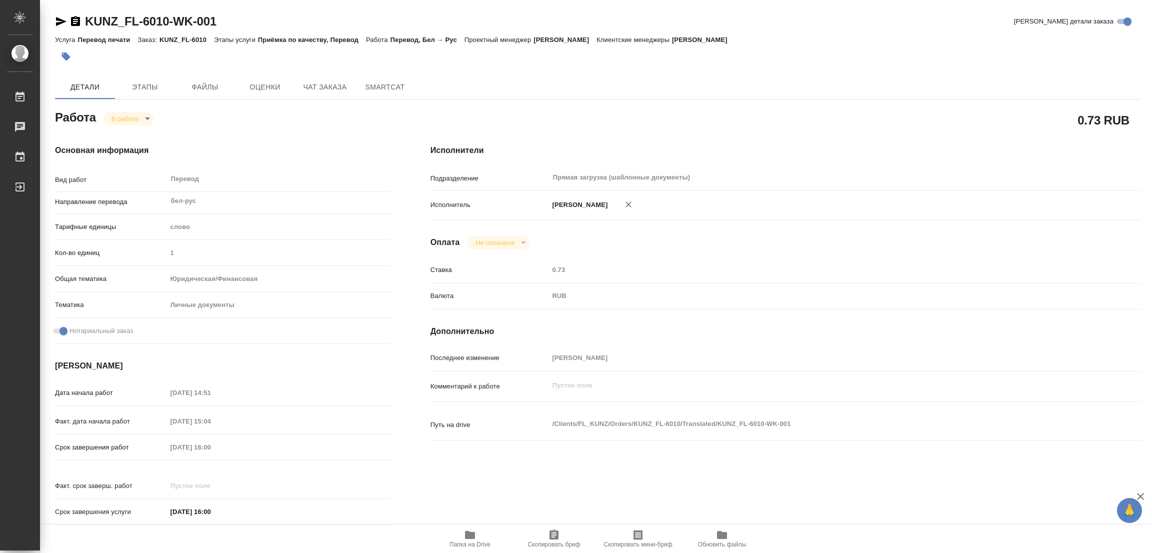
type textarea "x"
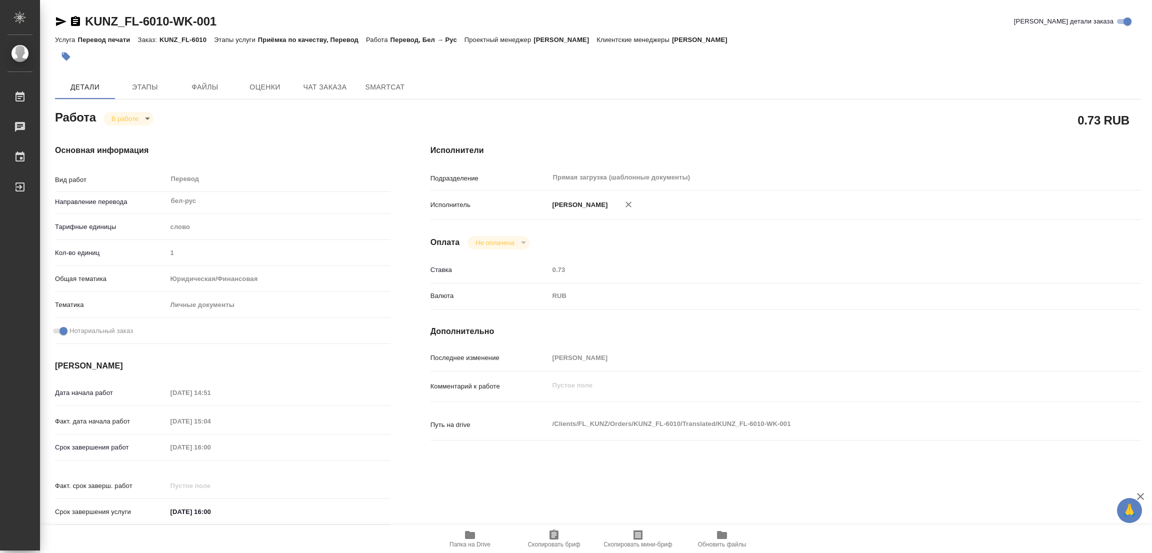
type textarea "x"
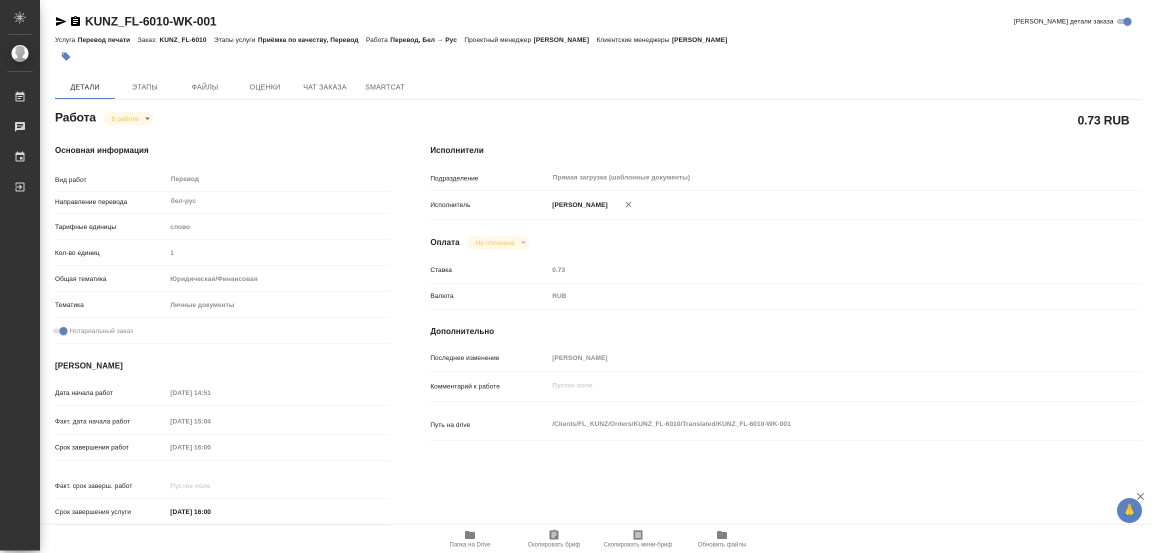
type textarea "x"
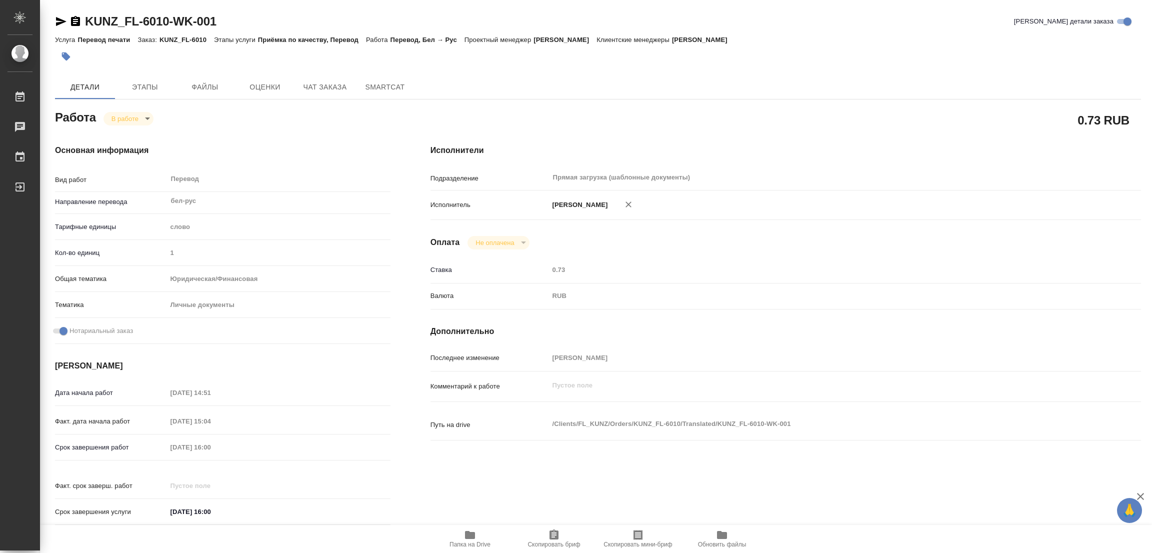
type textarea "x"
drag, startPoint x: 80, startPoint y: 8, endPoint x: 166, endPoint y: 21, distance: 87.5
click at [166, 21] on div "KUNZ_FL-6010-WK-001 Кратко детали заказа Услуга Перевод печати Заказ: KUNZ_FL-6…" at bounding box center [598, 425] width 1097 height 851
copy link "KUNZ_FL-6010"
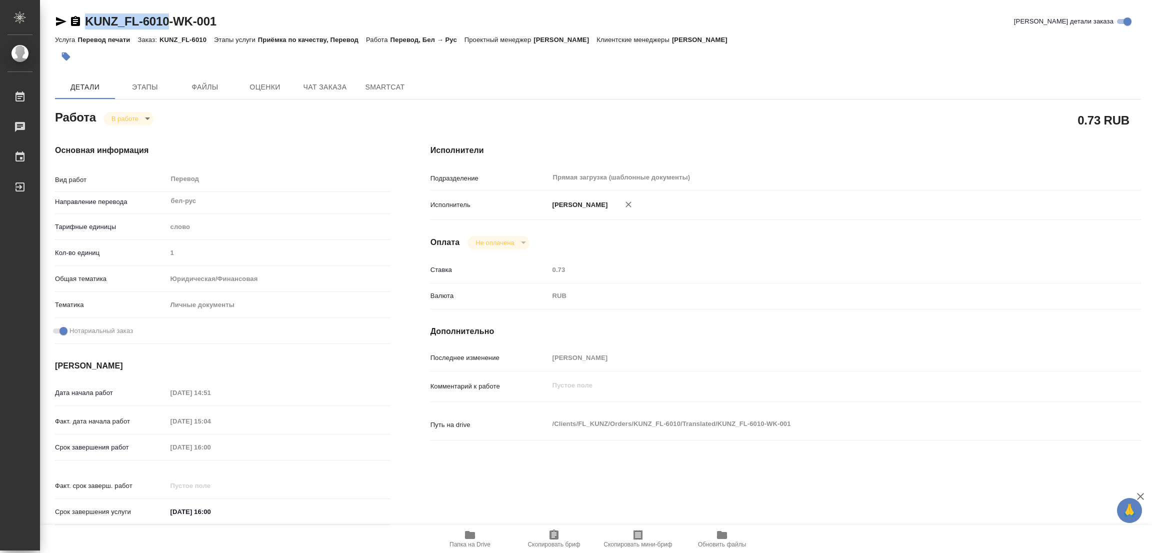
drag, startPoint x: 547, startPoint y: 530, endPoint x: 541, endPoint y: 534, distance: 7.2
click at [547, 530] on span "Скопировать бриф" at bounding box center [554, 538] width 72 height 19
copy link "KUNZ_FL-6010"
click at [125, 438] on div "Дата начала работ [DATE] 14:51 Факт. дата начала работ [DATE] 15:04 Срок заверш…" at bounding box center [223, 458] width 336 height 148
